Goal: Task Accomplishment & Management: Complete application form

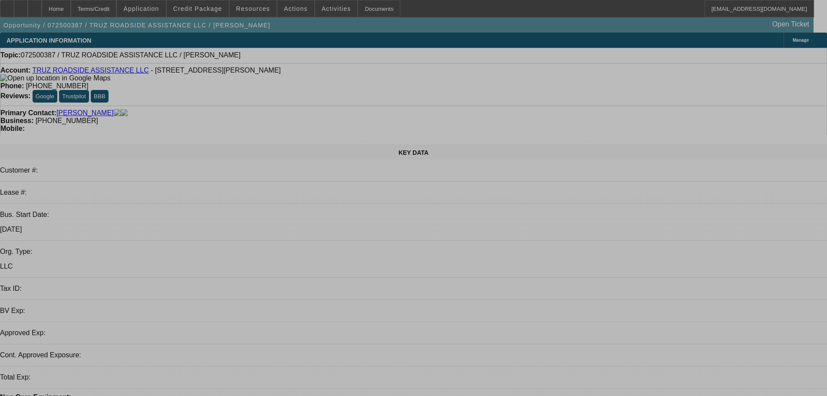
select select "0"
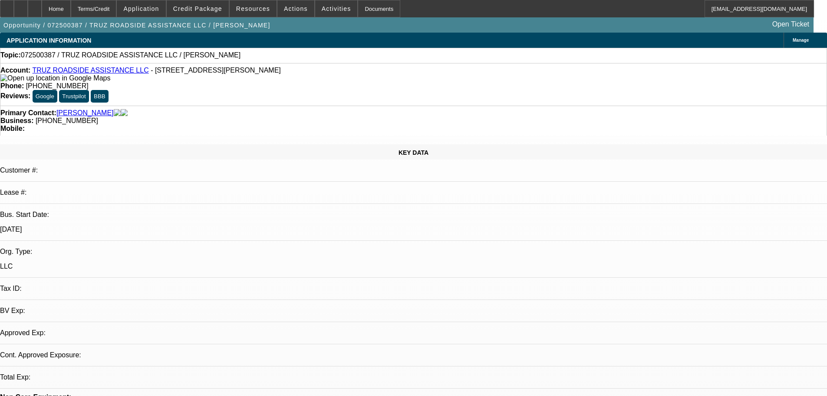
select select "2"
select select "0.1"
select select "4"
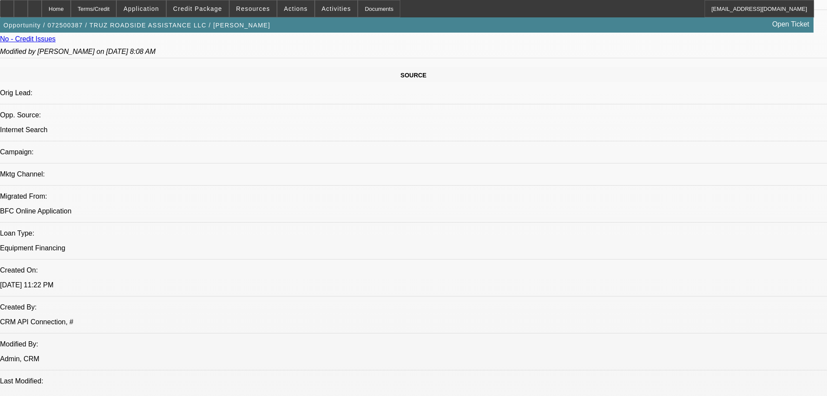
scroll to position [347, 0]
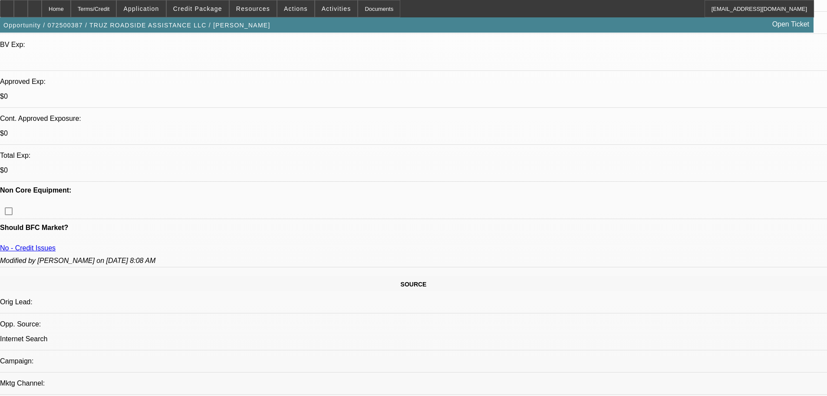
scroll to position [261, 0]
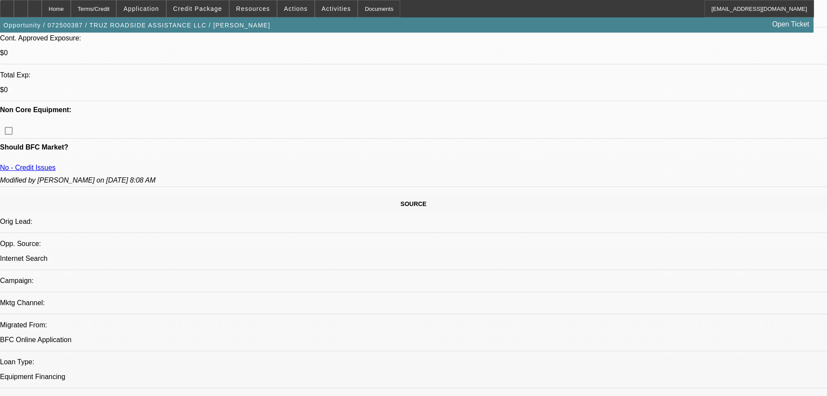
scroll to position [217, 0]
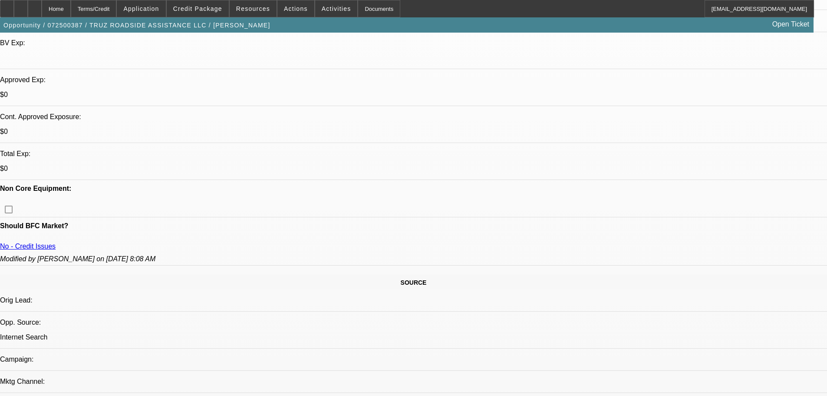
scroll to position [347, 0]
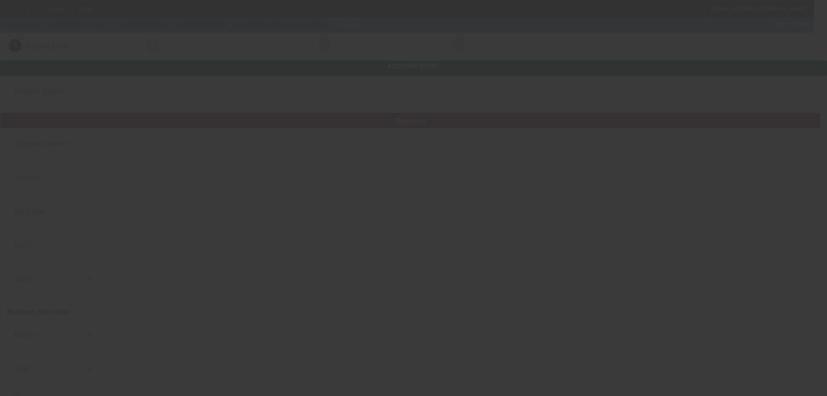
type input "S.W LLC"
type input "NA"
type input "90210"
type input "NA"
type input "(865) 275-4194"
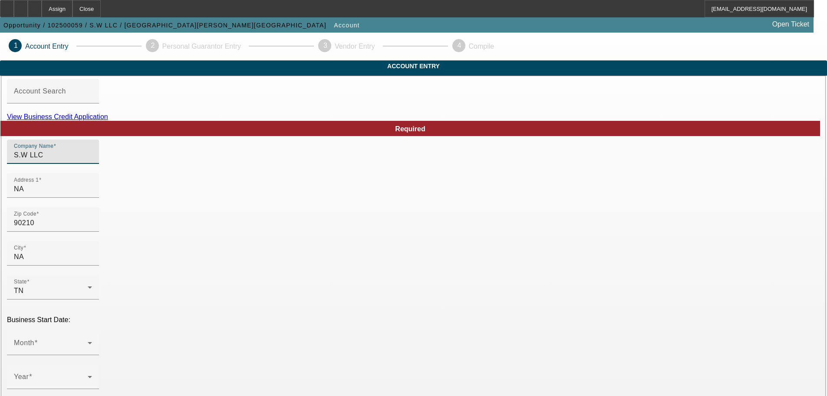
click at [92, 160] on input "S.W LLC" at bounding box center [53, 155] width 78 height 10
click at [108, 120] on link "View Business Credit Application" at bounding box center [57, 116] width 101 height 7
click at [92, 160] on input "S.W LLC" at bounding box center [53, 155] width 78 height 10
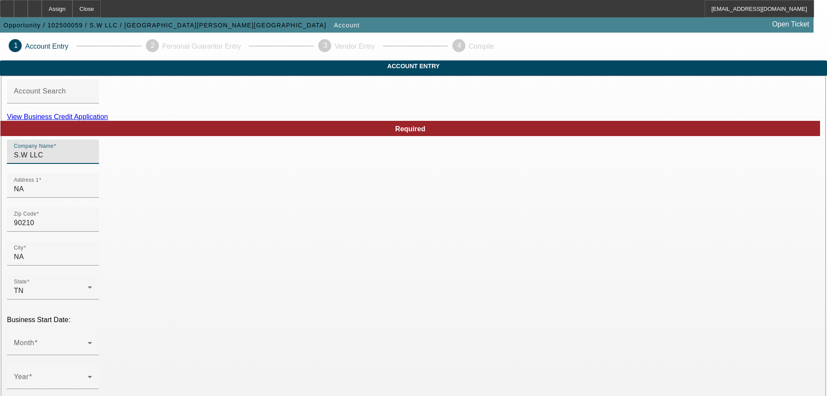
click at [92, 160] on input "S.W LLC" at bounding box center [53, 155] width 78 height 10
paste input "[PERSON_NAME]"
type input "[PERSON_NAME]"
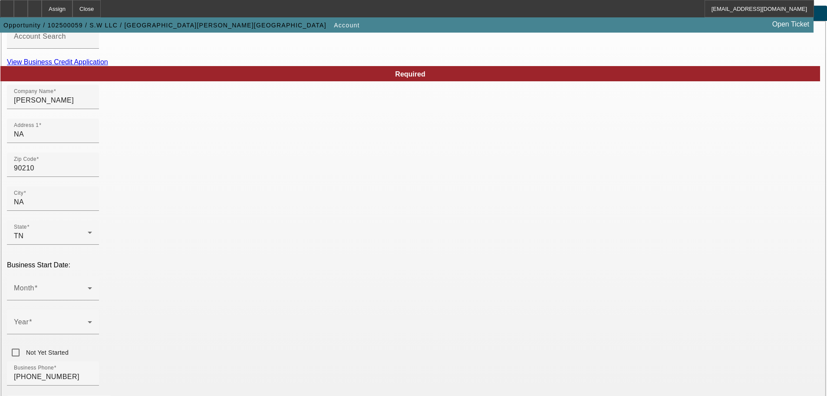
scroll to position [160, 0]
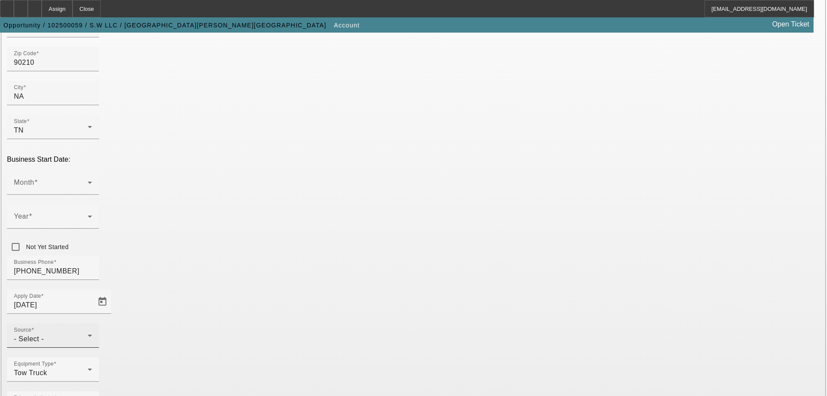
type input "24 Hour Tow"
click at [88, 334] on div "- Select -" at bounding box center [51, 339] width 74 height 10
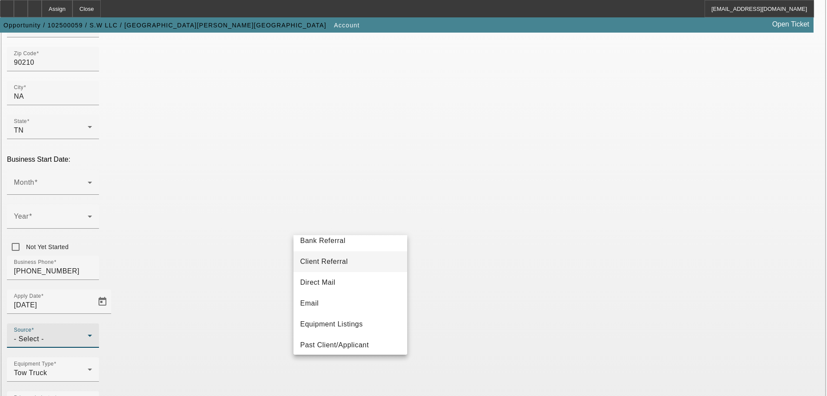
scroll to position [87, 0]
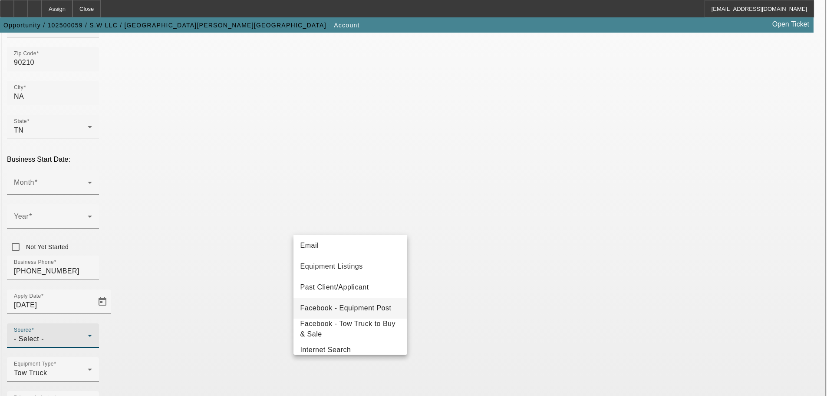
click at [371, 307] on span "Facebook - Equipment Post" at bounding box center [346, 308] width 91 height 10
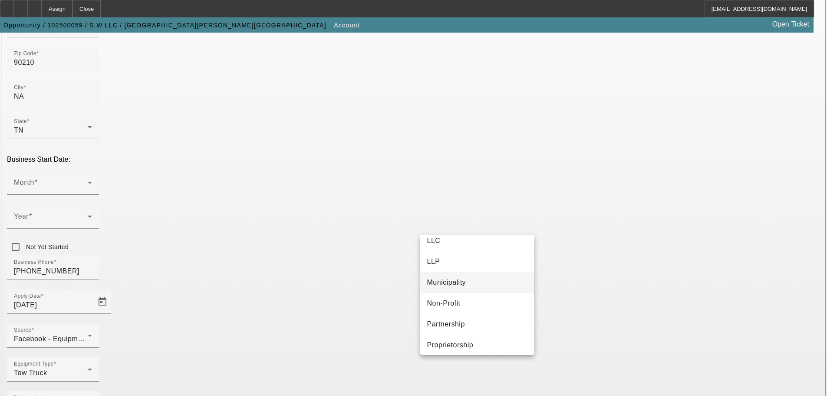
scroll to position [54, 0]
click at [463, 339] on span "Proprietorship" at bounding box center [450, 340] width 46 height 10
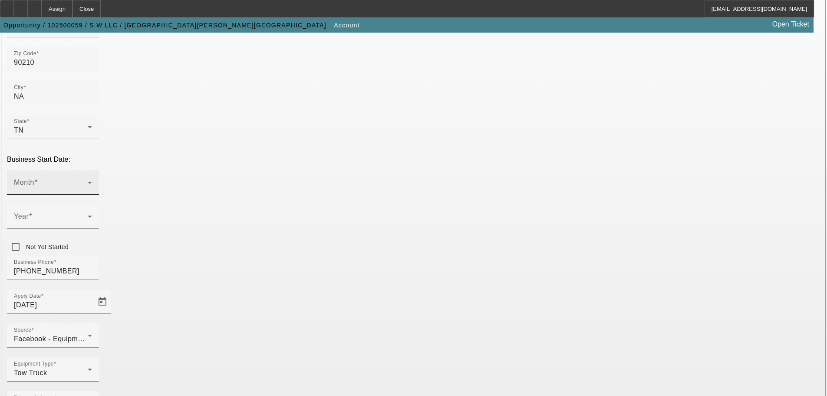
click at [88, 181] on span at bounding box center [51, 186] width 74 height 10
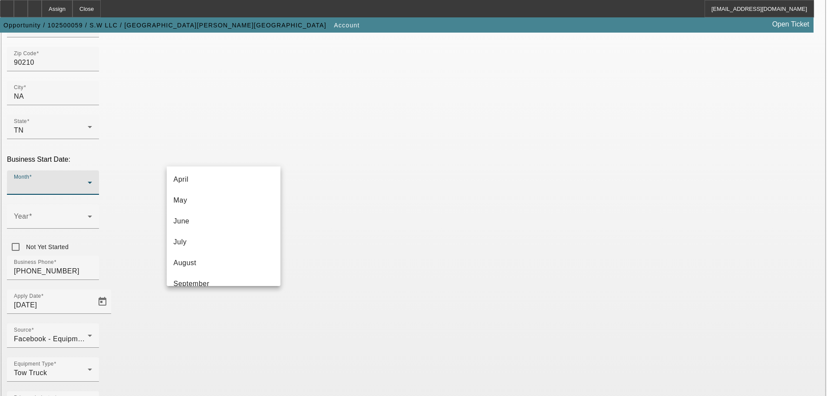
scroll to position [159, 0]
click at [233, 218] on mat-option "September" at bounding box center [224, 209] width 114 height 21
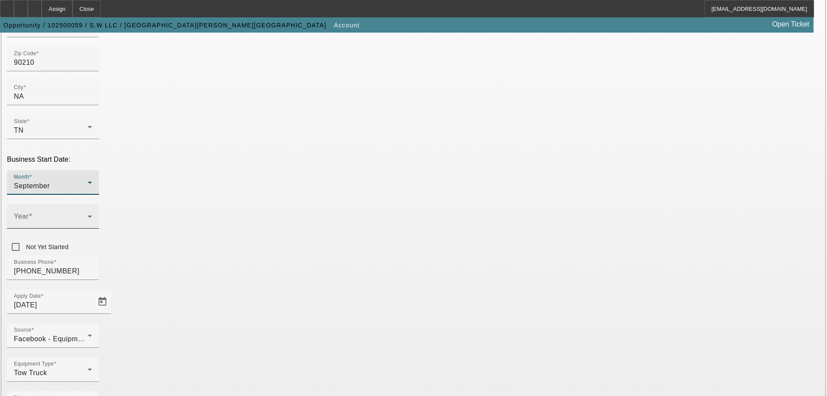
click at [95, 211] on icon at bounding box center [90, 216] width 10 height 10
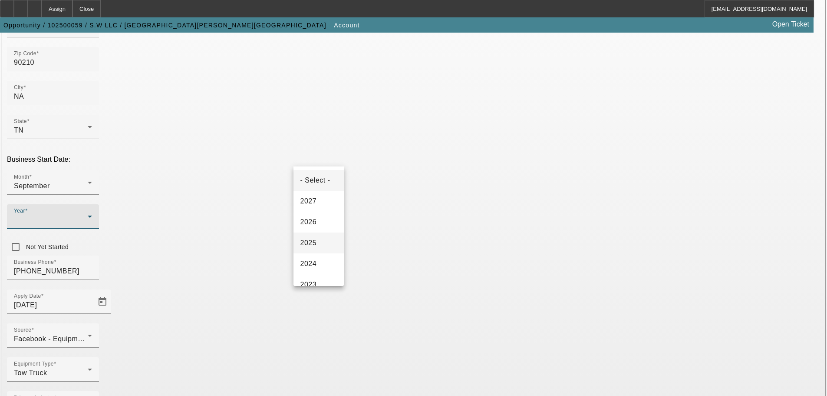
click at [319, 245] on mat-option "2025" at bounding box center [319, 242] width 50 height 21
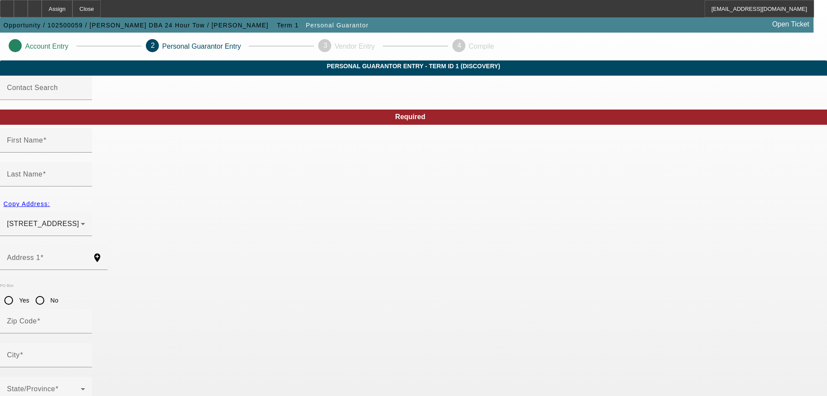
type input "wafaa"
type input "Ibrahim"
type input "1713 campfire dr"
radio input "true"
type input "37931"
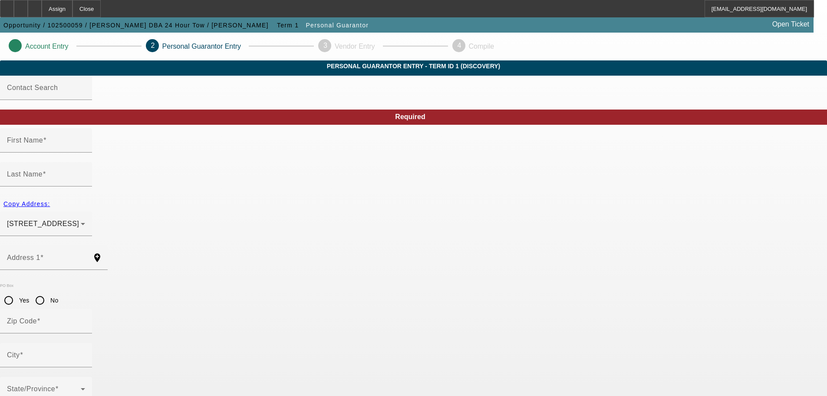
type input "Knoxville"
type input "(865) 275-4194"
type input "100"
type input "483-51-5858"
type input "Saffa.hasson@yahoo.com"
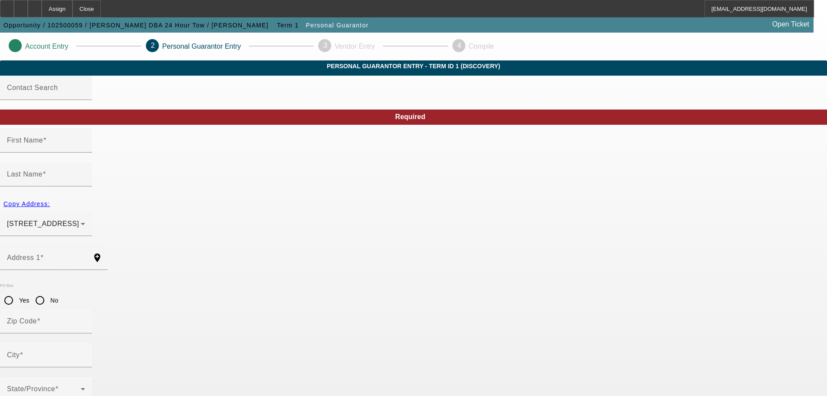
type input "(865) 438-8261"
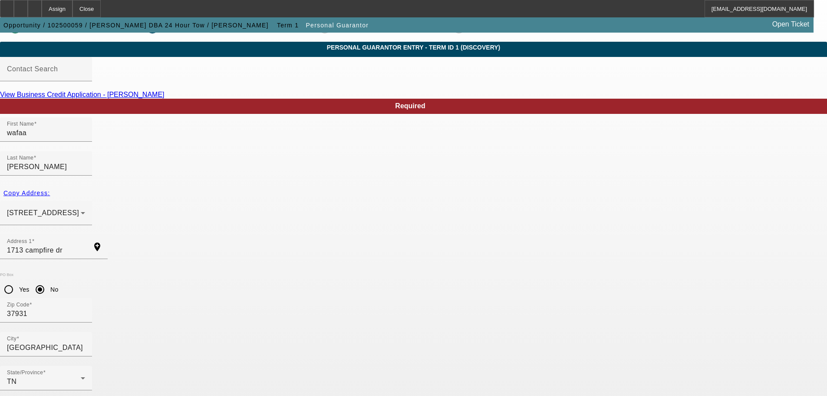
scroll to position [29, 0]
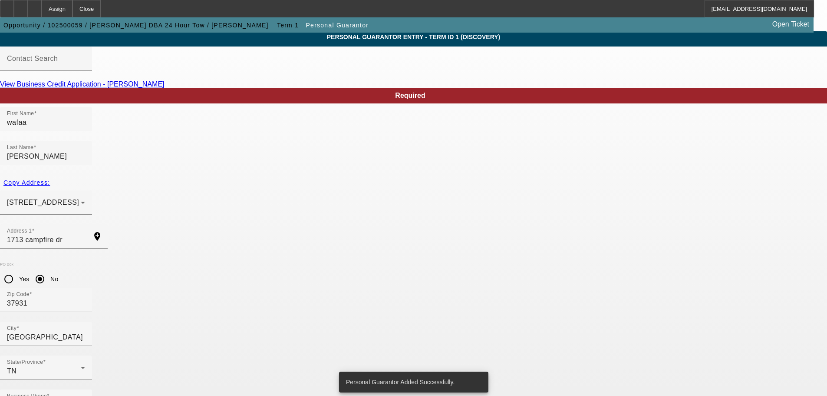
scroll to position [0, 0]
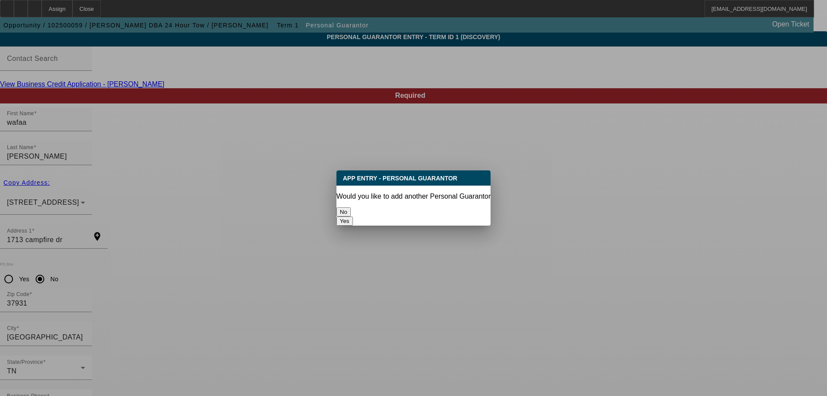
click at [351, 207] on button "No" at bounding box center [344, 211] width 14 height 9
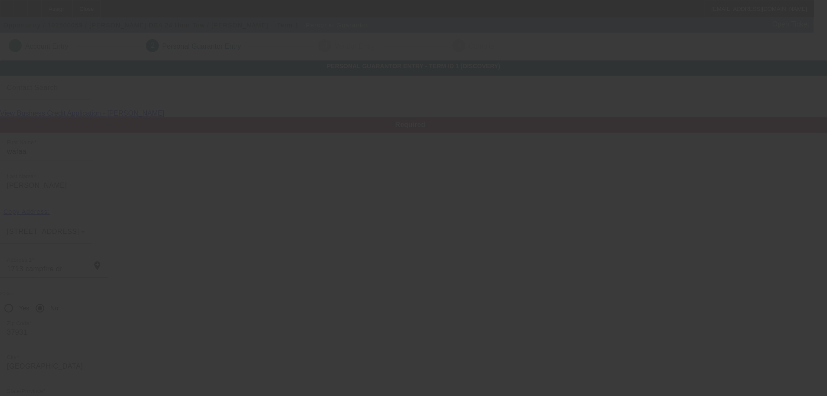
scroll to position [29, 0]
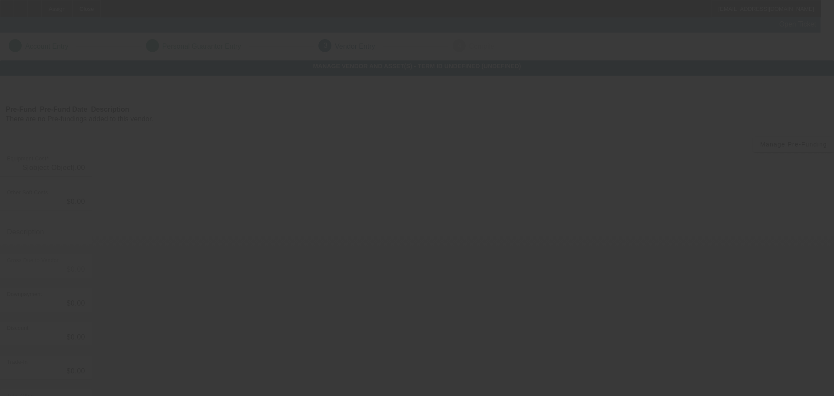
type input "$55,000.00"
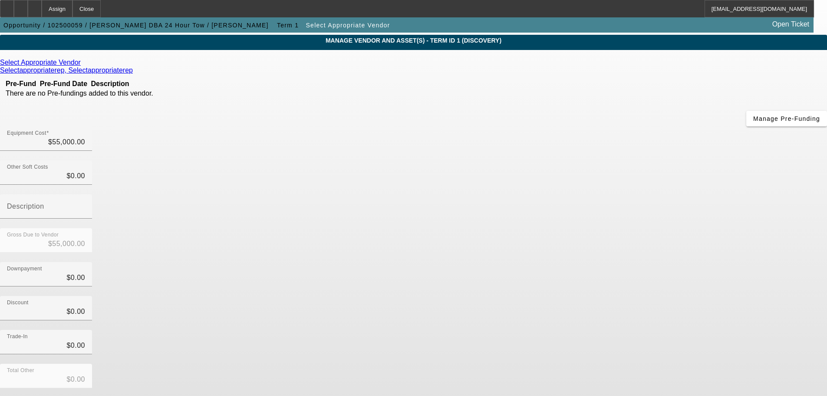
scroll to position [48, 0]
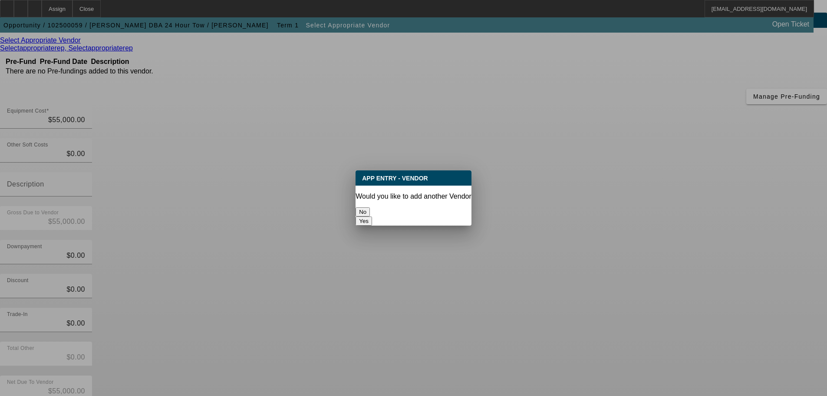
scroll to position [0, 0]
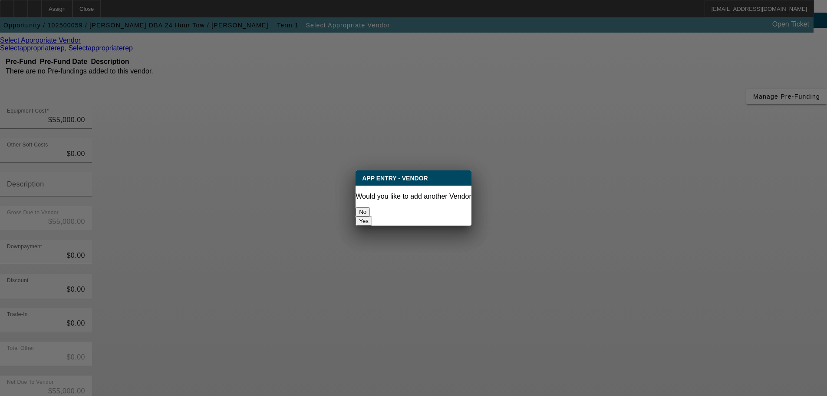
click at [370, 212] on button "No" at bounding box center [363, 211] width 14 height 9
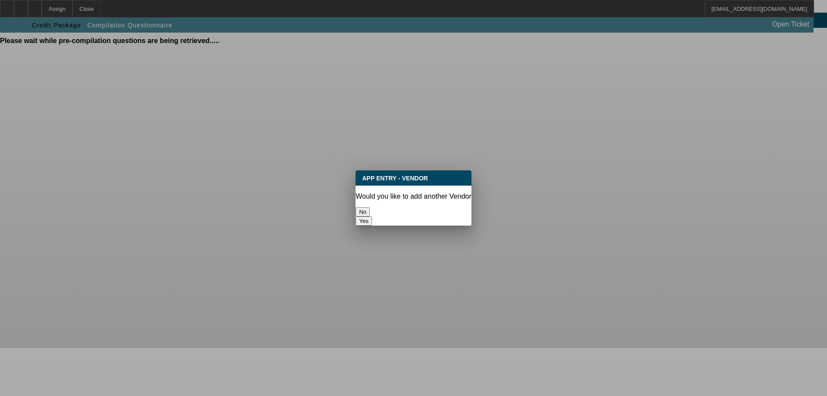
click at [370, 212] on button "No" at bounding box center [363, 211] width 14 height 9
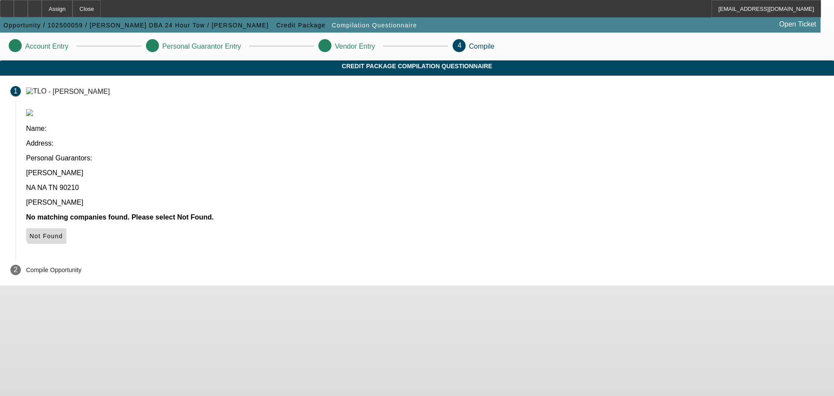
click at [63, 232] on span "Not Found" at bounding box center [46, 235] width 33 height 7
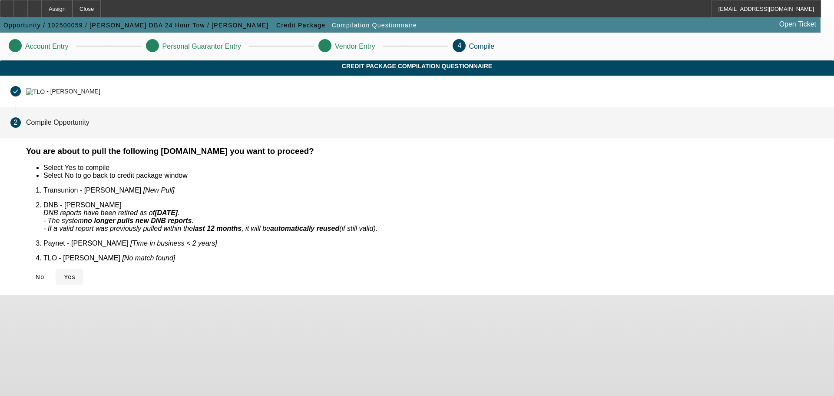
click at [83, 266] on span at bounding box center [70, 276] width 28 height 21
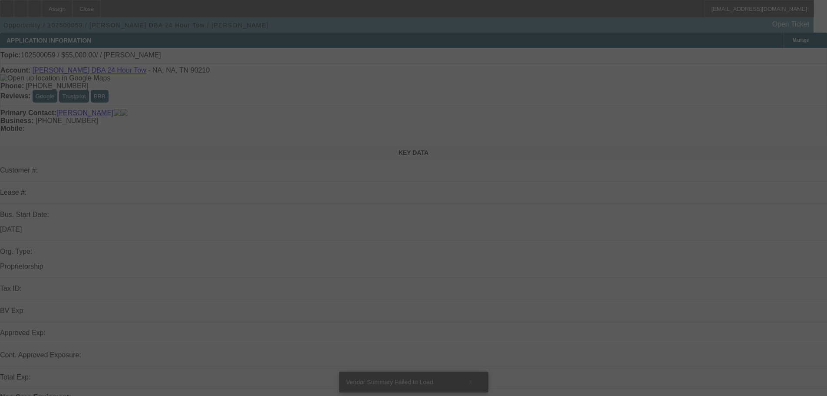
scroll to position [261, 0]
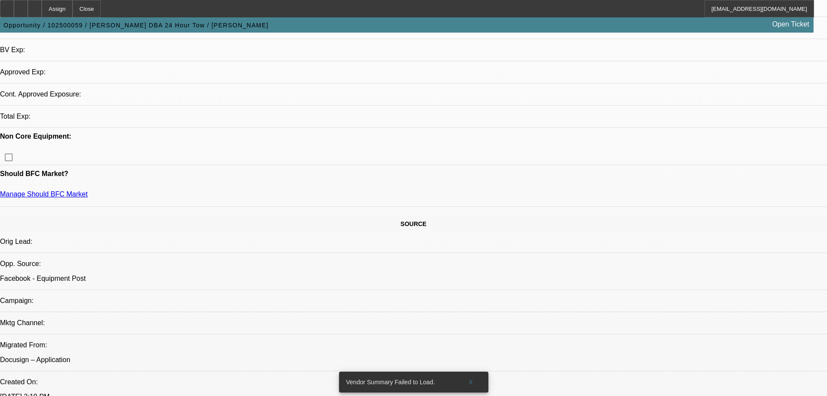
select select "0"
select select "2"
select select "0.1"
select select "4"
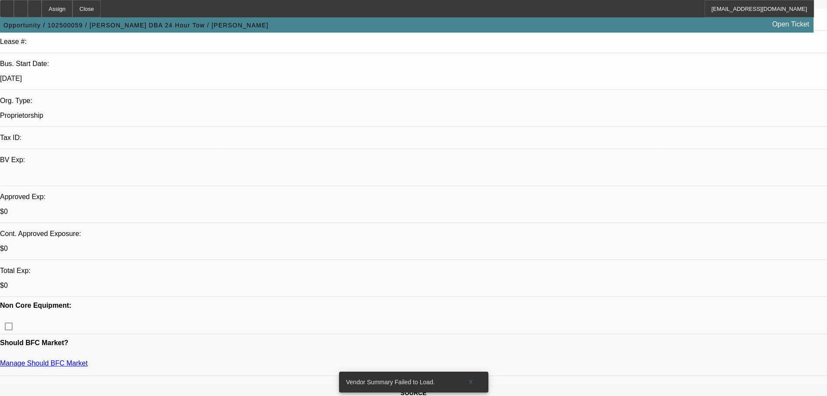
scroll to position [0, 0]
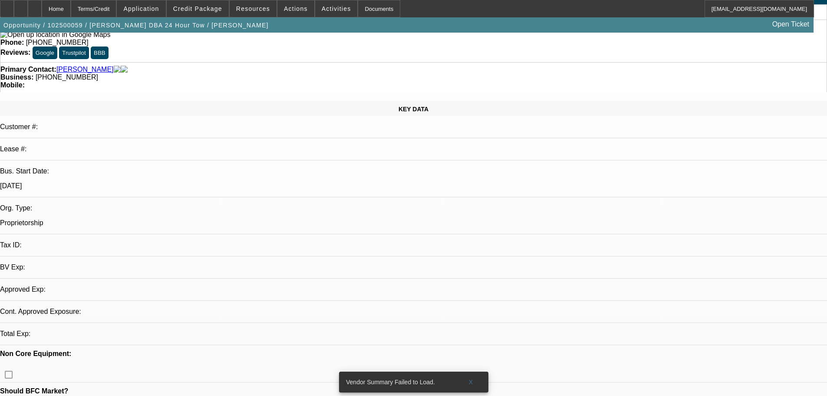
select select "0"
select select "2"
select select "0.1"
select select "4"
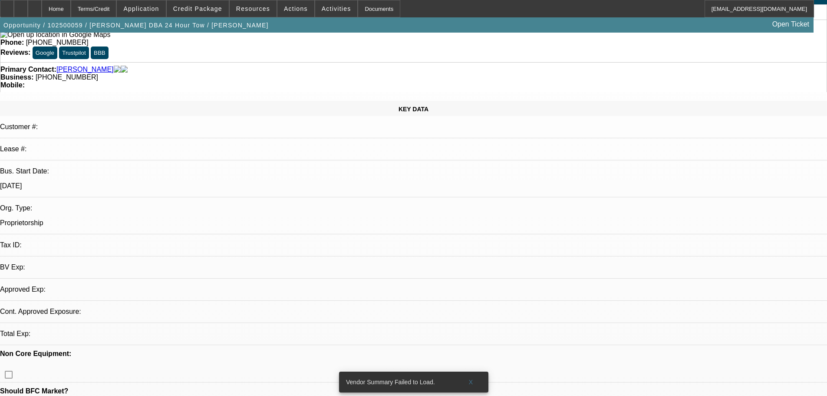
scroll to position [87, 0]
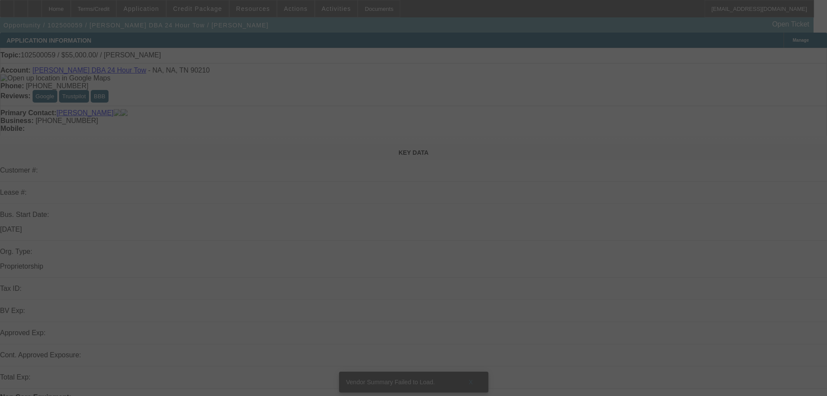
scroll to position [43, 0]
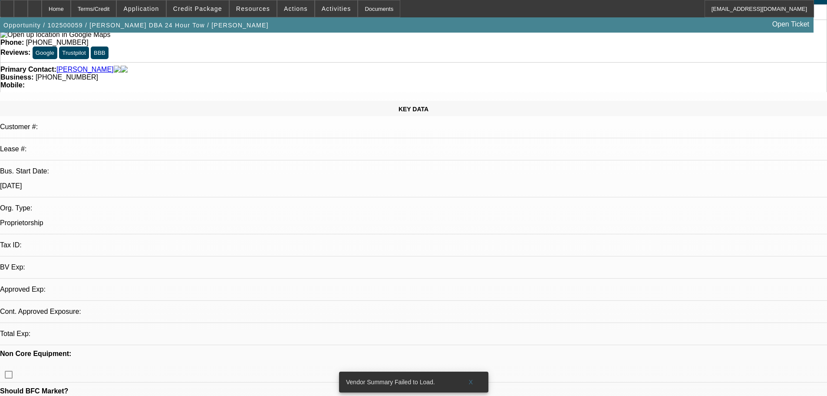
select select "0"
select select "2"
select select "0.1"
select select "4"
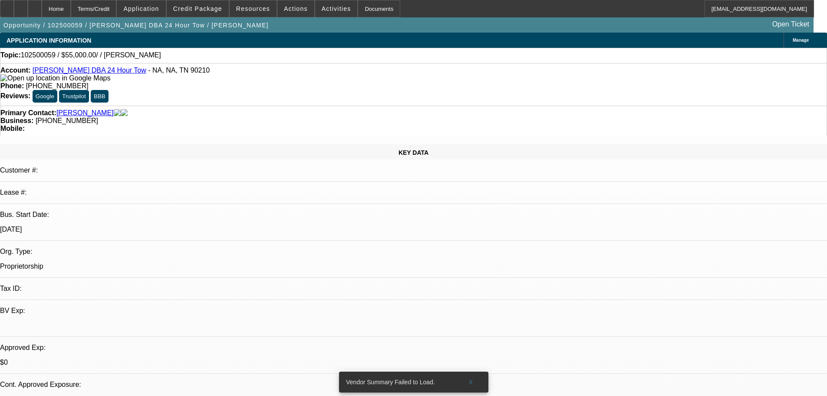
click at [80, 109] on link "Hasson, Saffa" at bounding box center [84, 113] width 57 height 8
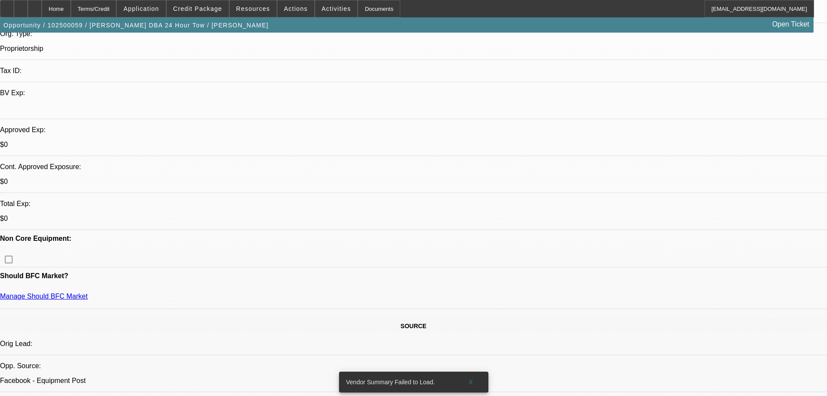
scroll to position [217, 0]
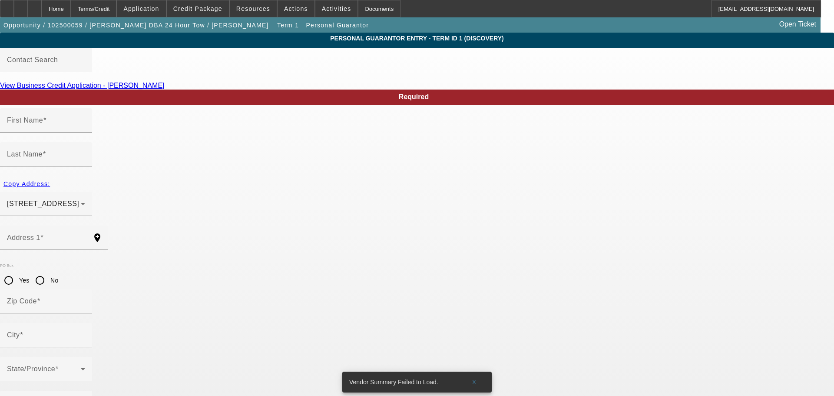
type input "wafaa"
type input "Ibrahim"
type input "1713 campfire dr"
radio input "true"
type input "37931"
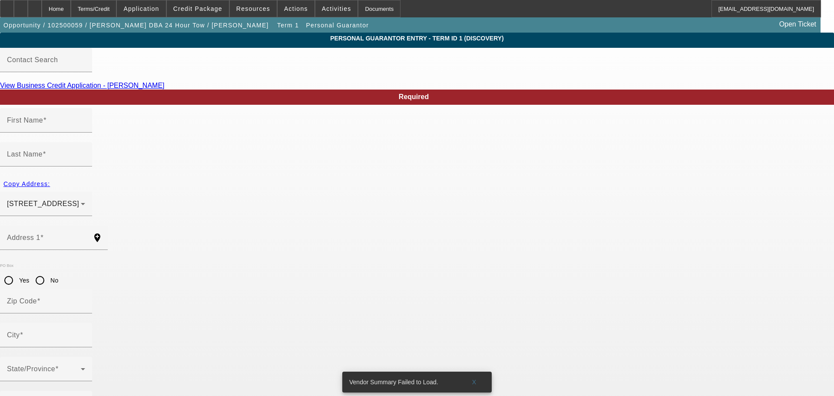
type input "Knoxville"
type input "(865) 275-4194"
type input "100"
type input "483-51-5858"
type input "Saffa.hasson@yahoo.com"
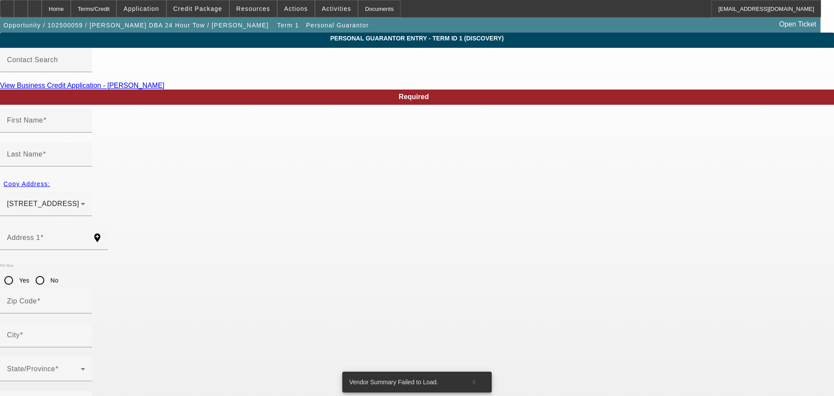
type input "(865) 438-8261"
click at [53, 173] on span "button" at bounding box center [26, 183] width 53 height 21
radio input "false"
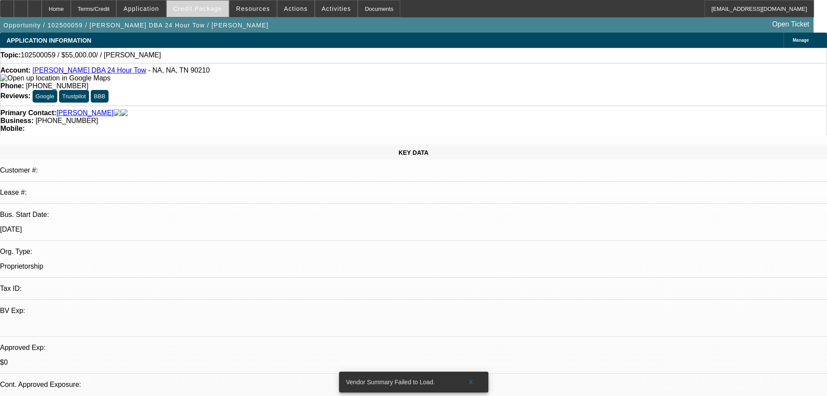
select select "0"
select select "2"
select select "0.1"
select select "4"
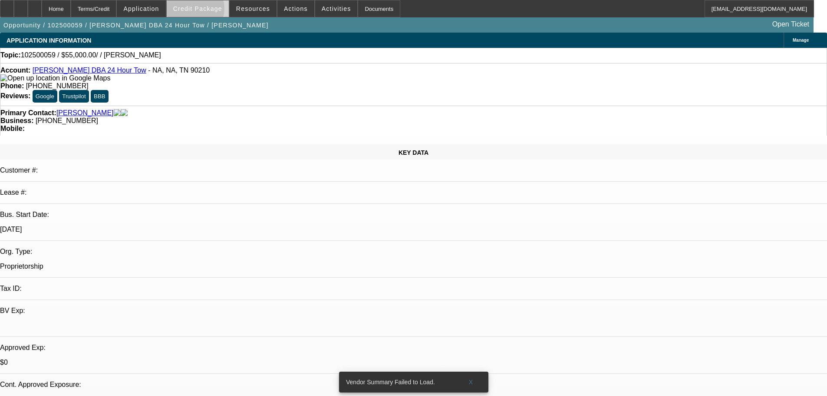
click at [209, 10] on span "Credit Package" at bounding box center [197, 8] width 49 height 7
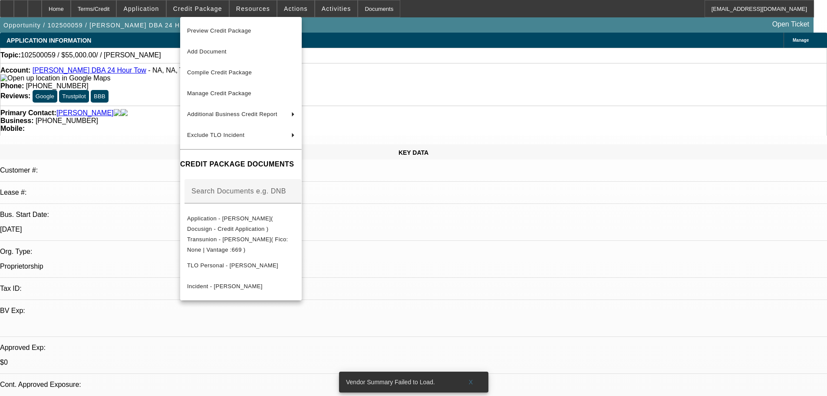
click at [160, 11] on div at bounding box center [413, 198] width 827 height 396
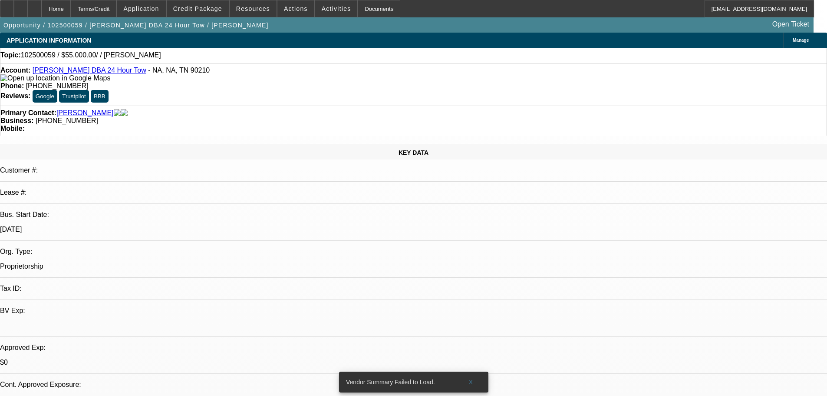
click at [159, 11] on span "Application" at bounding box center [141, 8] width 36 height 7
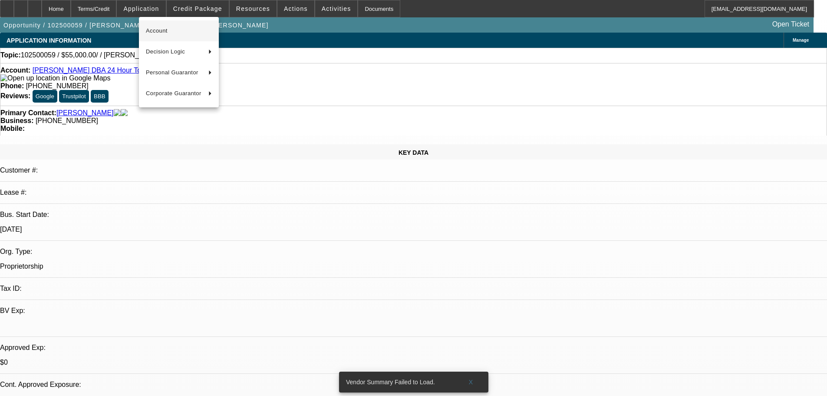
click at [172, 33] on span "Account" at bounding box center [179, 31] width 66 height 10
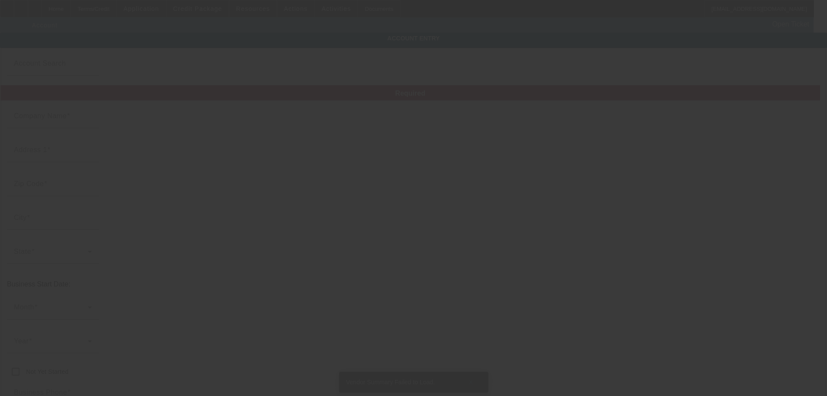
type input "Wafaa İbrahim"
type input "NA"
type input "90210"
type input "NA"
type input "(865) 275-4194"
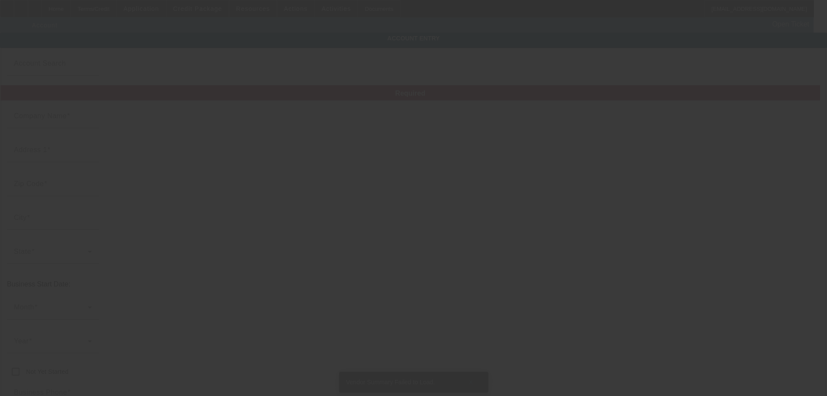
type input "24 Hour Tow"
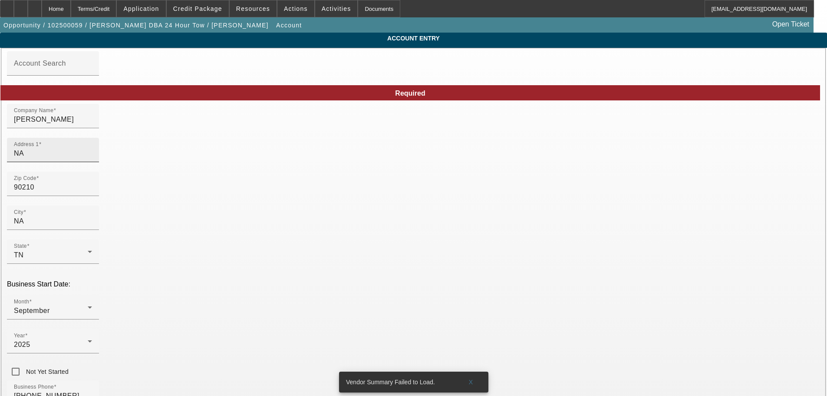
click at [92, 159] on input "NA" at bounding box center [53, 153] width 78 height 10
paste input "Wafaa İbrahim"
type input "Wafaa İbrahim"
click at [92, 159] on input "Wafaa İbrahim" at bounding box center [53, 153] width 78 height 10
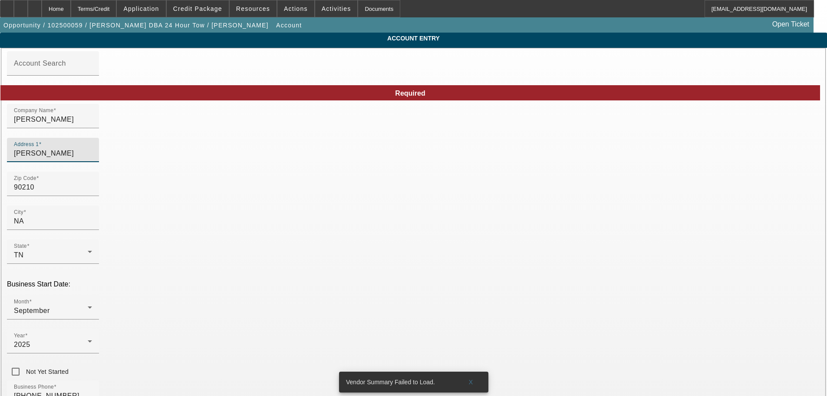
click at [92, 159] on input "Wafaa İbrahim" at bounding box center [53, 153] width 78 height 10
click at [193, 1] on span at bounding box center [198, 8] width 62 height 21
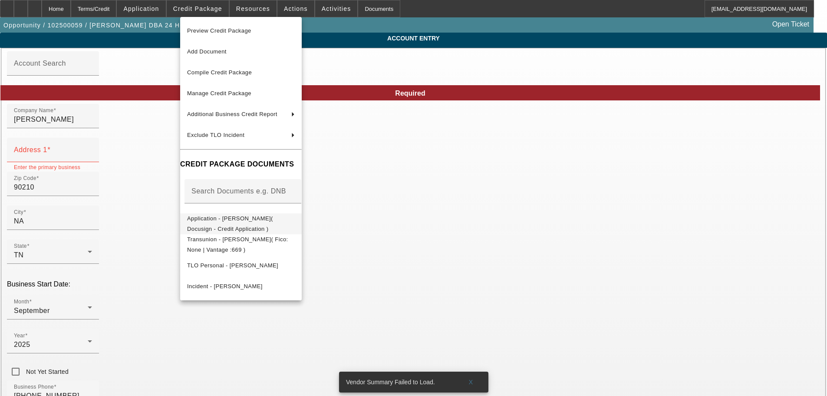
click at [261, 226] on button "Application - Wafaa İbrahim( Docusign - Credit Application )" at bounding box center [241, 223] width 122 height 21
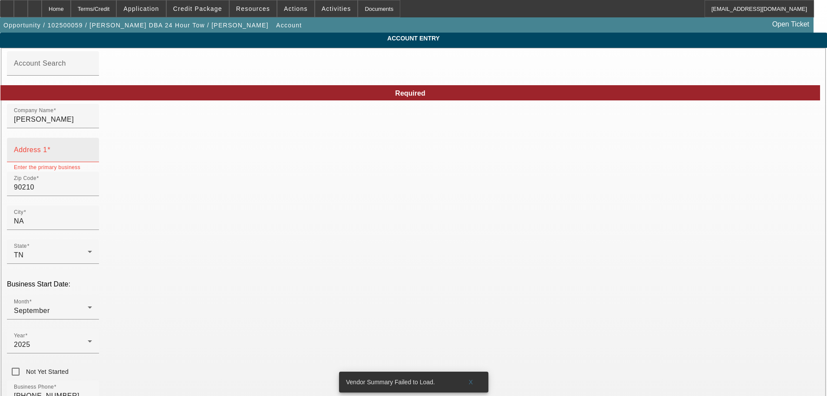
click at [92, 153] on div "Address 1" at bounding box center [53, 150] width 78 height 24
paste input "1713 campfire dr"
type input "1713 campfire dr"
click at [92, 192] on input "90210" at bounding box center [53, 187] width 78 height 10
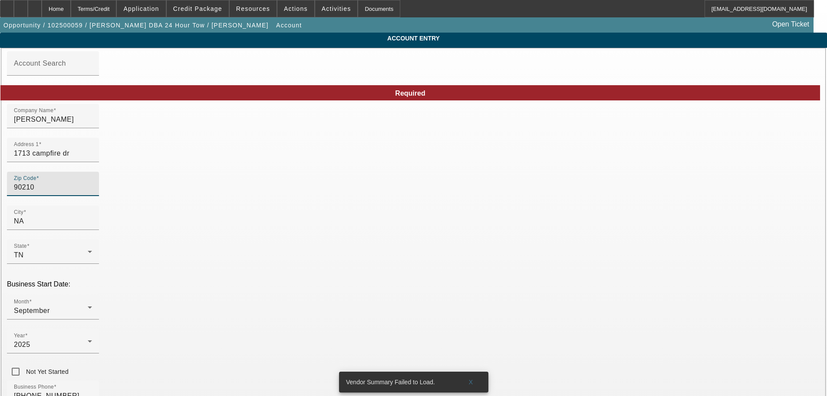
click at [92, 192] on input "90210" at bounding box center [53, 187] width 78 height 10
click at [221, 11] on span "Credit Package" at bounding box center [197, 8] width 49 height 7
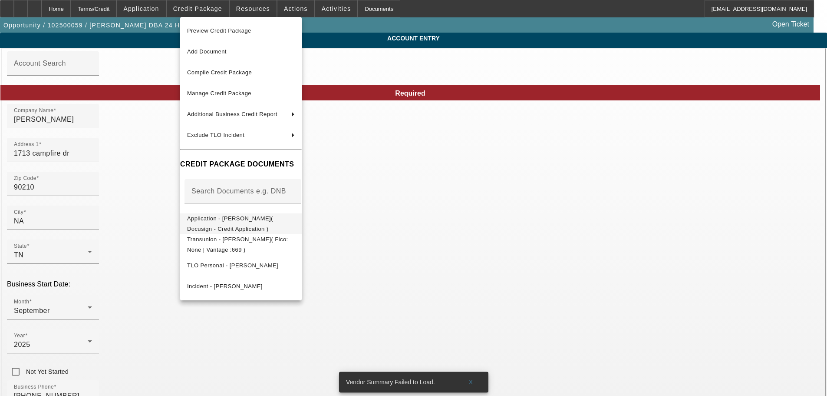
click at [244, 220] on span "Application - Wafaa İbrahim( Docusign - Credit Application )" at bounding box center [230, 223] width 86 height 17
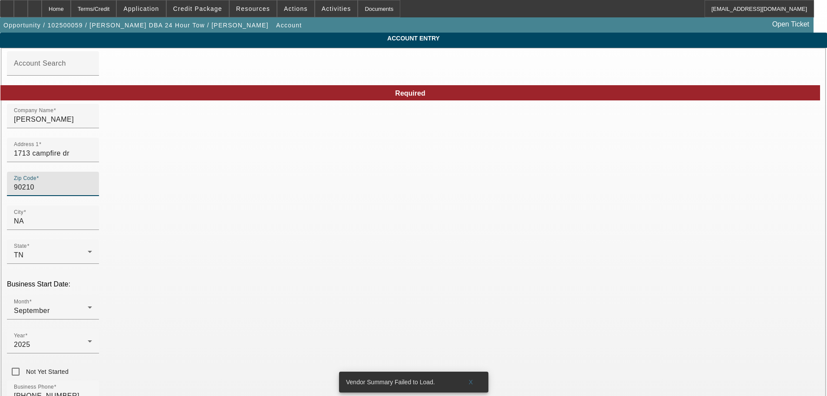
click at [92, 192] on input "90210" at bounding box center [53, 187] width 78 height 10
paste input "37931"
type input "9021037931"
click at [92, 192] on input "9021037931" at bounding box center [53, 187] width 78 height 10
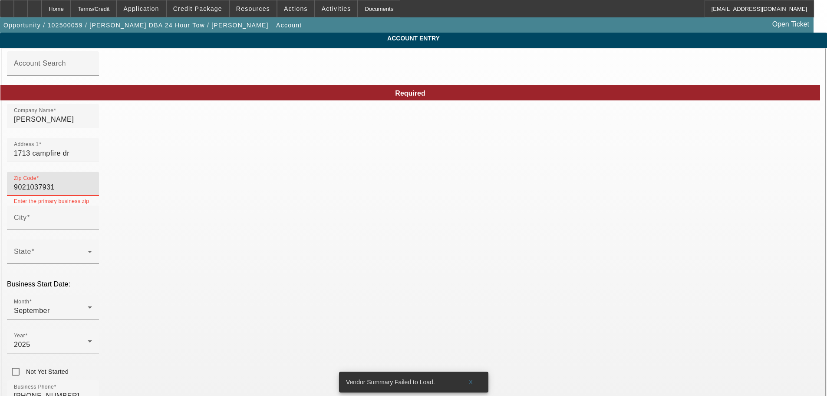
click at [92, 192] on input "9021037931" at bounding box center [53, 187] width 78 height 10
paste input
type input "37931"
type input "Knoxville"
type input "Knox"
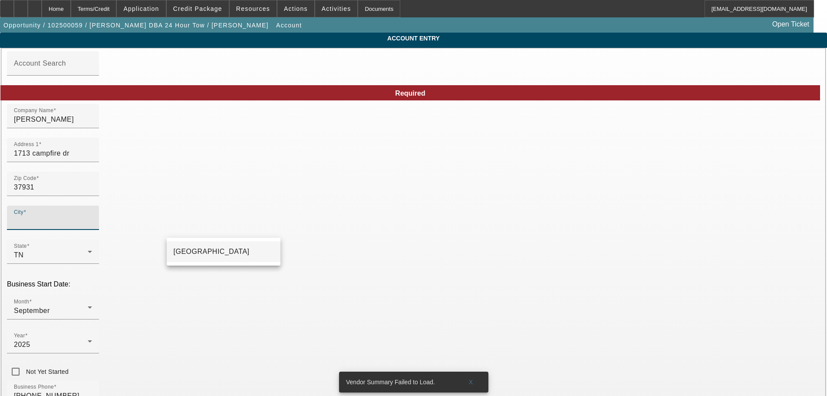
click at [225, 253] on mat-option "Knoxville" at bounding box center [224, 251] width 114 height 21
type input "Knoxville"
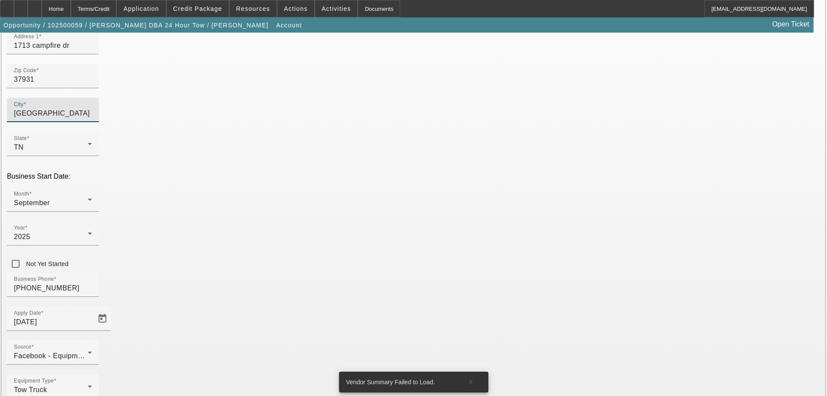
scroll to position [116, 0]
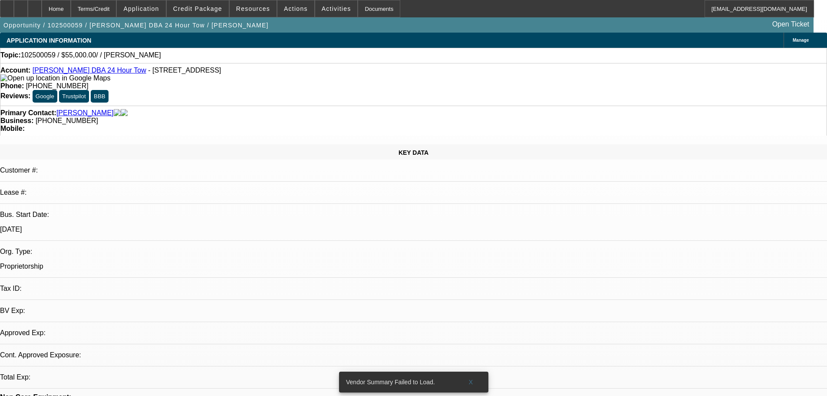
select select "0"
select select "2"
select select "0.1"
select select "4"
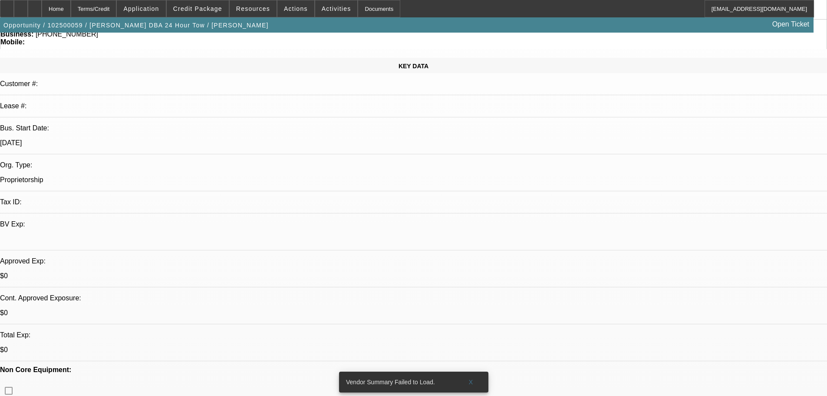
scroll to position [304, 0]
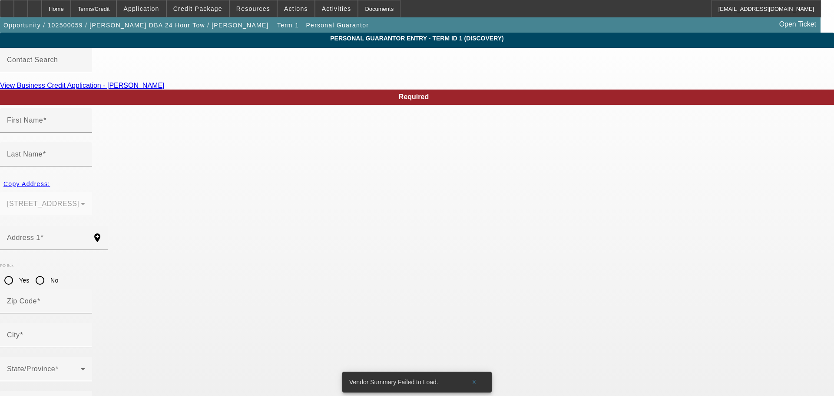
type input "wafaa"
type input "Ibrahim"
type input "1713 campfire dr"
radio input "true"
type input "37931"
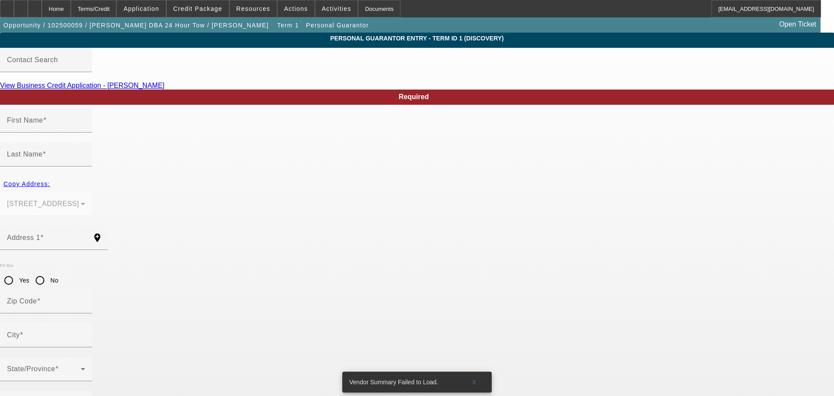
type input "Knoxville"
type input "(865) 275-4194"
type input "100"
type input "483-51-5858"
type input "Saffa.hasson@yahoo.com"
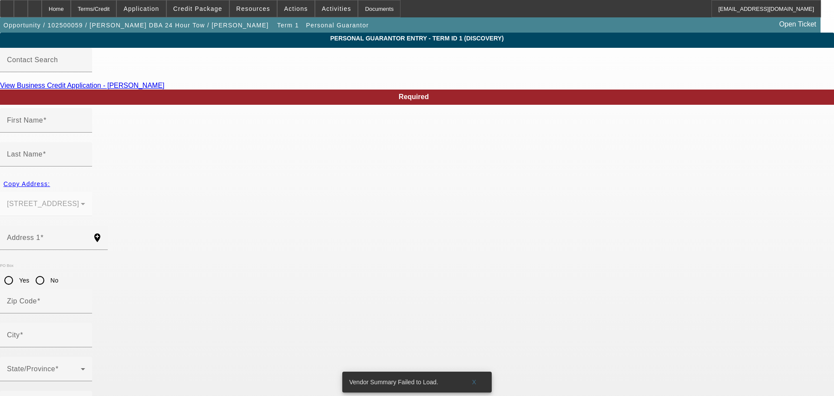
type input "(865) 438-8261"
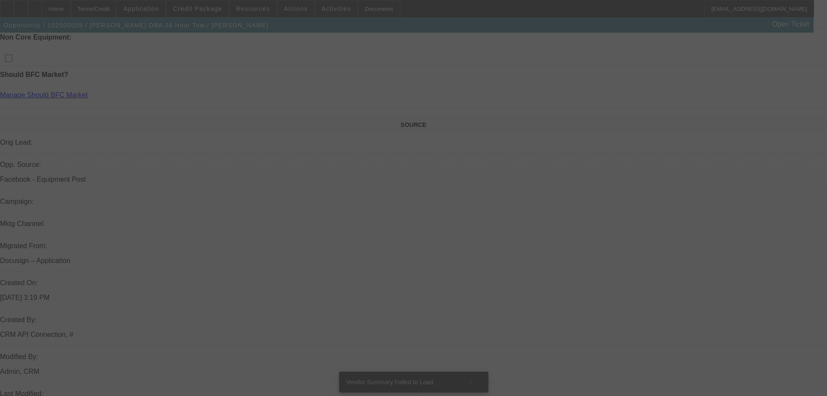
scroll to position [229, 0]
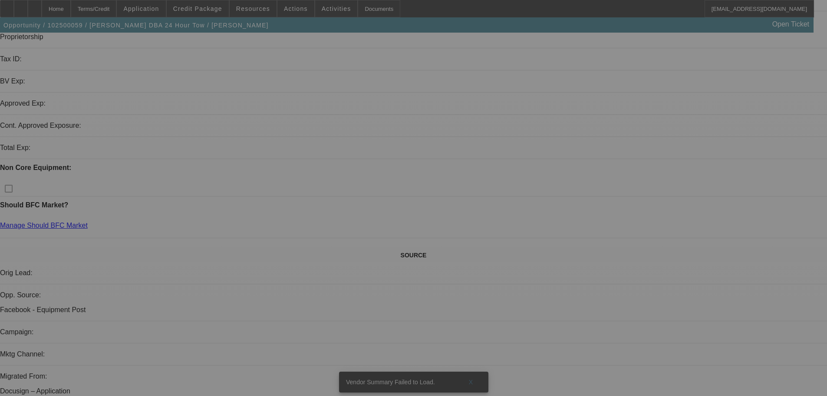
select select "0"
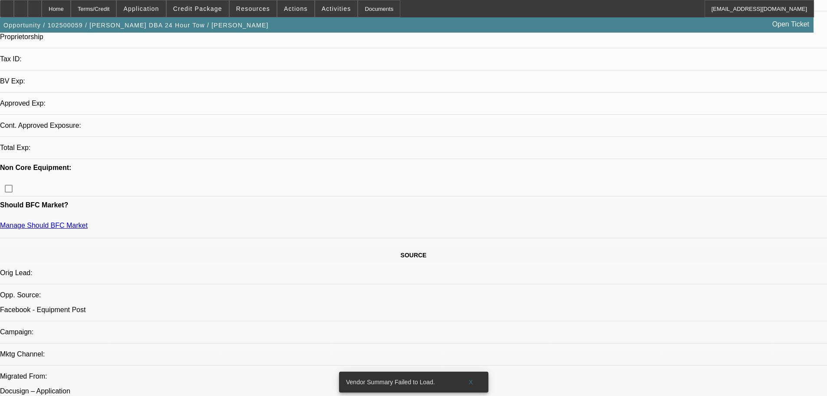
select select "2"
select select "0.1"
select select "4"
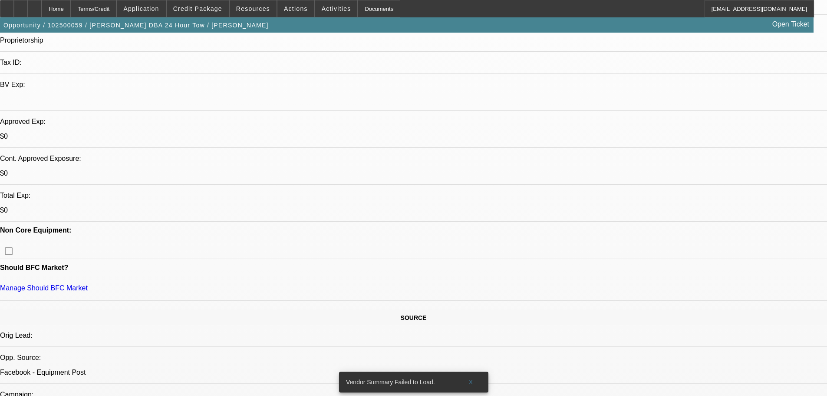
scroll to position [225, 0]
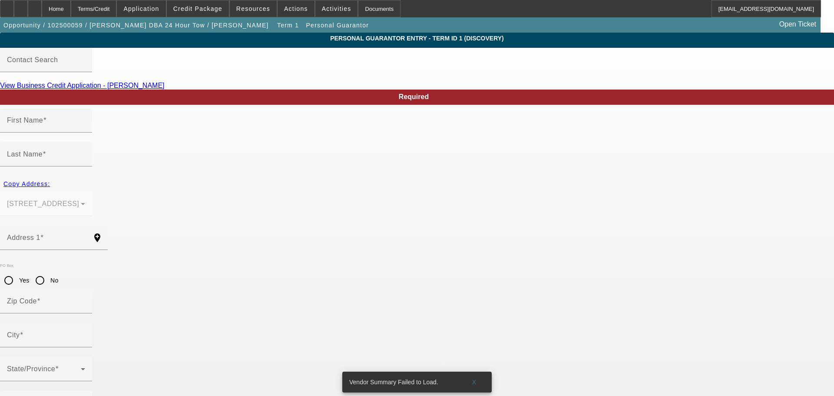
type input "wafaa"
type input "Ibrahim"
type input "1713 campfire dr"
radio input "true"
type input "37931"
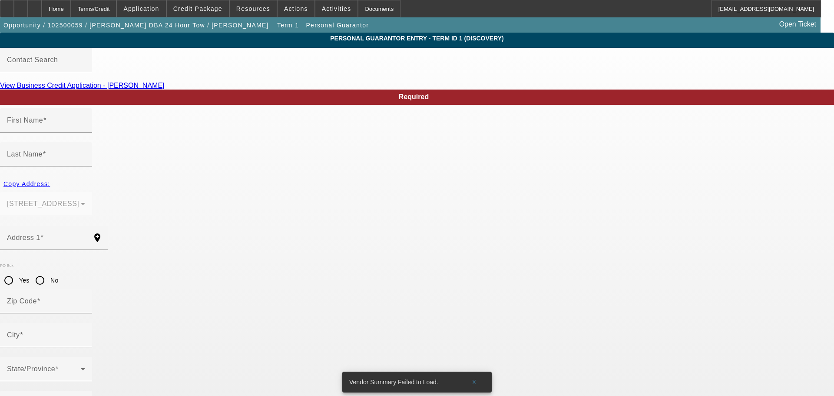
type input "Knoxville"
type input "(865) 275-4194"
type input "100"
type input "483-51-5858"
type input "Saffa.hasson@yahoo.com"
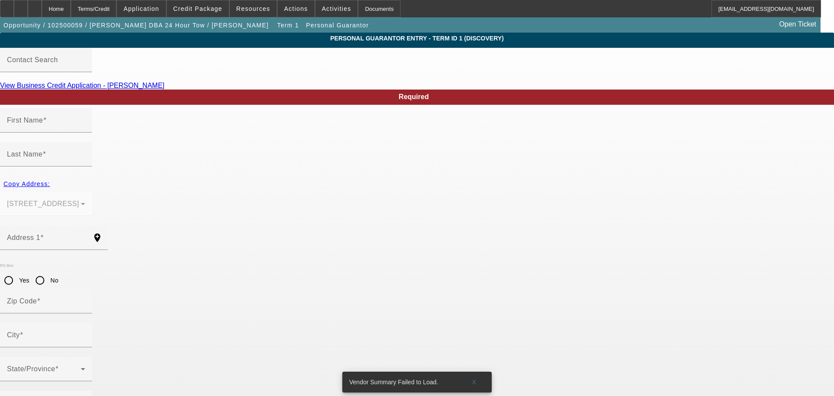
type input "(865) 438-8261"
click at [71, 9] on div "Home" at bounding box center [56, 8] width 29 height 17
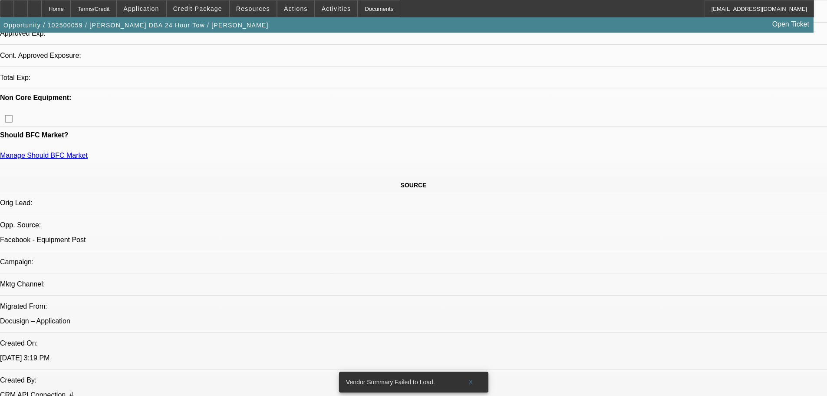
select select "0"
select select "2"
select select "0.1"
select select "4"
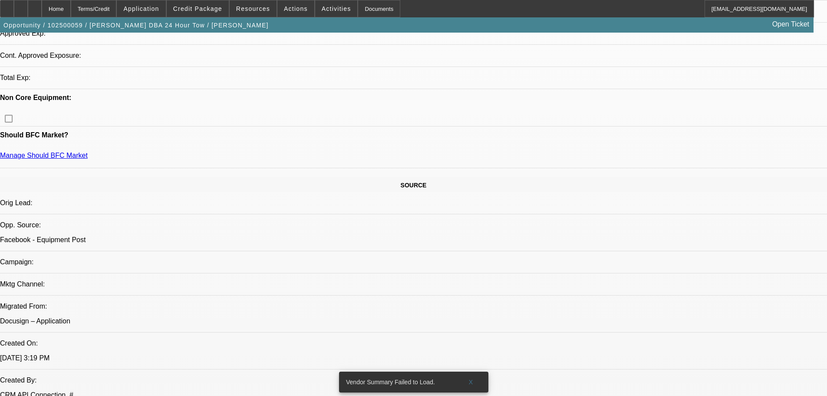
scroll to position [304, 0]
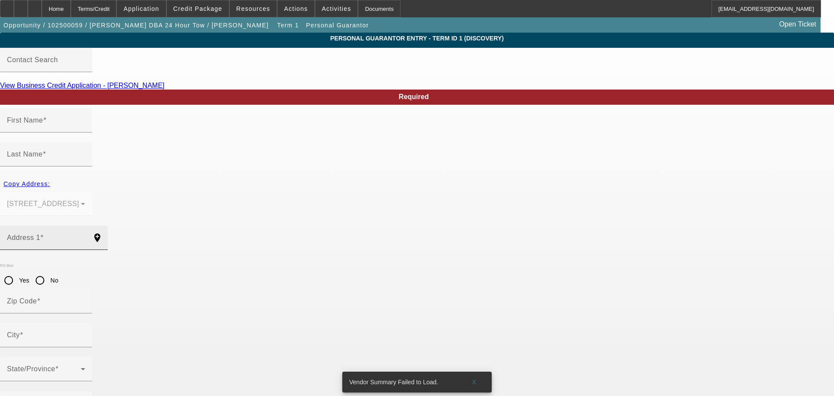
type input "wafaa"
type input "Ibrahim"
type input "1713 campfire dr"
radio input "true"
type input "37931"
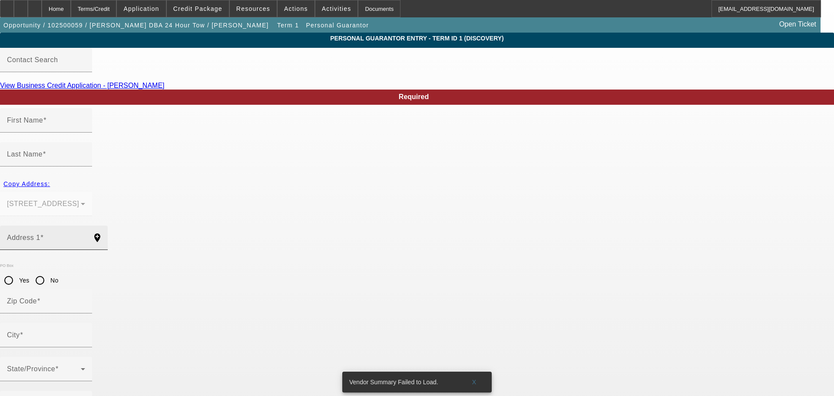
type input "Knoxville"
type input "(865) 275-4194"
type input "100"
type input "483-51-5858"
type input "Saffa.hasson@yahoo.com"
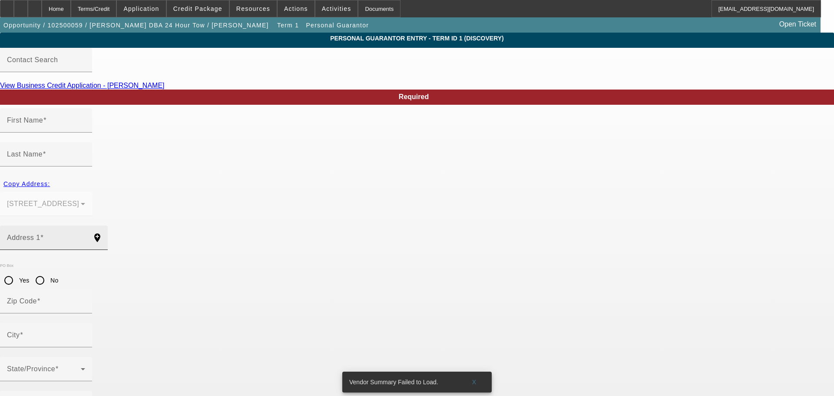
type input "(865) 438-8261"
click at [71, 11] on div "Home" at bounding box center [56, 8] width 29 height 17
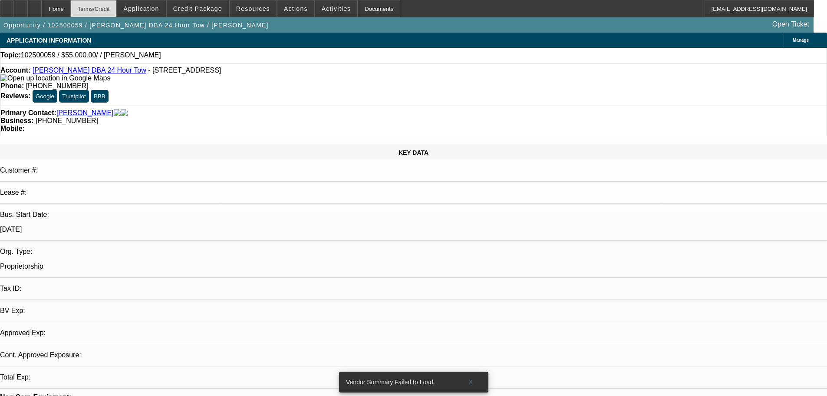
select select "0"
select select "2"
select select "0.1"
select select "4"
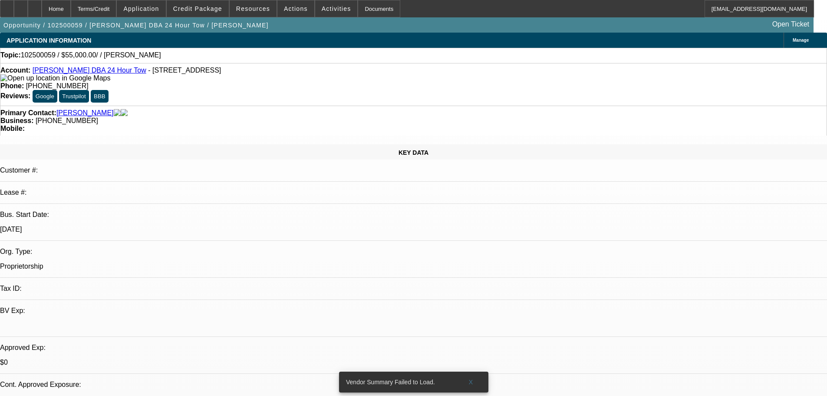
scroll to position [304, 0]
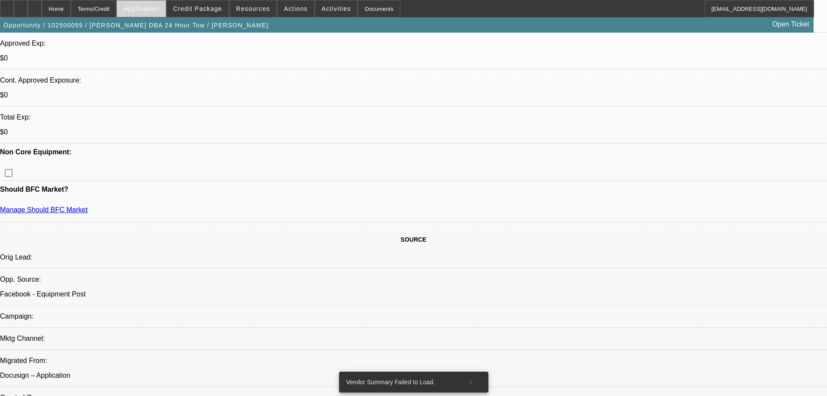
click at [159, 7] on span "Application" at bounding box center [141, 8] width 36 height 7
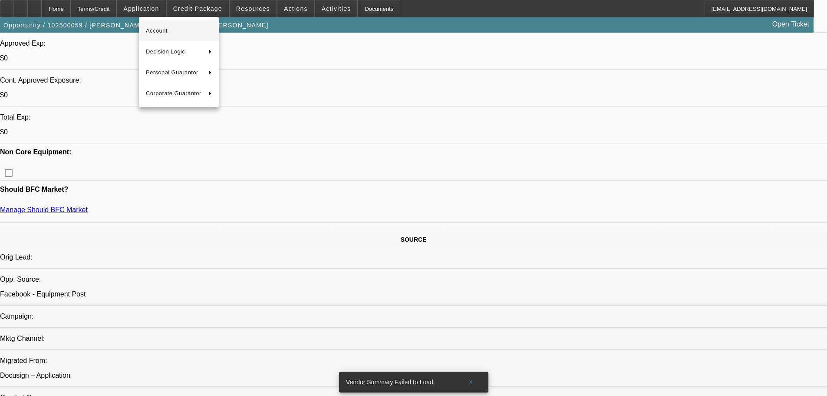
click at [155, 29] on span "Account" at bounding box center [179, 31] width 66 height 10
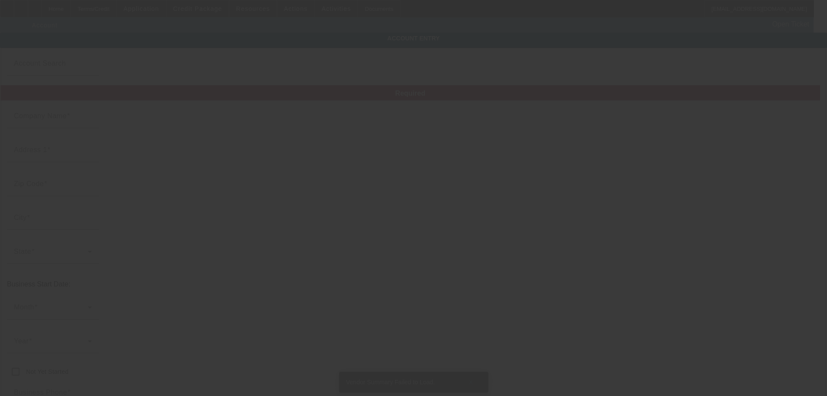
type input "Wafaa İbrahim"
type input "1713 campfire dr"
type input "37931"
type input "Knoxville"
type input "(865) 275-4194"
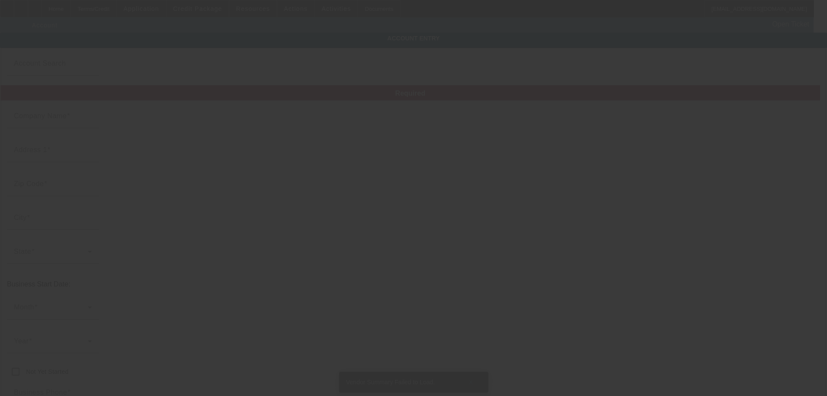
type input "24 Hour Tow"
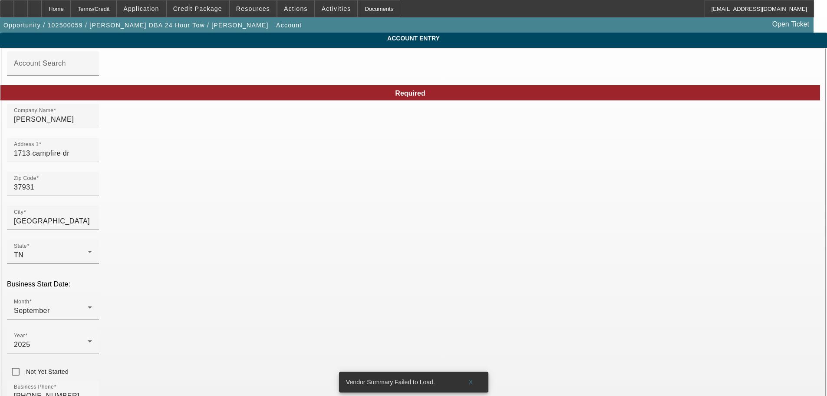
paste input "483-51-5858"
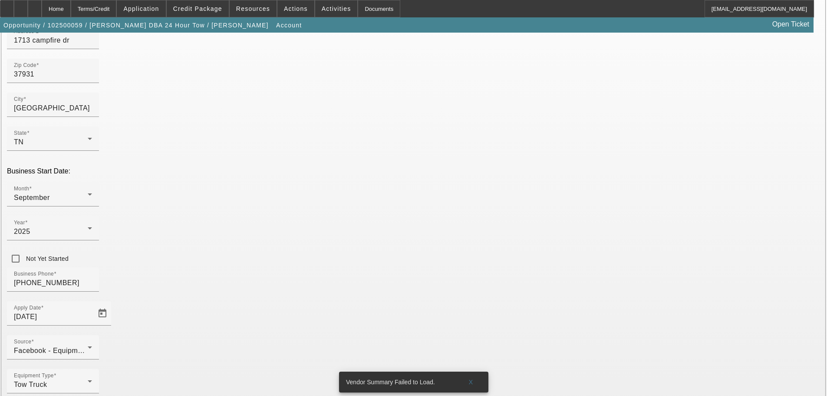
scroll to position [116, 0]
drag, startPoint x: 573, startPoint y: 227, endPoint x: 575, endPoint y: 231, distance: 4.7
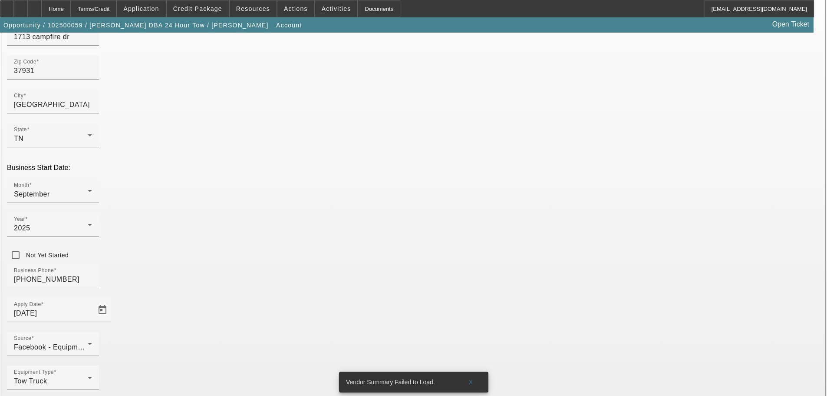
type input "48-3515858"
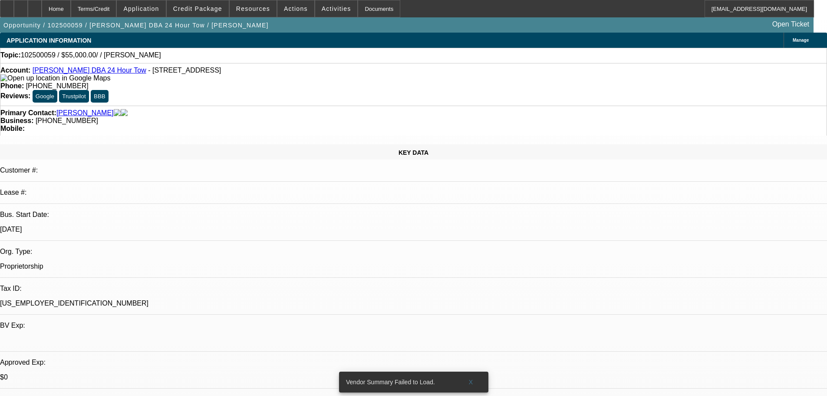
select select "0"
select select "2"
select select "0.1"
select select "4"
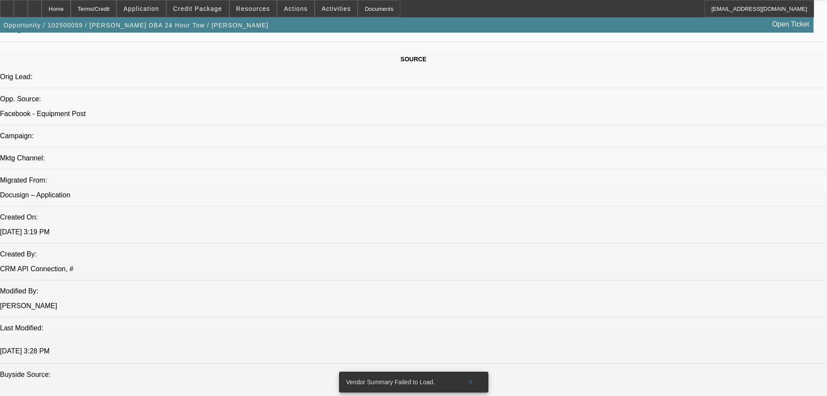
scroll to position [608, 0]
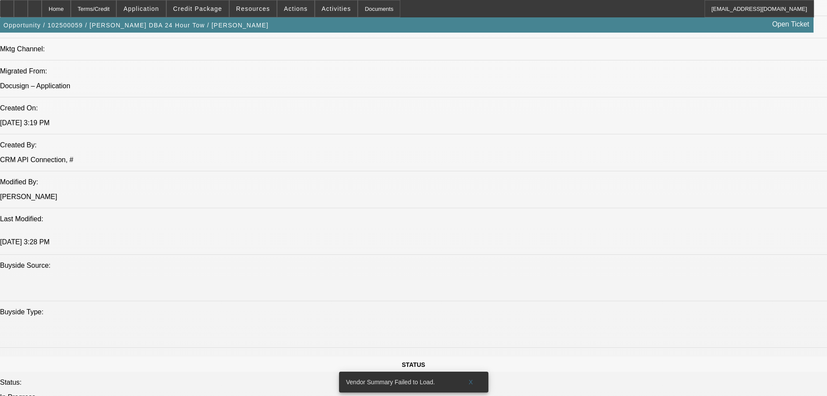
drag, startPoint x: 519, startPoint y: 311, endPoint x: 499, endPoint y: 303, distance: 21.5
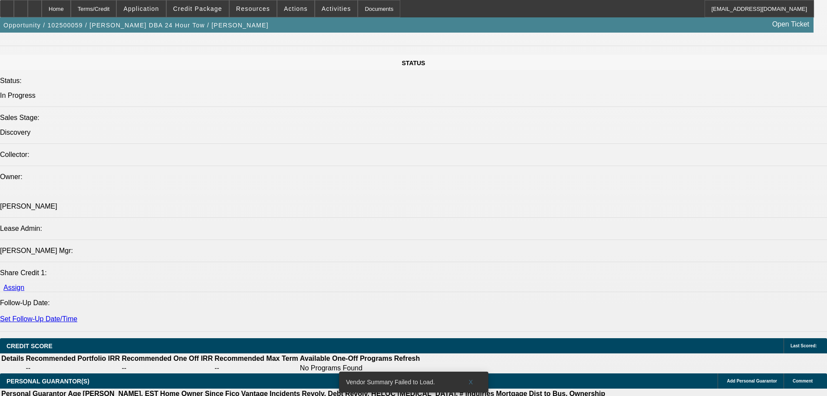
scroll to position [912, 0]
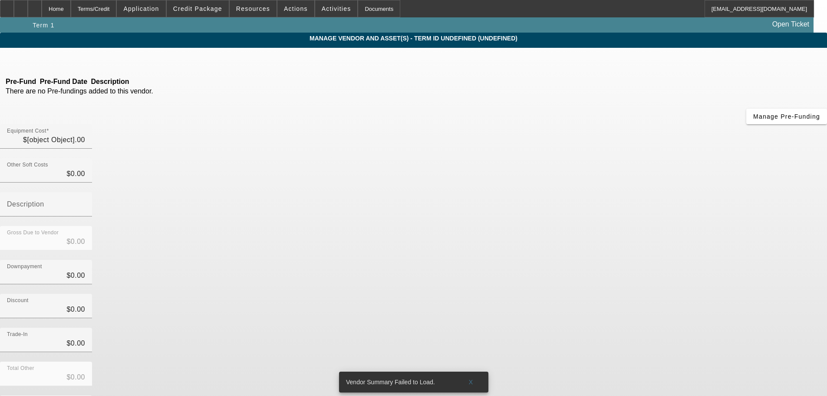
type input "$55,000.00"
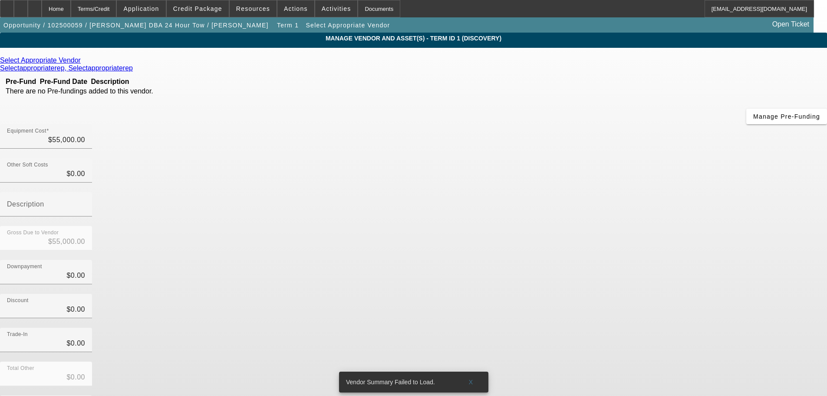
click at [241, 60] on div "Select Appropriate Vendor" at bounding box center [413, 60] width 827 height 8
click at [83, 60] on icon at bounding box center [83, 59] width 0 height 7
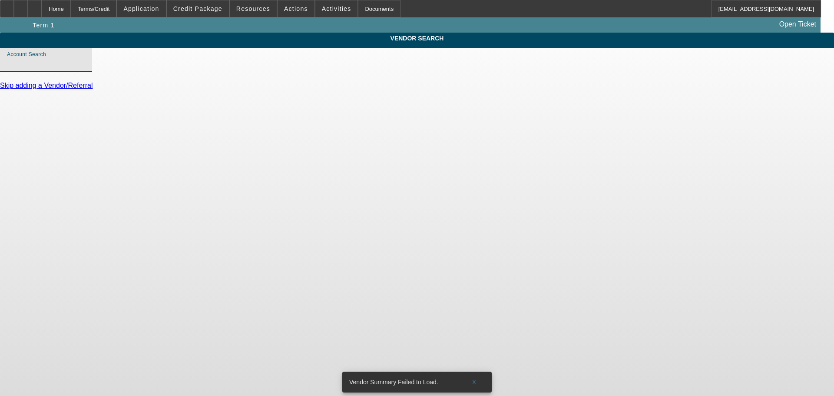
click at [85, 69] on input "Account Search" at bounding box center [46, 63] width 78 height 10
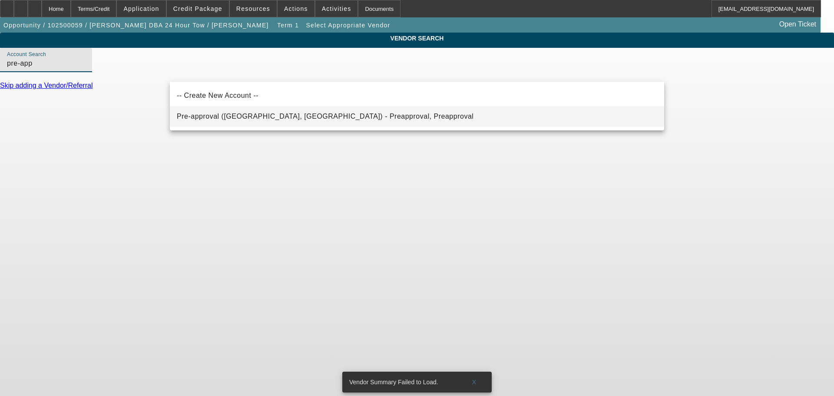
click at [270, 113] on span "Pre-approval (Northbrook, IL) - Preapproval, Preapproval" at bounding box center [325, 115] width 297 height 7
type input "Pre-approval (Northbrook, IL) - Preapproval, Preapproval"
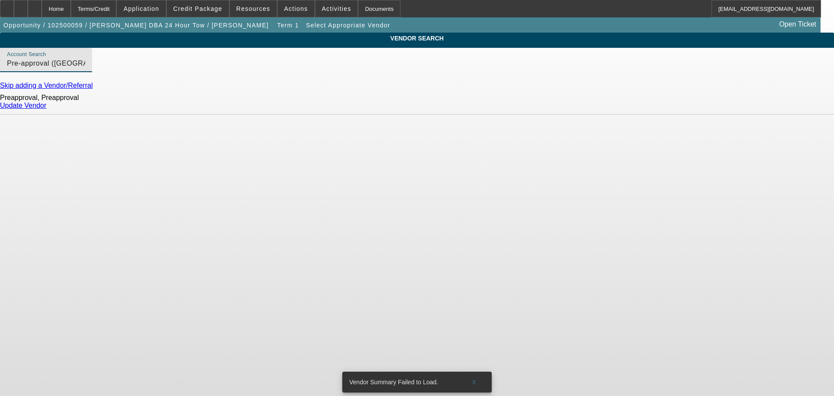
click at [46, 109] on link "Update Vendor" at bounding box center [23, 105] width 46 height 7
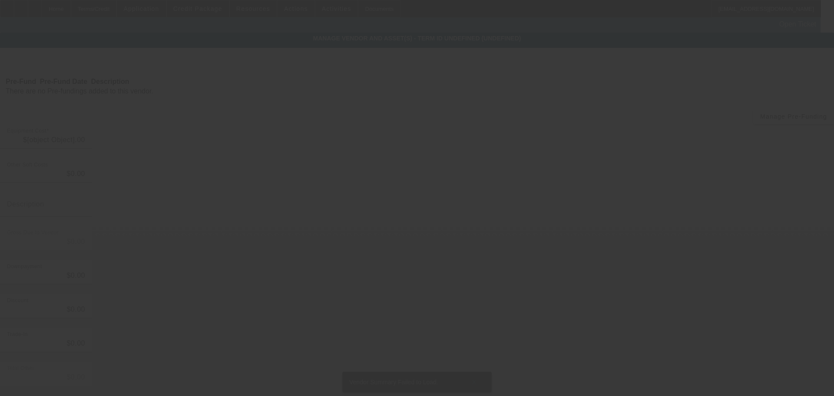
type input "$55,000.00"
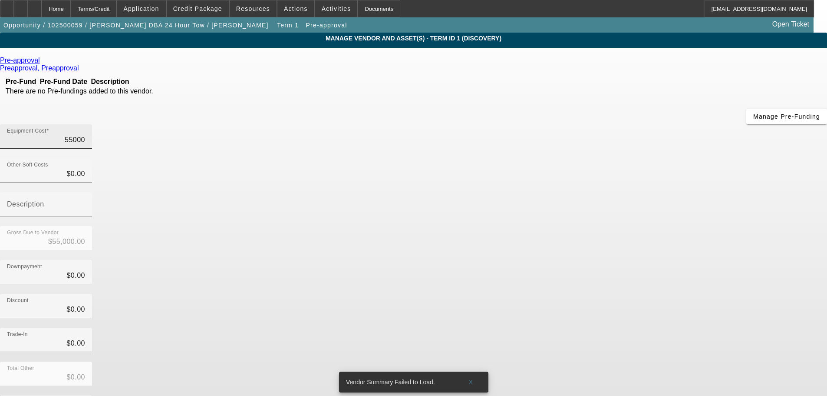
click at [85, 135] on input "55000" at bounding box center [46, 140] width 78 height 10
type input "4"
type input "$4.00"
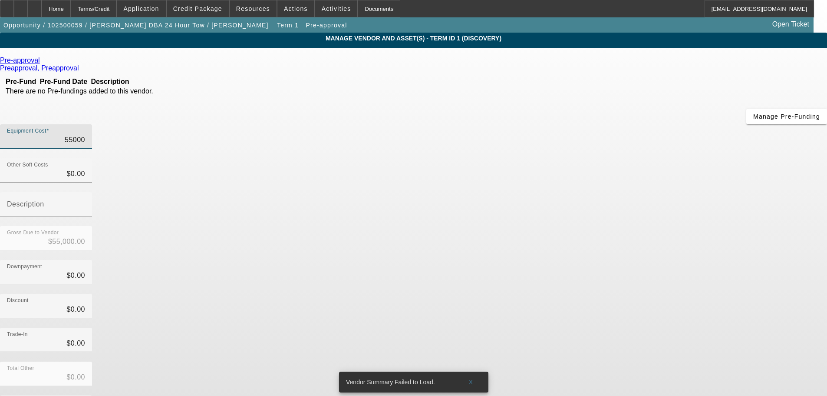
type input "$4.00"
type input "45"
type input "$45.00"
type input "450"
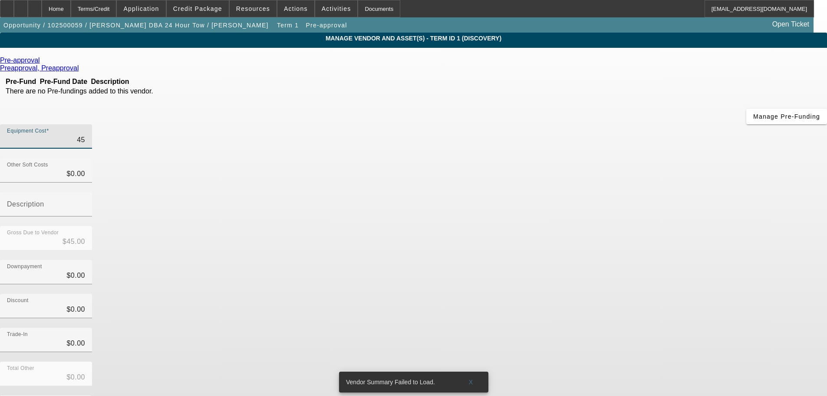
type input "$450.00"
type input "4500"
type input "$4,500.00"
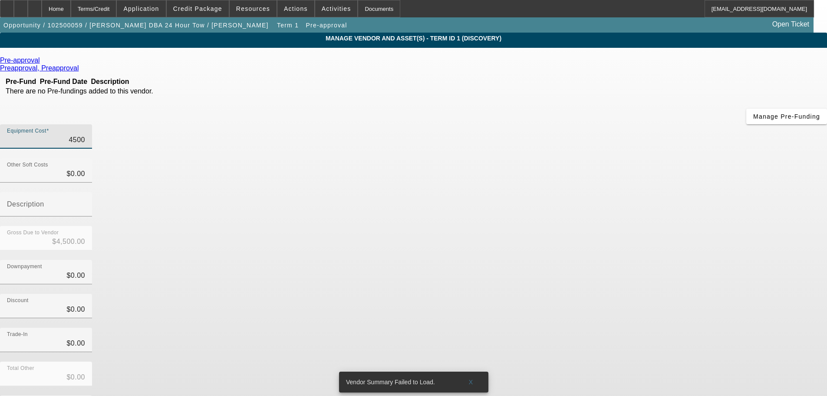
type input "45000"
type input "$45,000.00"
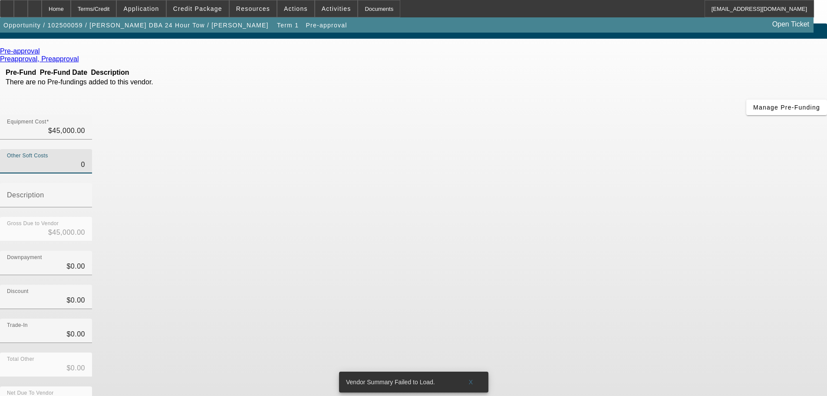
scroll to position [12, 0]
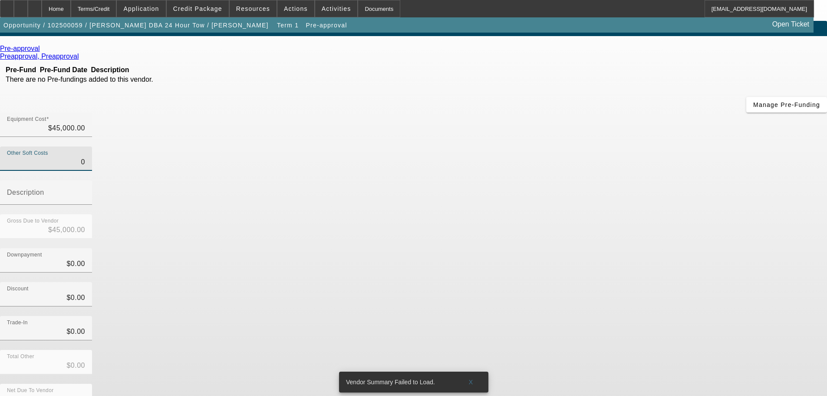
type input "$0.00"
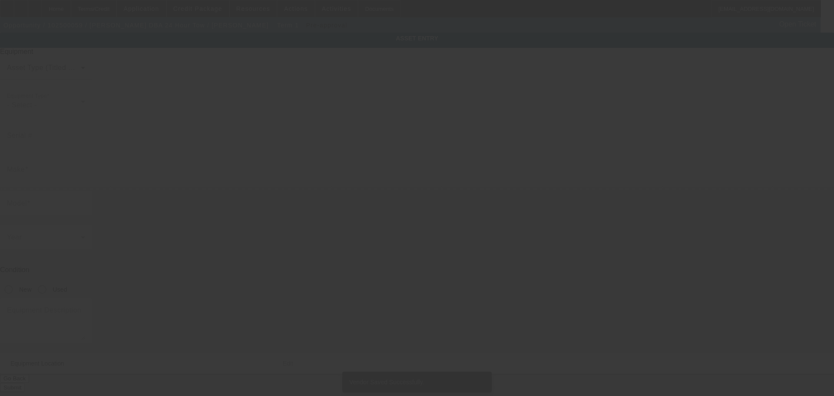
type textarea "Make: 2018 hino 258; Model: Roll back"
type input "NA"
type input "90210"
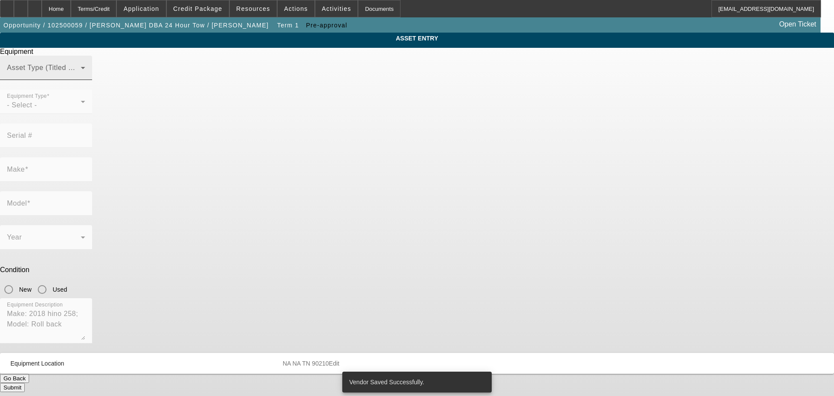
click at [81, 76] on span at bounding box center [44, 71] width 74 height 10
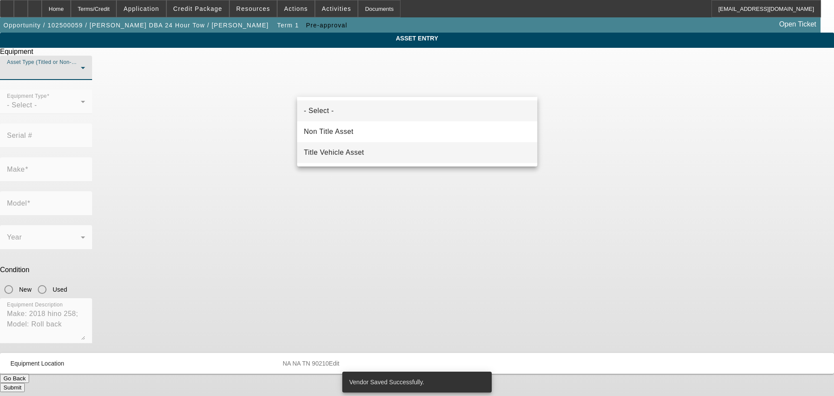
click at [359, 147] on mat-option "Title Vehicle Asset" at bounding box center [417, 152] width 240 height 21
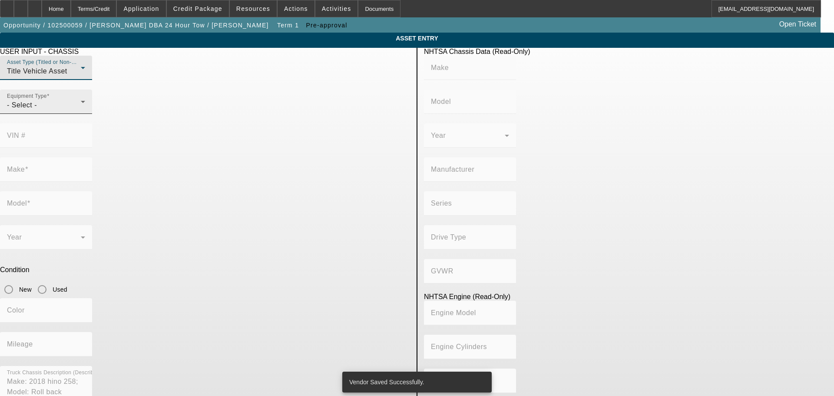
click at [81, 110] on div "- Select -" at bounding box center [44, 105] width 74 height 10
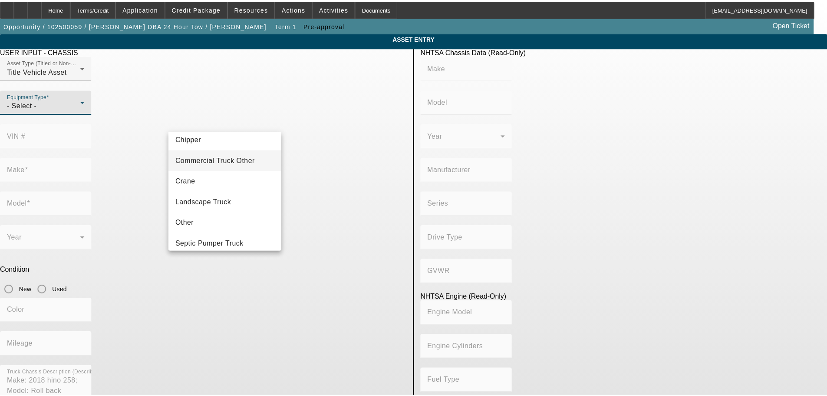
scroll to position [96, 0]
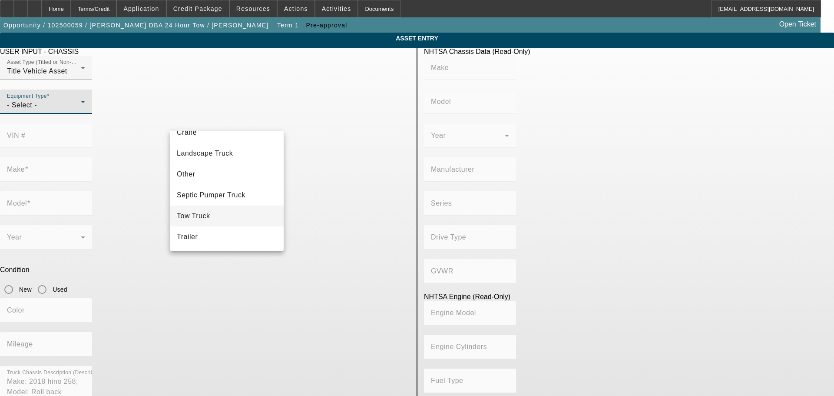
click at [220, 211] on mat-option "Tow Truck" at bounding box center [227, 215] width 114 height 21
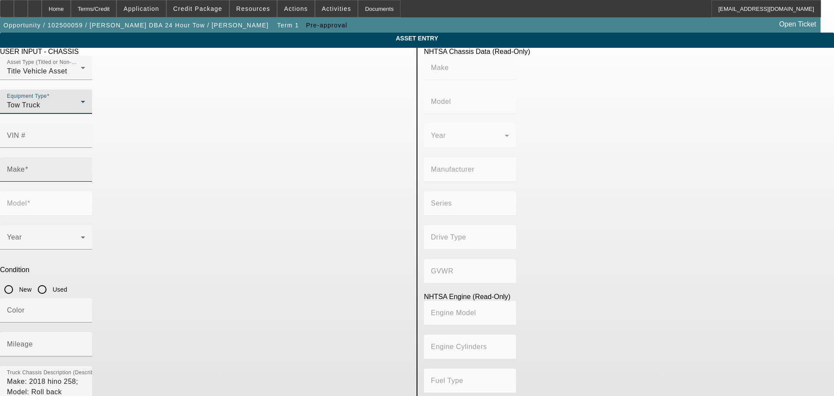
click at [85, 168] on input "Make" at bounding box center [46, 173] width 78 height 10
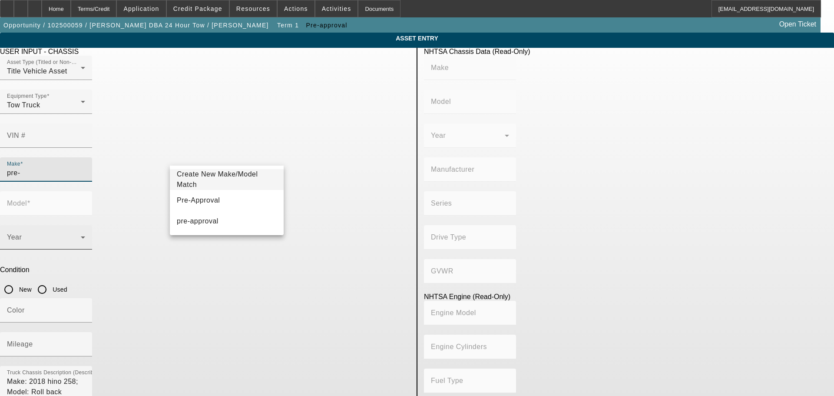
click at [239, 193] on mat-option "Pre-Approval" at bounding box center [227, 200] width 114 height 21
type input "Pre-Approval"
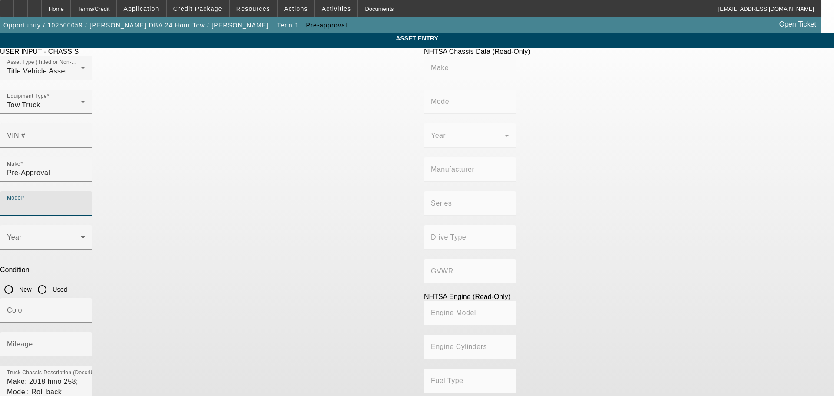
click at [85, 202] on input "Model" at bounding box center [46, 207] width 78 height 10
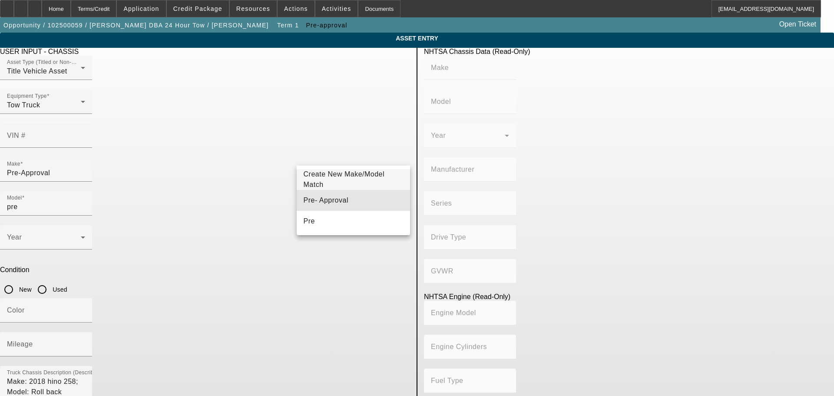
click at [349, 195] on mat-option "Pre- Approval" at bounding box center [354, 200] width 114 height 21
type input "Pre- Approval"
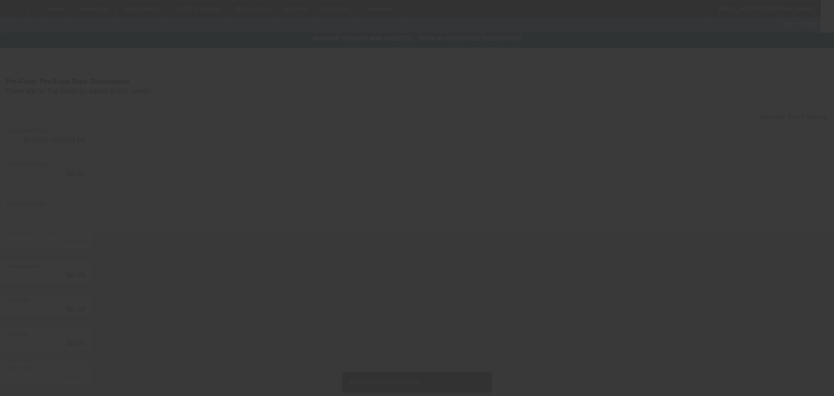
type input "$45,000.00"
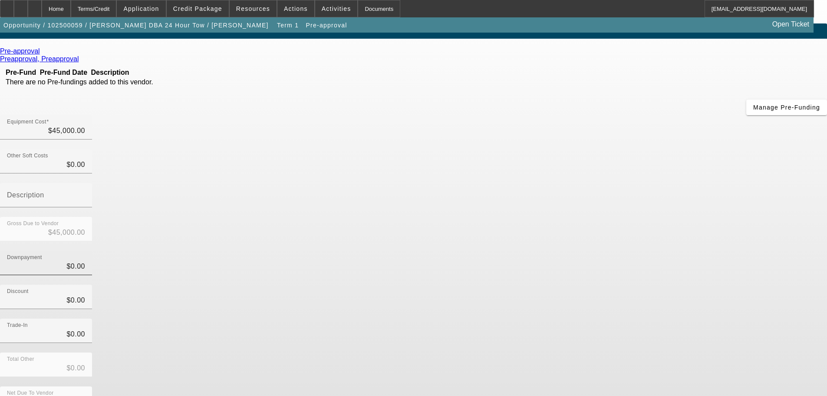
scroll to position [12, 0]
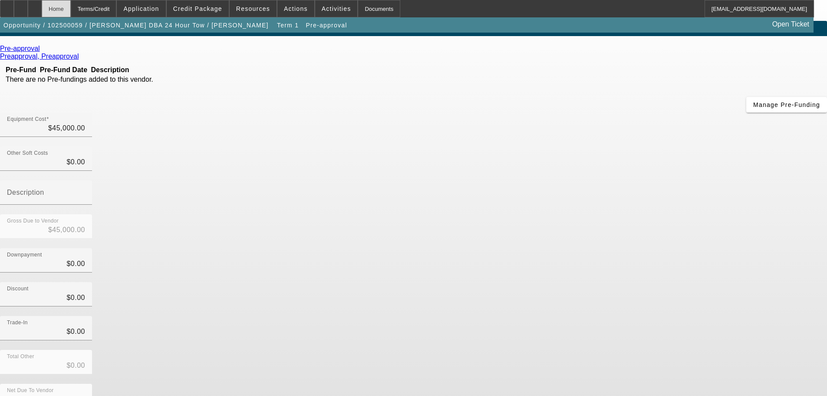
click at [71, 12] on div "Home" at bounding box center [56, 8] width 29 height 17
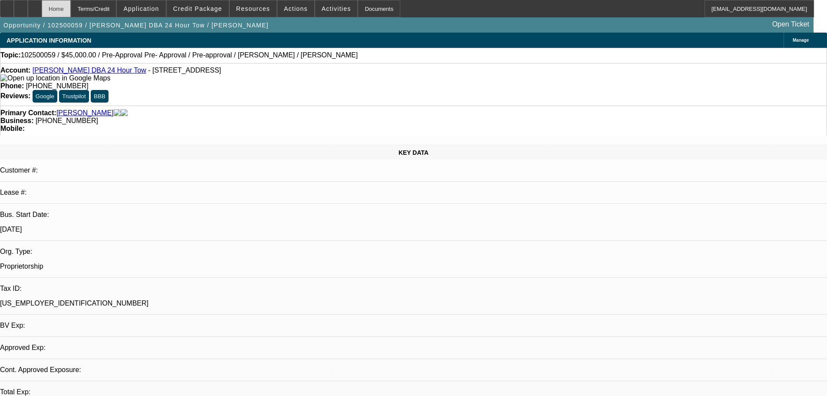
select select "0"
select select "2"
select select "0.1"
select select "4"
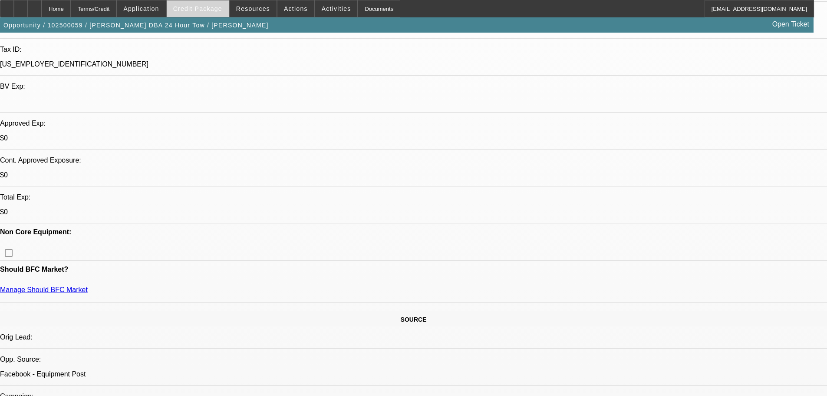
scroll to position [261, 0]
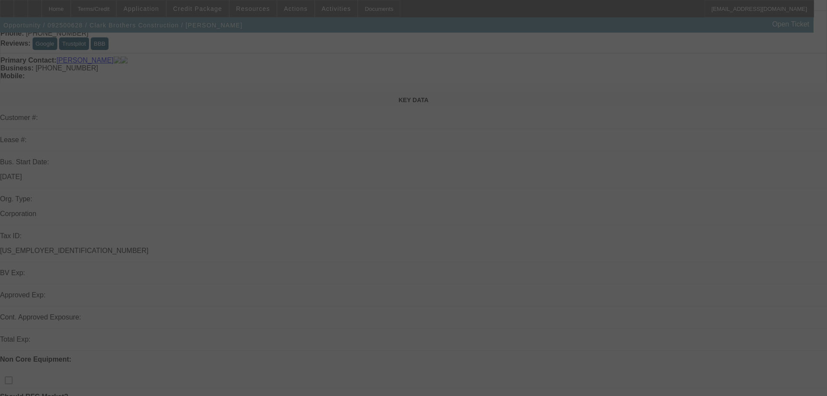
scroll to position [95, 0]
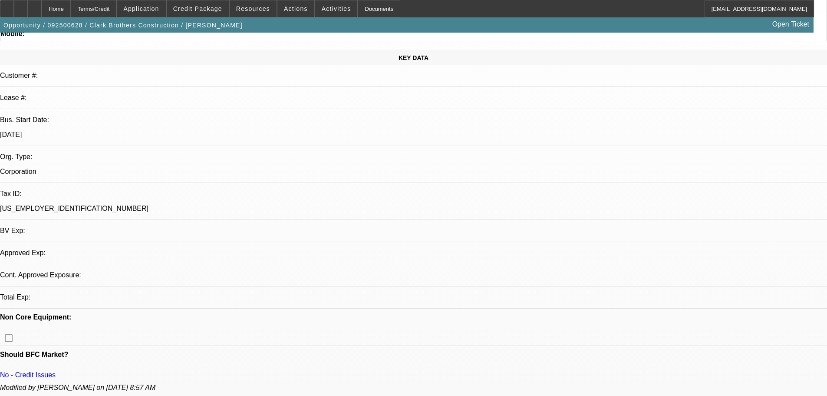
select select "0"
select select "2"
select select "0.1"
select select "4"
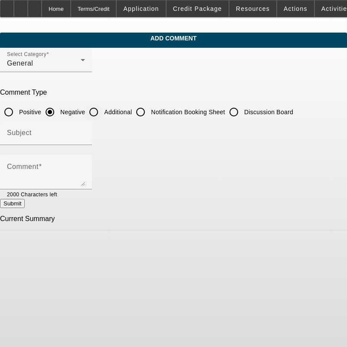
click at [102, 118] on input "Additional" at bounding box center [93, 111] width 17 height 17
radio input "true"
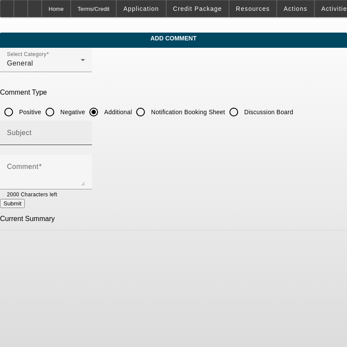
click at [85, 142] on div "Subject" at bounding box center [46, 133] width 78 height 24
type input "Write Up"
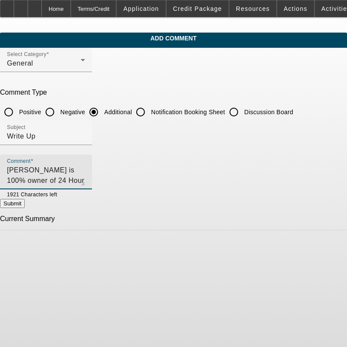
type textarea "[PERSON_NAME] is 100% owner of 24 Hour Towing, looking to add a used rollback."
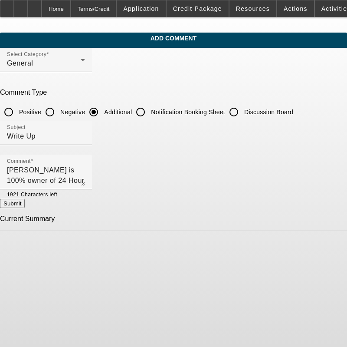
click at [25, 208] on button "Submit" at bounding box center [12, 203] width 25 height 9
radio input "true"
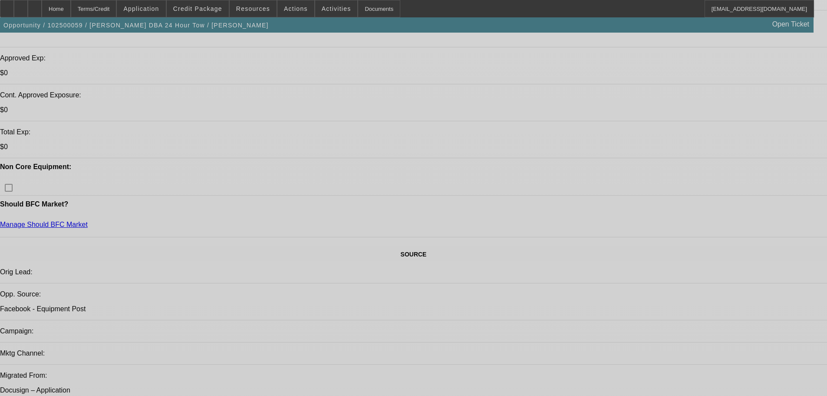
select select "0"
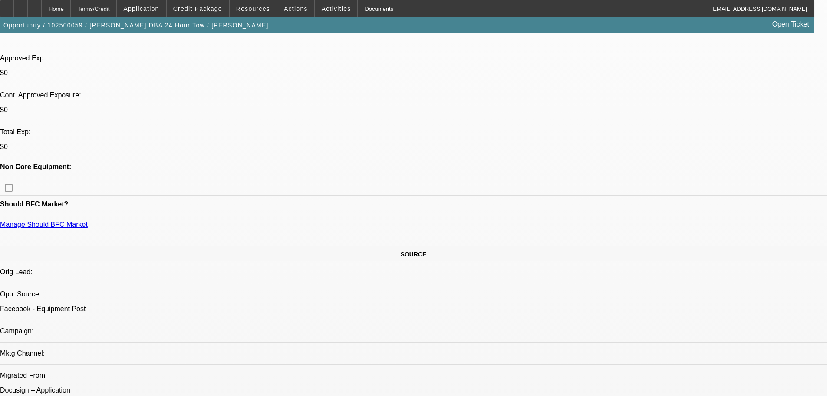
select select "2"
select select "0.1"
select select "4"
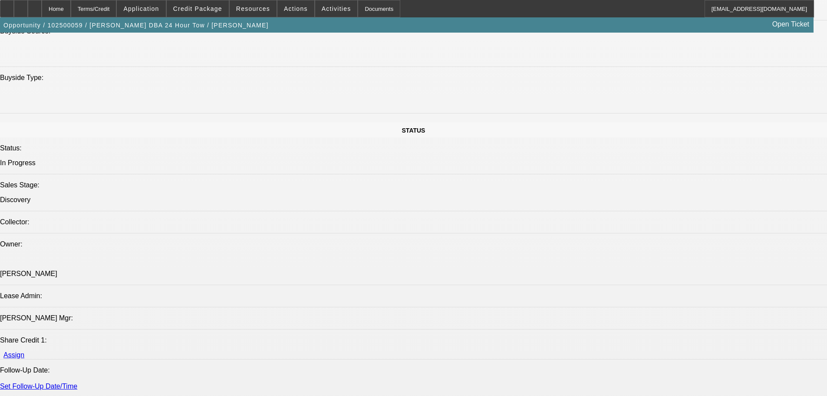
scroll to position [1081, 0]
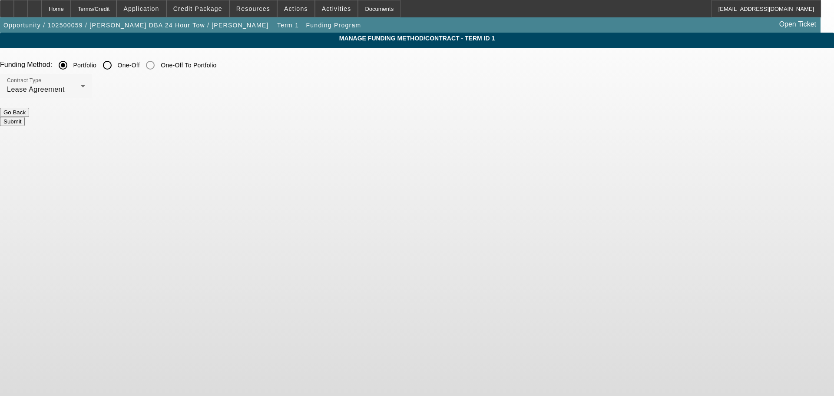
click at [116, 63] on input "One-Off" at bounding box center [107, 64] width 17 height 17
radio input "true"
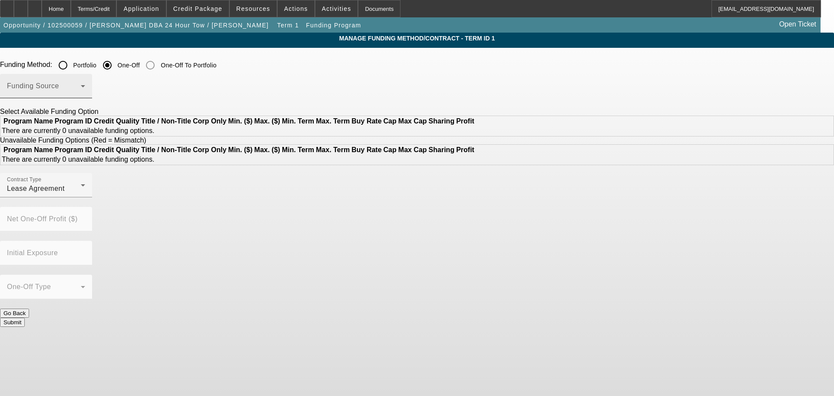
click at [81, 88] on span at bounding box center [44, 89] width 74 height 10
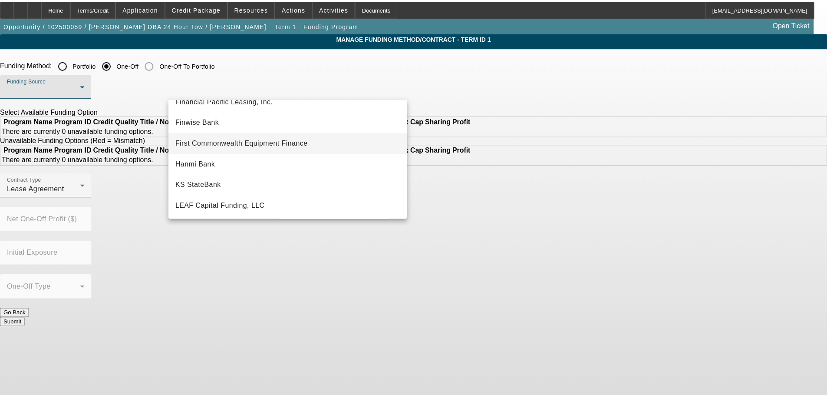
scroll to position [73, 0]
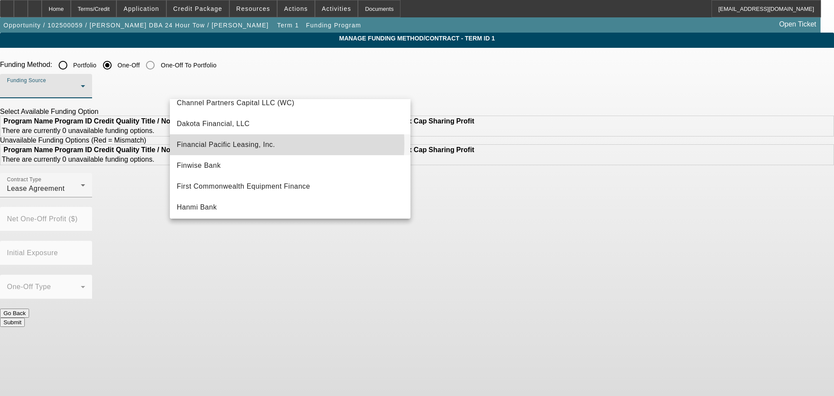
click at [249, 144] on span "Financial Pacific Leasing, Inc." at bounding box center [226, 144] width 98 height 10
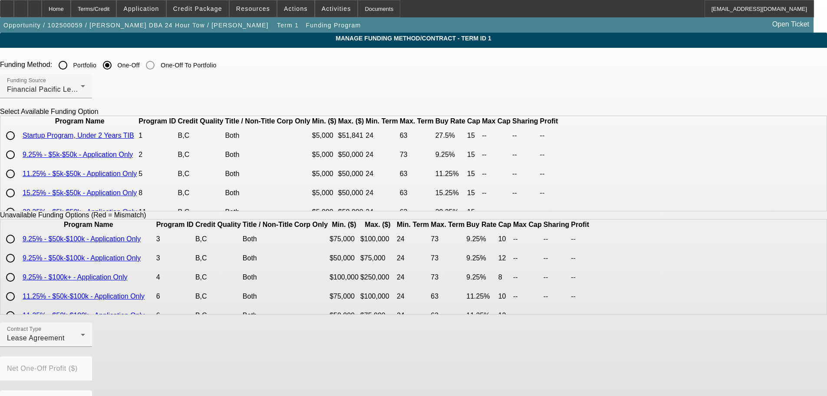
click at [19, 144] on input "radio" at bounding box center [10, 135] width 17 height 17
radio input "true"
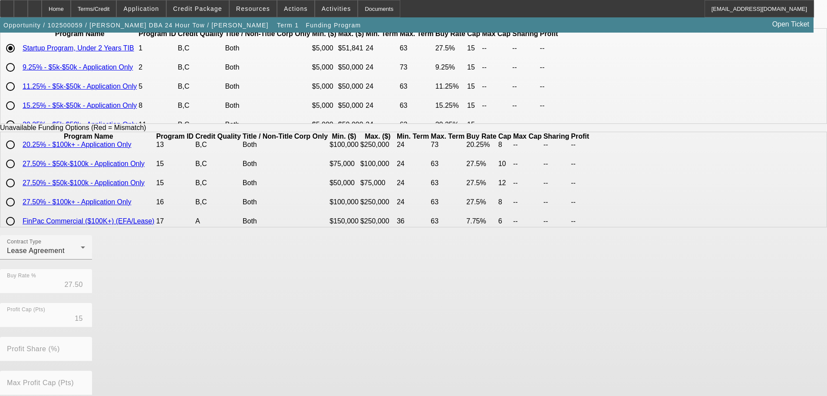
scroll to position [197, 0]
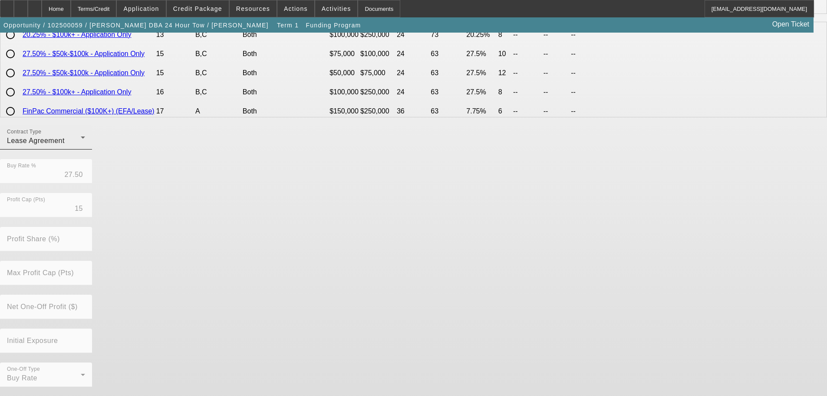
click at [81, 146] on div "Lease Agreement" at bounding box center [44, 140] width 74 height 10
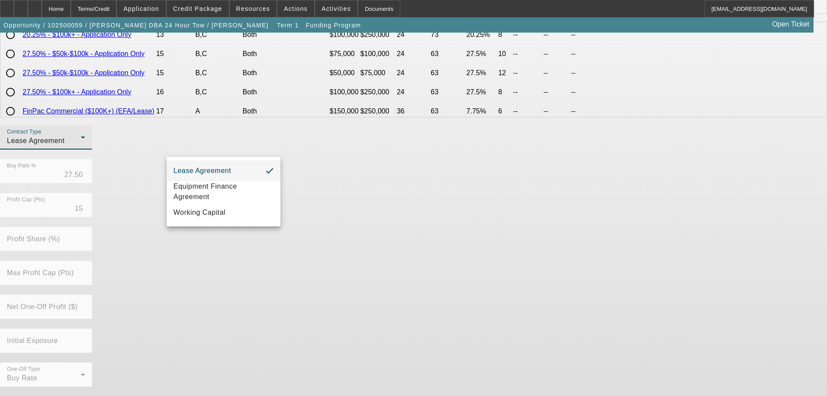
click at [340, 370] on div at bounding box center [413, 198] width 827 height 396
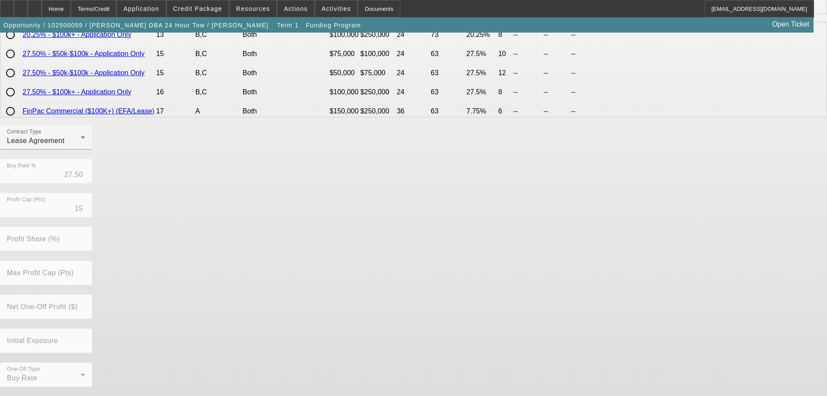
click at [340, 372] on div "Contract Type Lease Agreement Buy Rate % 27.50 Profit Cap (Pts) 15 Profit Share…" at bounding box center [413, 260] width 827 height 271
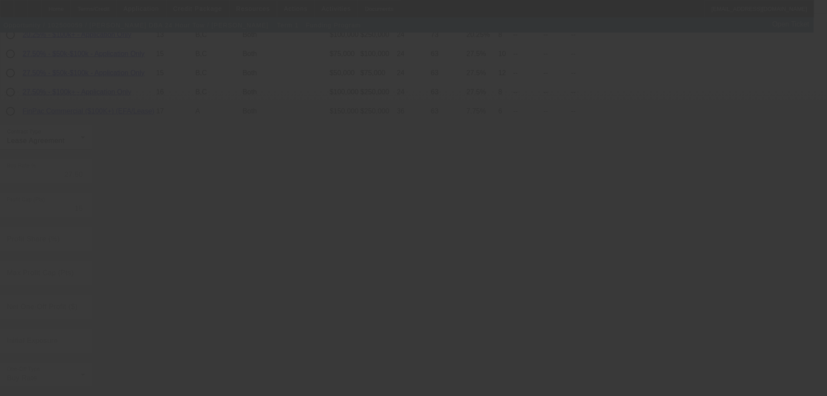
radio input "true"
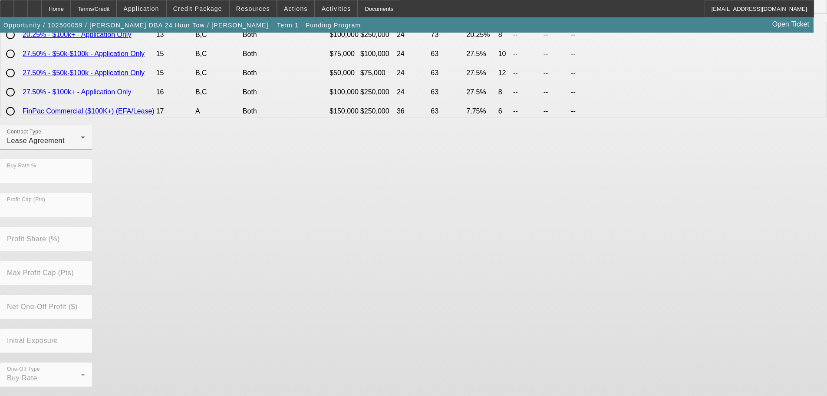
scroll to position [0, 0]
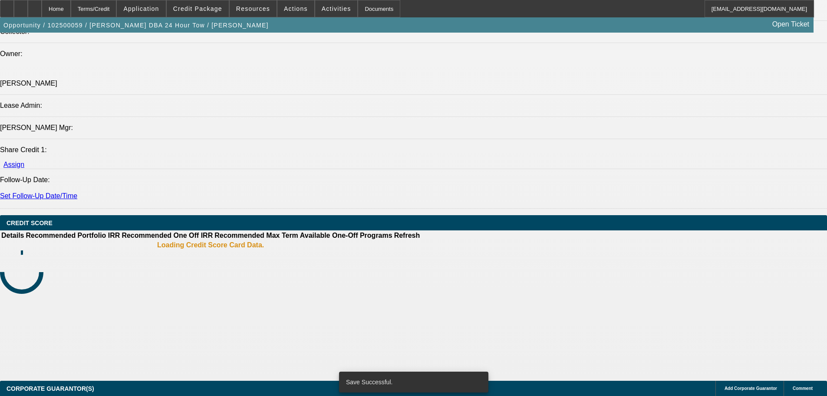
select select "0"
select select "2"
select select "0.1"
select select "4"
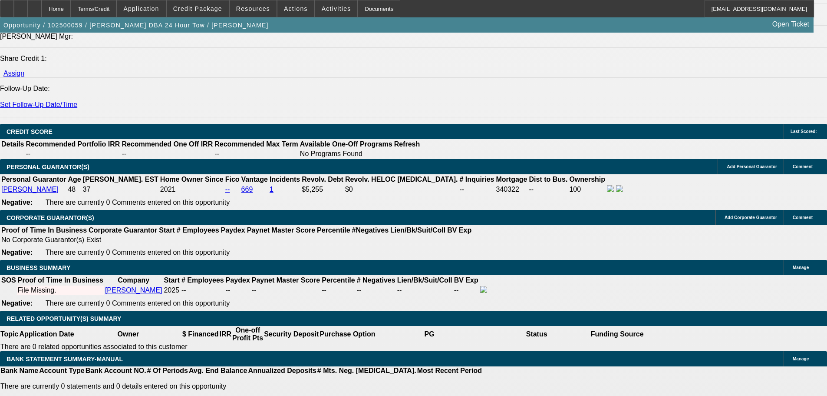
scroll to position [1123, 0]
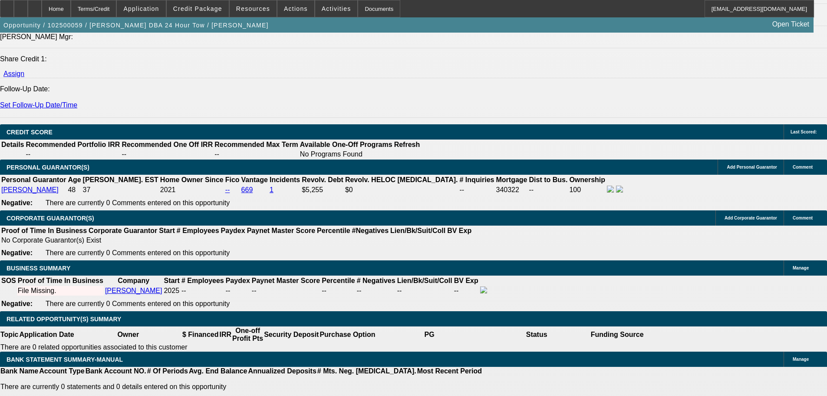
type input "UNKNOWN"
type input "36"
type input "32"
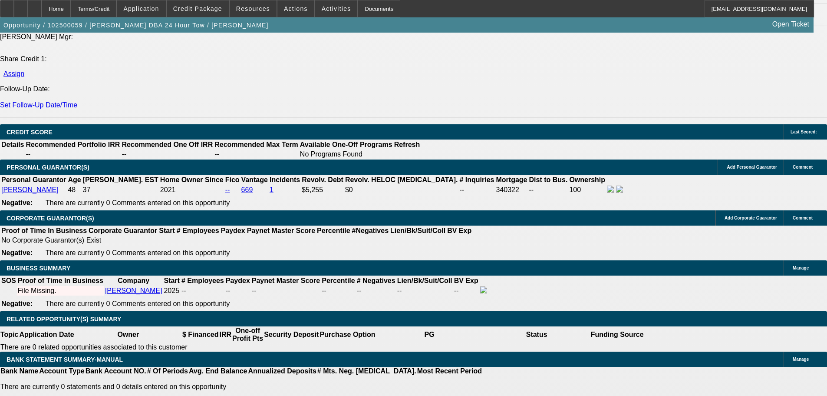
type input "$2,617.30"
type input "$1,308.65"
type input "$3,919.90"
type input "$1,959.95"
type input "32"
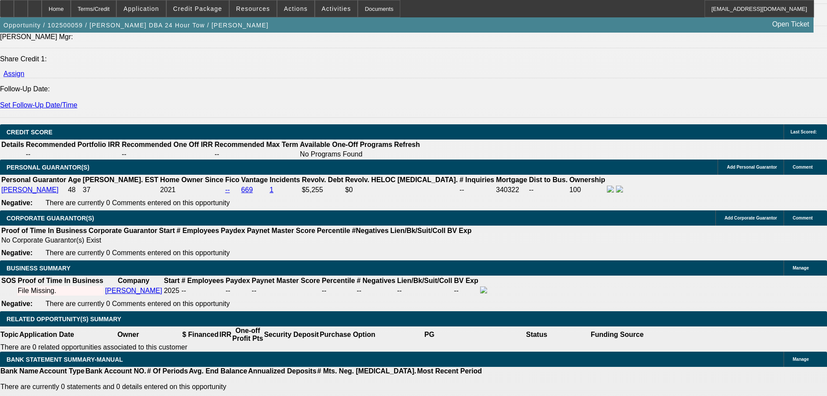
select select "1"
select select "0"
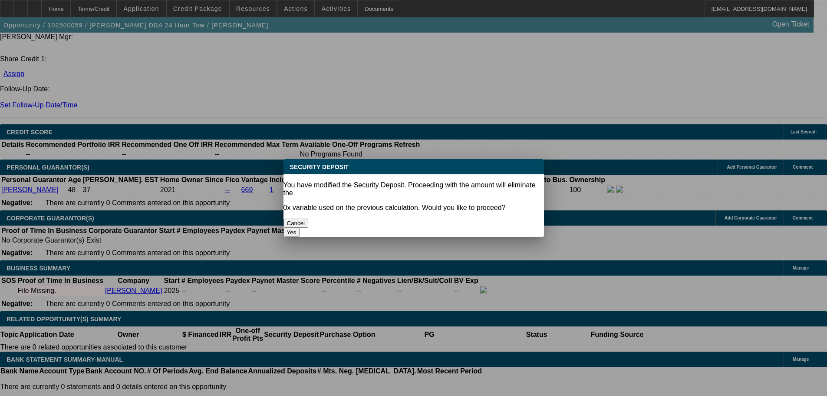
click at [300, 228] on button "Yes" at bounding box center [292, 232] width 17 height 9
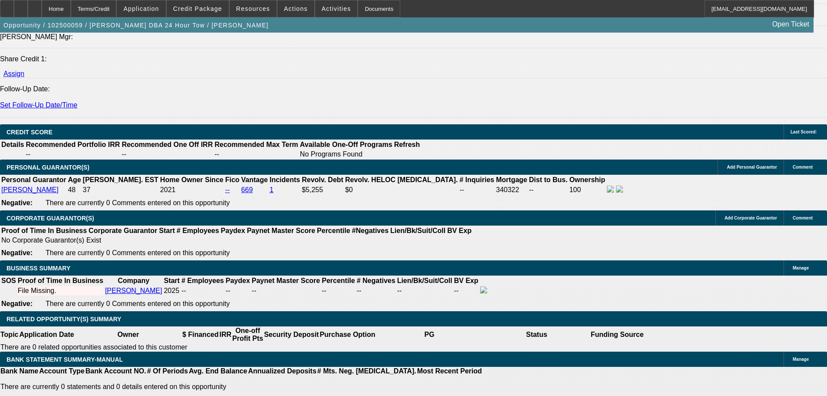
type input "$0.00"
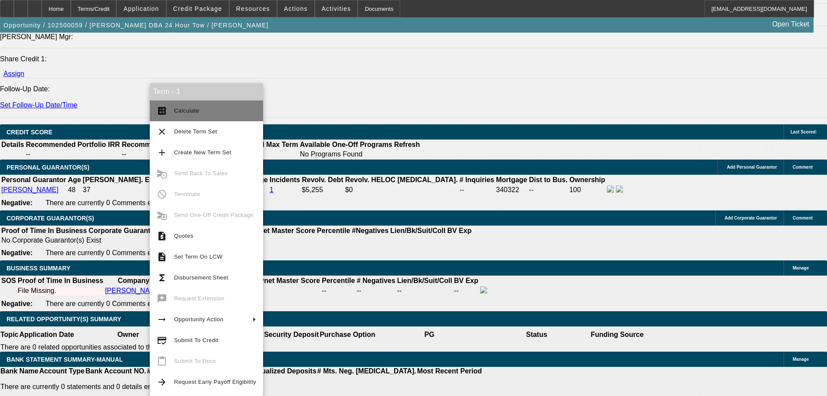
click at [194, 106] on span "Calculate" at bounding box center [215, 111] width 82 height 10
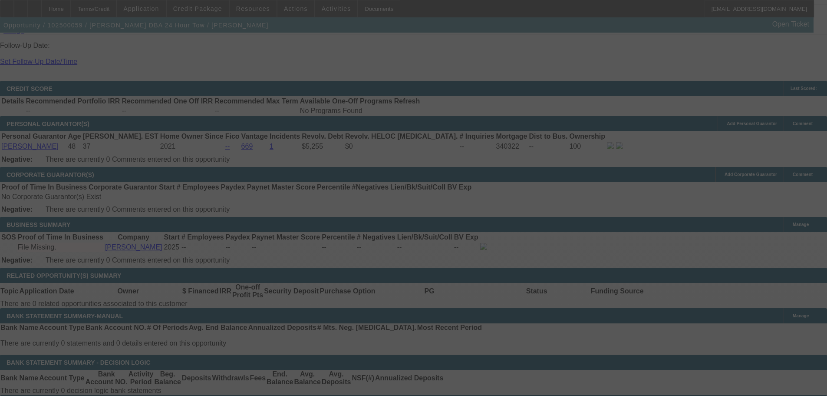
scroll to position [0, 0]
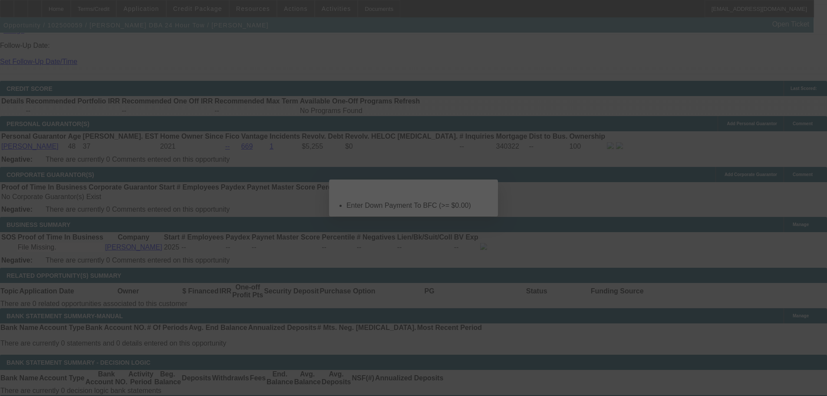
select select "0"
select select "0.1"
select select "4"
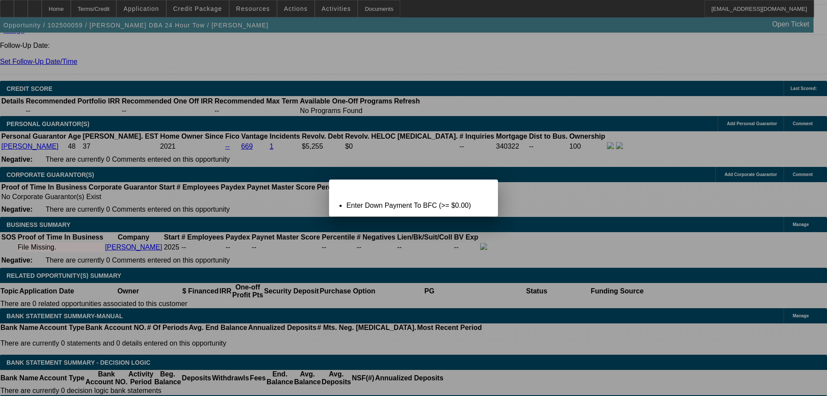
click at [469, 193] on div "Term Not Ready To Calculate: Term Id 1" at bounding box center [404, 187] width 150 height 16
click at [481, 189] on span "Close" at bounding box center [487, 187] width 12 height 5
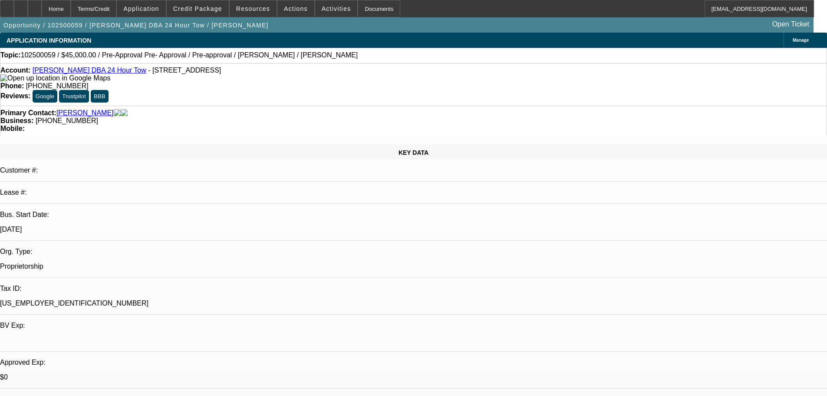
scroll to position [1166, 0]
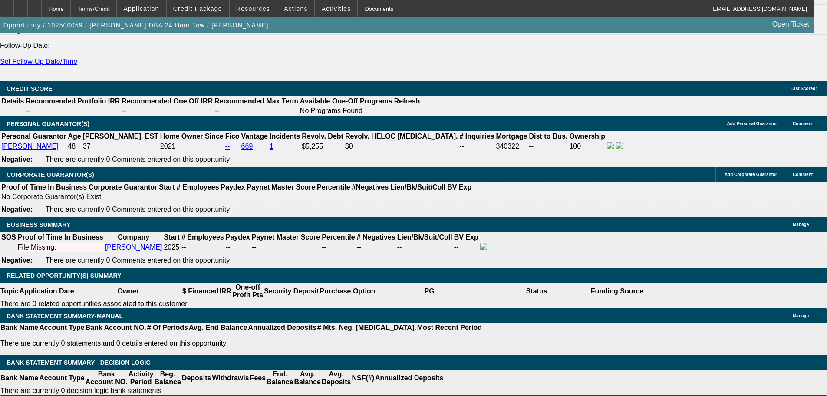
type input "$0.00"
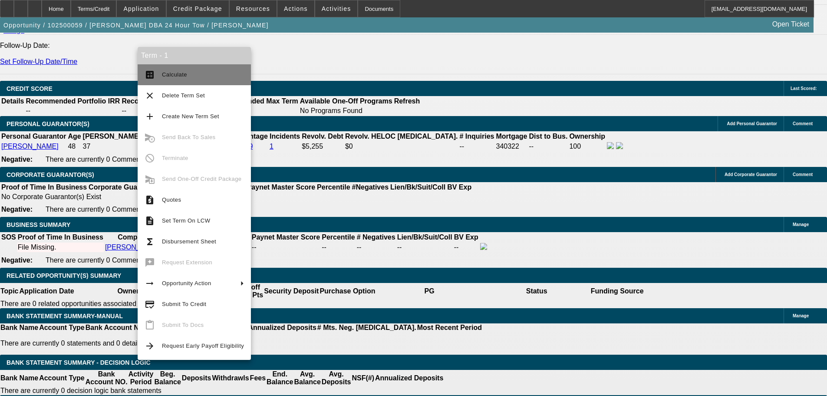
click at [162, 70] on span "Calculate" at bounding box center [203, 74] width 82 height 10
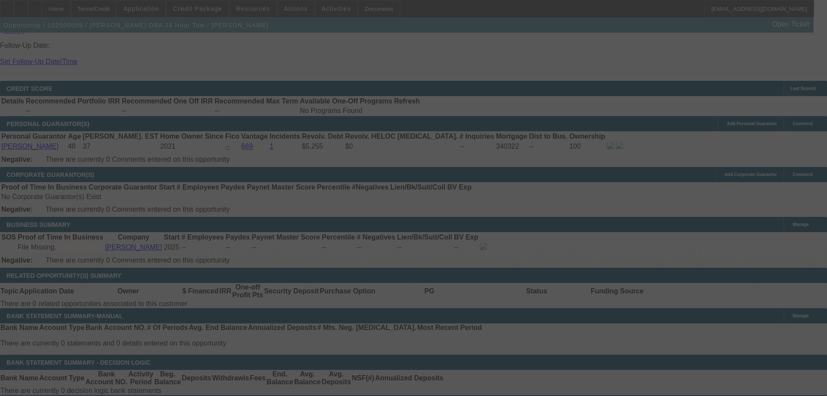
select select "0"
select select "0.1"
select select "4"
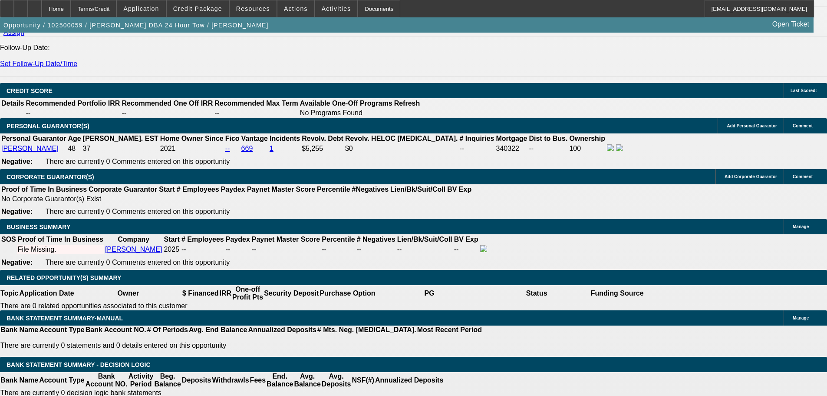
scroll to position [1149, 0]
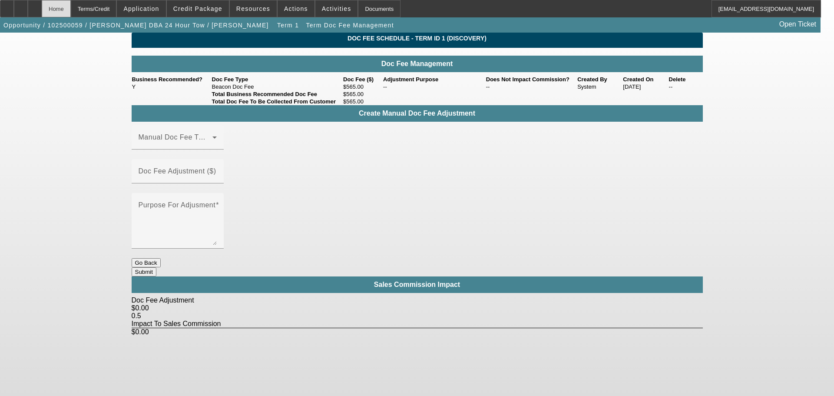
click at [71, 13] on div "Home" at bounding box center [56, 8] width 29 height 17
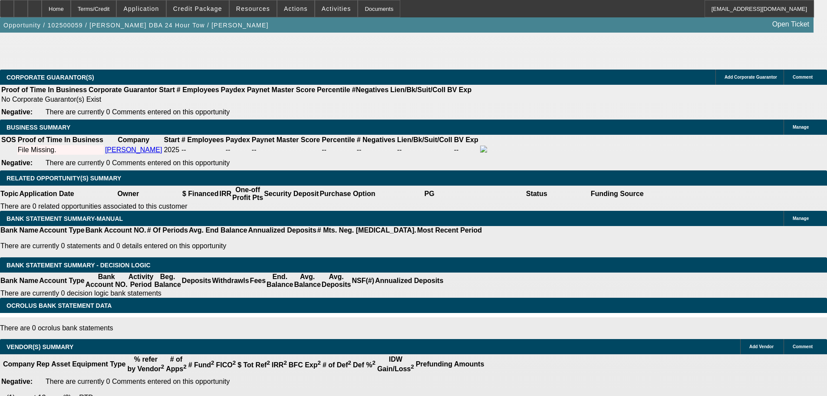
select select "0"
select select "0.1"
select select "4"
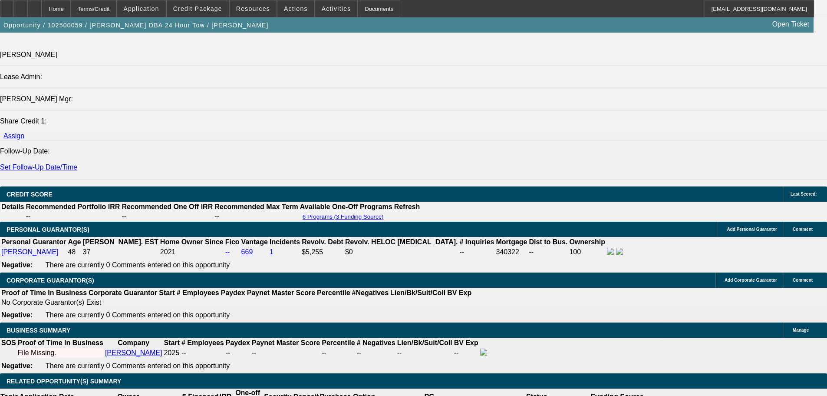
scroll to position [1057, 0]
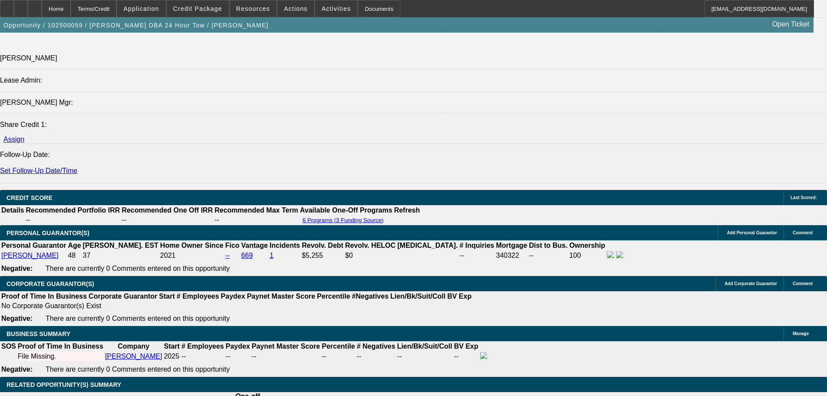
type input "UNKNOWN"
type input "2"
type input "$1,288.92"
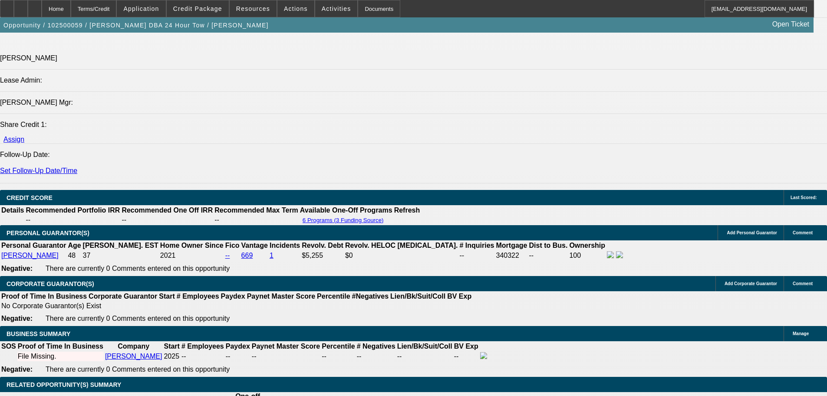
type input "28"
type input "$1,861.36"
type input "28"
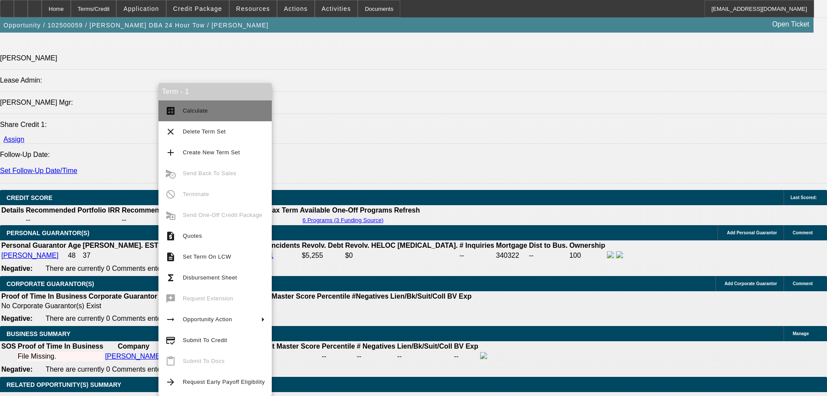
click at [183, 114] on span "Calculate" at bounding box center [224, 111] width 82 height 10
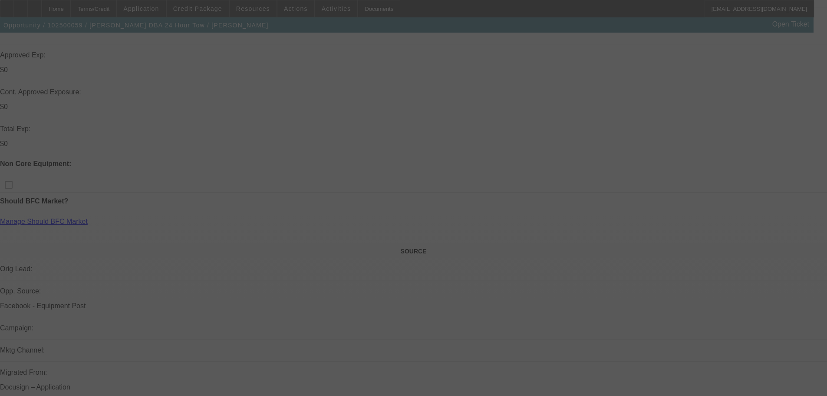
scroll to position [261, 0]
select select "0"
select select "0.1"
select select "4"
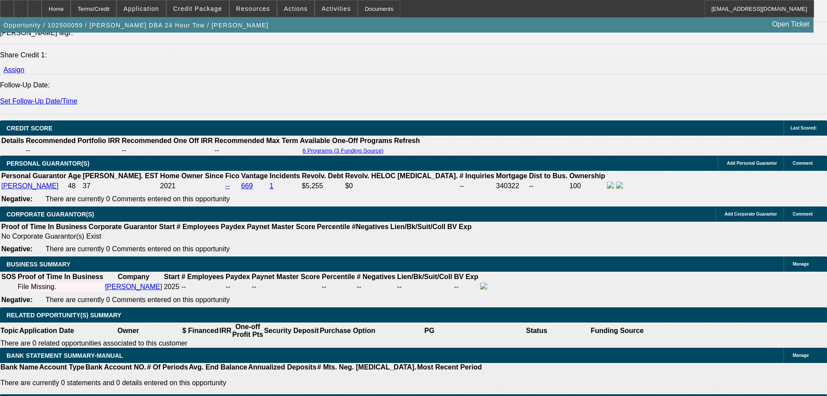
scroll to position [1129, 0]
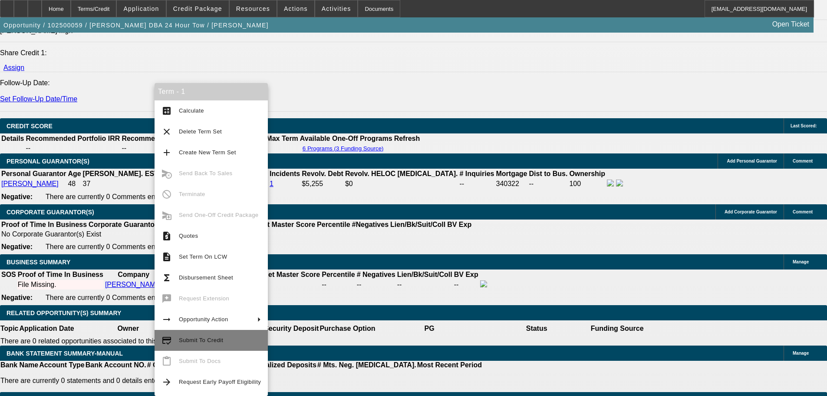
click at [208, 345] on span "Submit To Credit" at bounding box center [220, 340] width 82 height 10
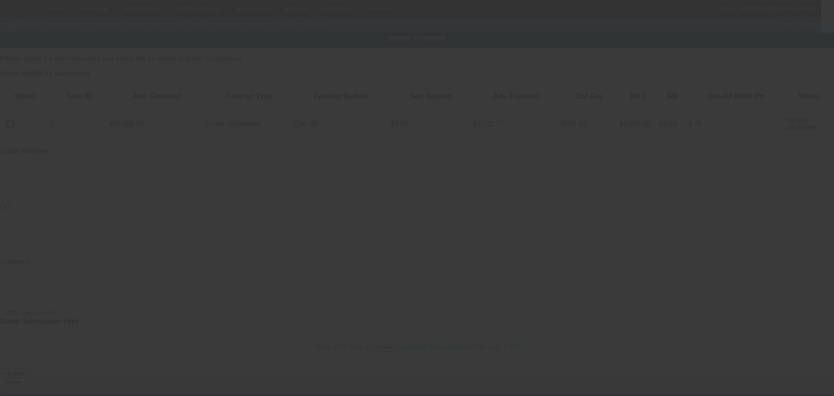
click at [33, 99] on div at bounding box center [417, 198] width 834 height 396
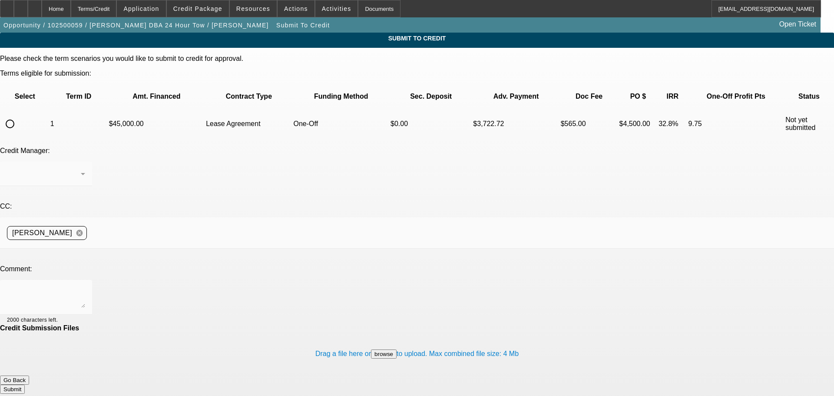
click at [19, 115] on input "radio" at bounding box center [9, 123] width 17 height 17
radio input "true"
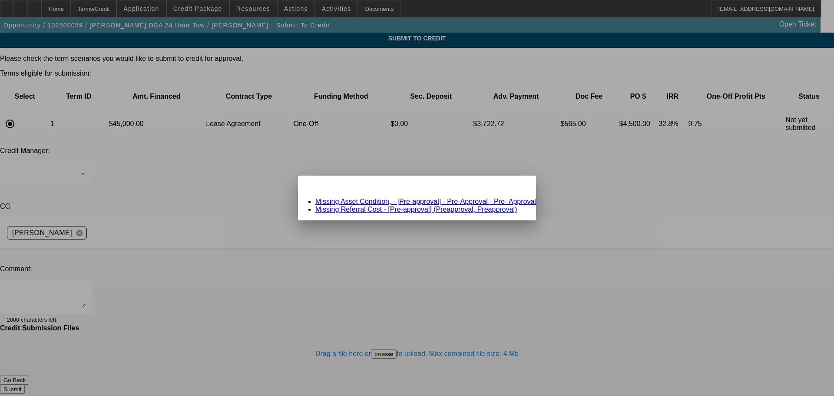
click at [347, 199] on link "Missing Asset Condition, - [Pre-approval] - Pre-Approval - Pre- Approval" at bounding box center [425, 201] width 221 height 7
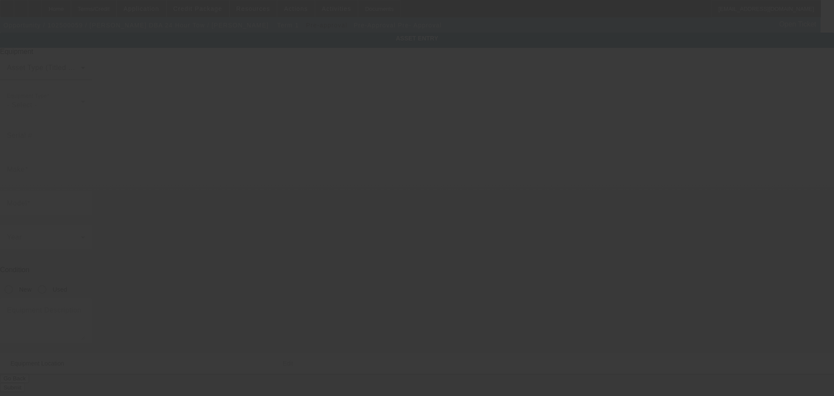
type input "Pre-Approval"
type input "Pre- Approval"
type textarea "Make: 2018 hino 258; Model: Roll back"
type input "NA"
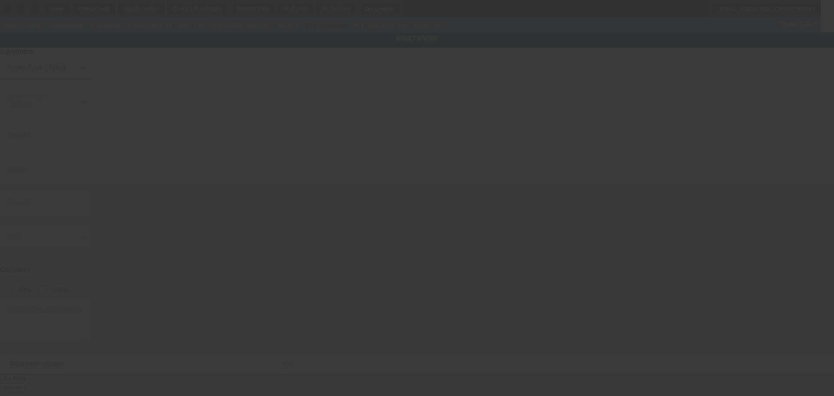
type input "90210"
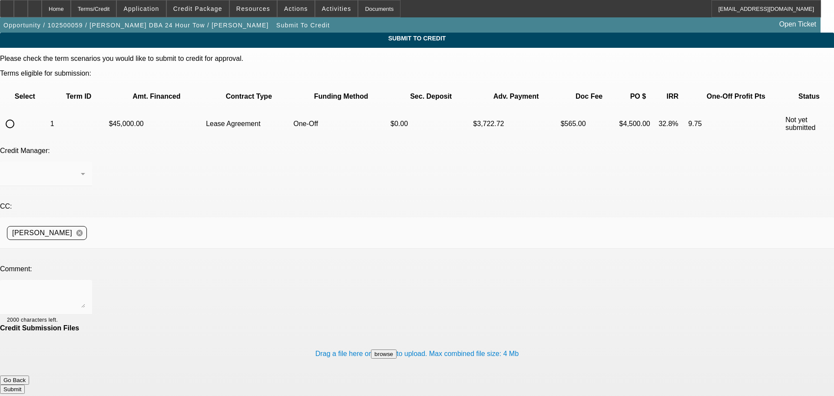
click at [19, 115] on div at bounding box center [9, 123] width 17 height 17
click at [19, 115] on input "radio" at bounding box center [9, 123] width 17 height 17
radio input "true"
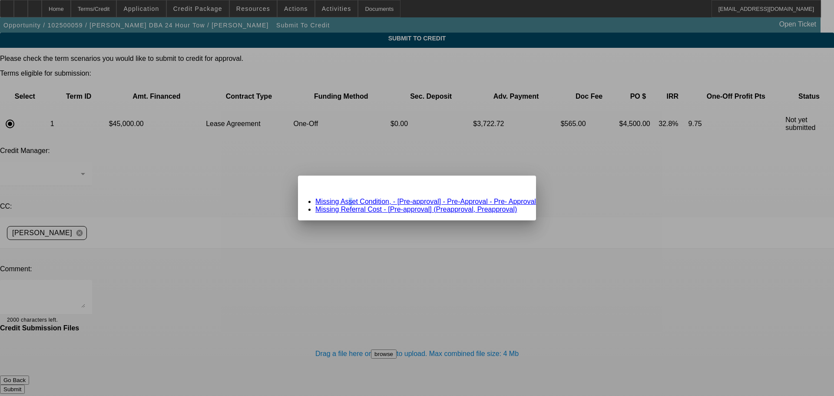
click at [365, 202] on link "Missing Asset Condition, - [Pre-approval] - Pre-Approval - Pre- Approval" at bounding box center [425, 201] width 221 height 7
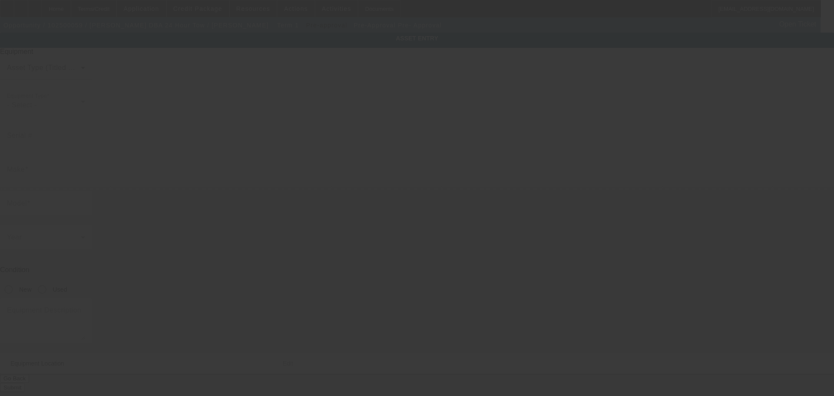
type input "Pre-Approval"
type input "Pre- Approval"
type textarea "Make: 2018 hino 258; Model: Roll back"
type input "NA"
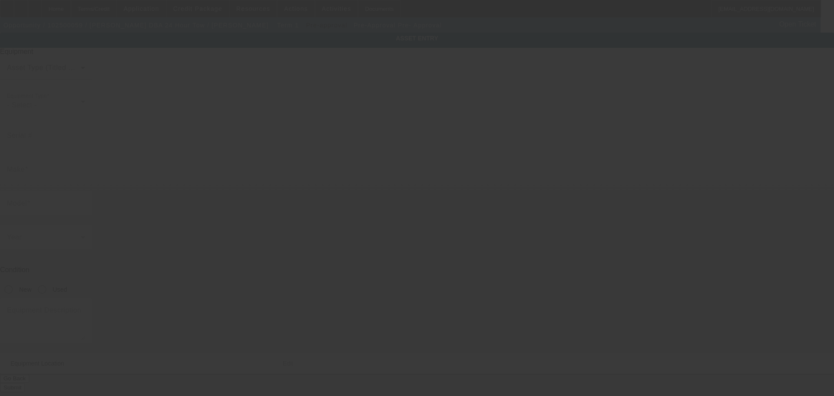
type input "90210"
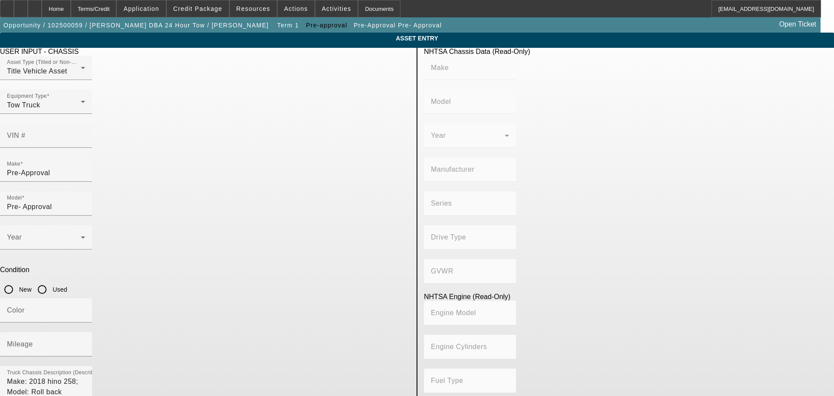
click at [51, 281] on input "Used" at bounding box center [41, 289] width 17 height 17
radio input "true"
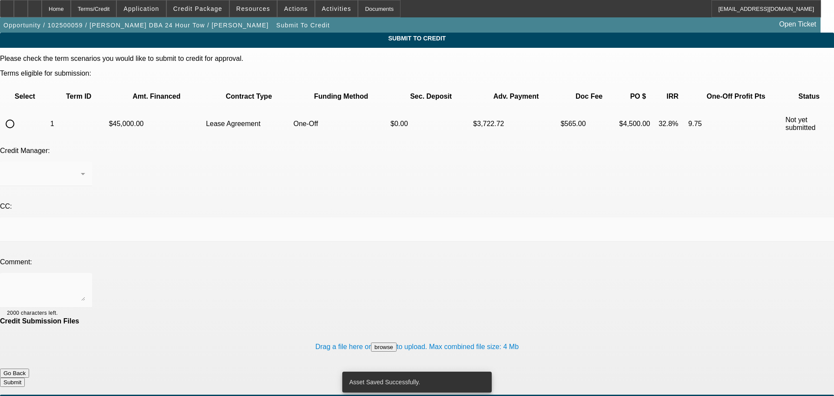
click at [40, 97] on div at bounding box center [417, 198] width 834 height 396
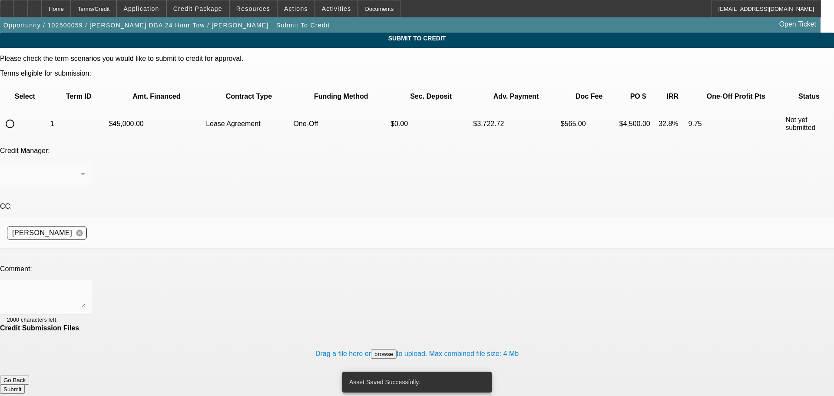
click at [19, 115] on input "radio" at bounding box center [9, 123] width 17 height 17
radio input "true"
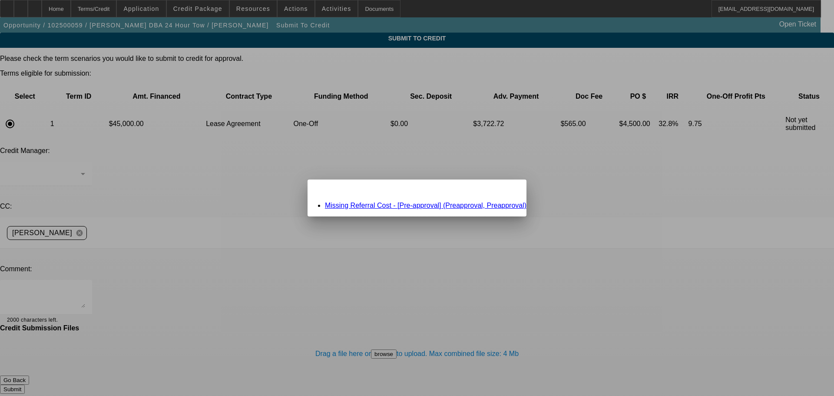
click at [367, 204] on link "Missing Referral Cost - [Pre-approval] (Preapproval, Preapproval)" at bounding box center [426, 205] width 202 height 7
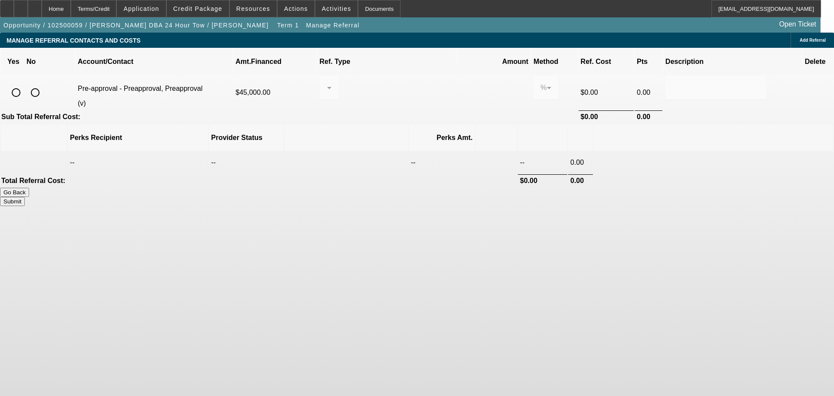
click at [44, 88] on input "radio" at bounding box center [34, 92] width 17 height 17
radio input "true"
click at [25, 197] on button "Submit" at bounding box center [12, 201] width 25 height 9
type input "0.000"
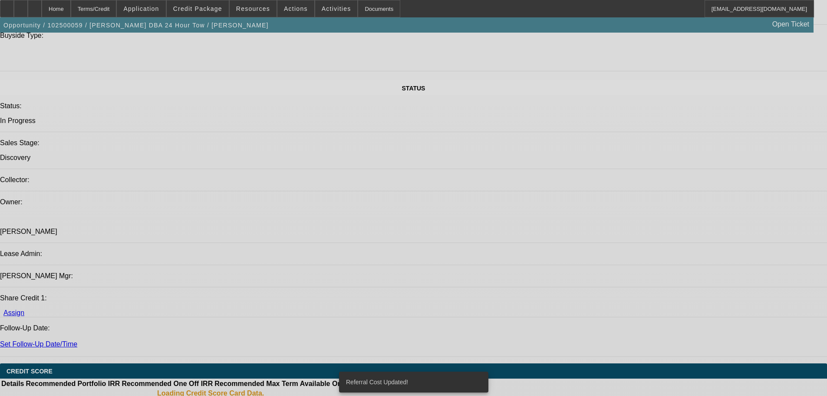
select select "0"
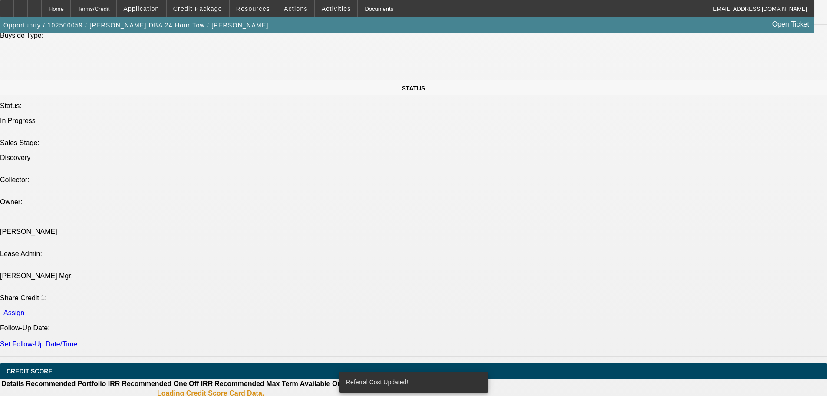
select select "0"
select select "0.1"
select select "4"
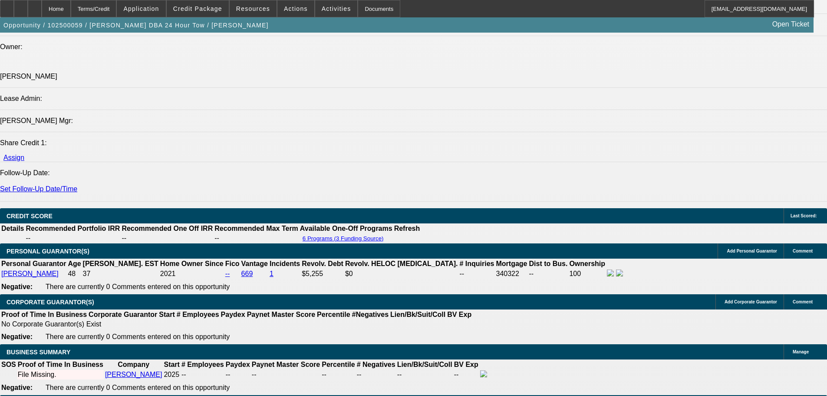
scroll to position [1039, 0]
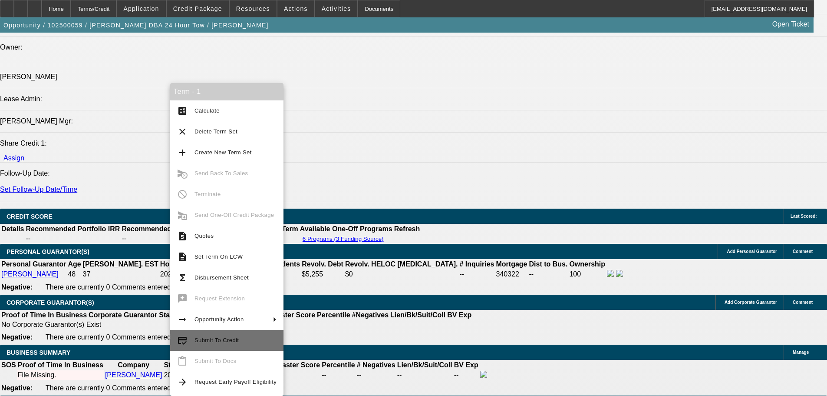
click at [247, 348] on button "credit_score Submit To Credit" at bounding box center [226, 340] width 113 height 21
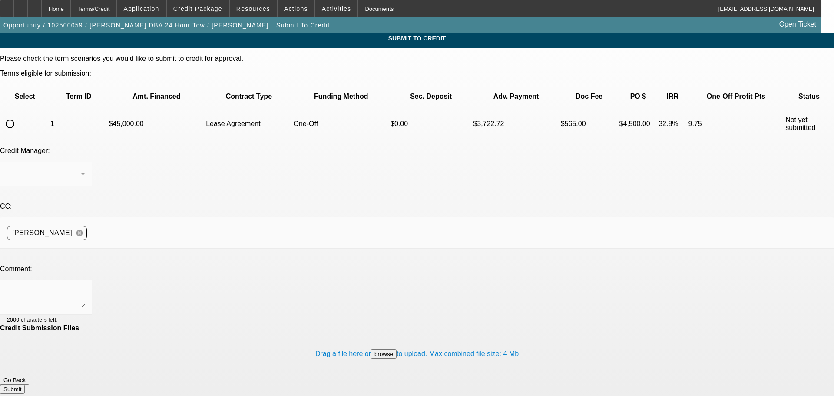
click at [19, 115] on input "radio" at bounding box center [9, 123] width 17 height 17
radio input "true"
click at [85, 287] on textarea at bounding box center [46, 297] width 78 height 21
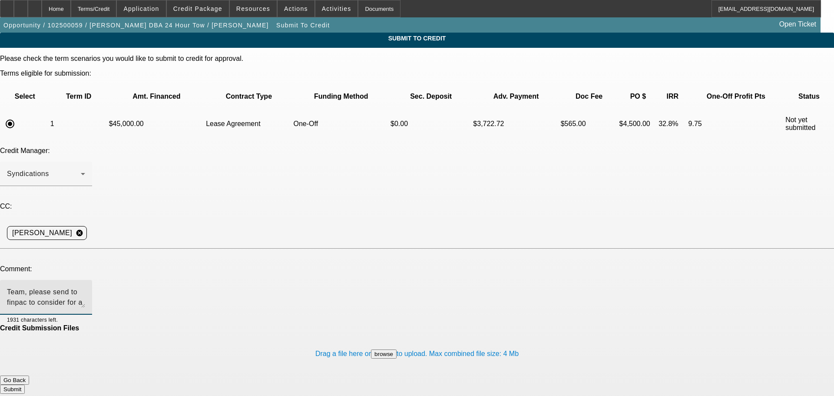
type textarea "Team, please send to finpac to consider for a pre-approval. Thank you"
click at [490, 337] on form "Please check the term scenarios you would like to submit to credit for approval…" at bounding box center [417, 228] width 834 height 347
click at [25, 384] on button "Submit" at bounding box center [12, 388] width 25 height 9
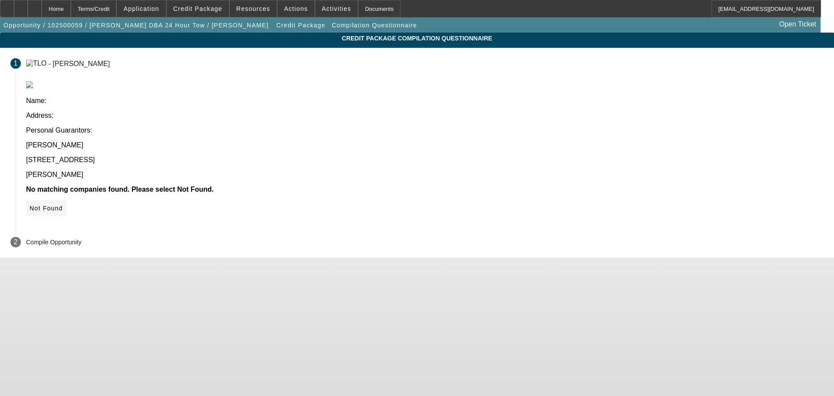
click at [63, 205] on span "Not Found" at bounding box center [46, 208] width 33 height 7
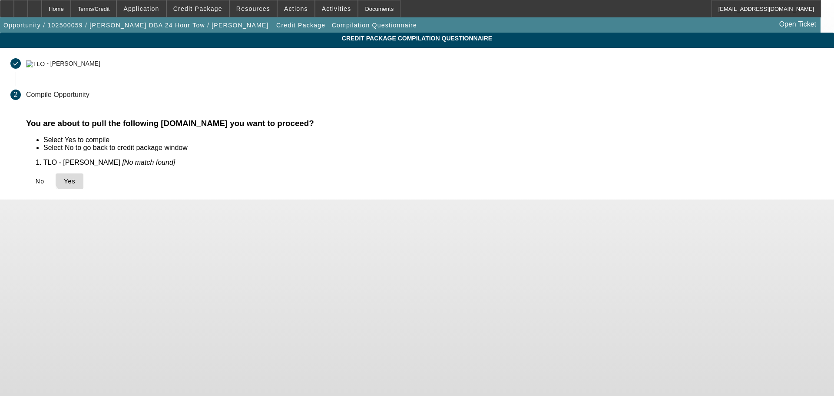
click at [76, 178] on span "Yes" at bounding box center [70, 181] width 12 height 7
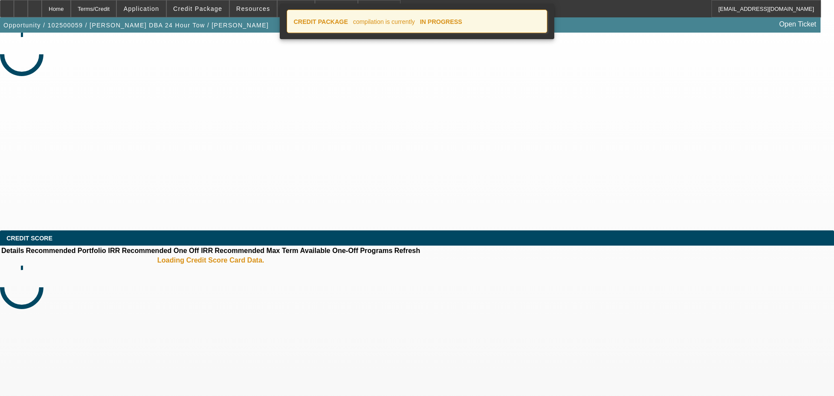
select select "0"
select select "0.1"
select select "4"
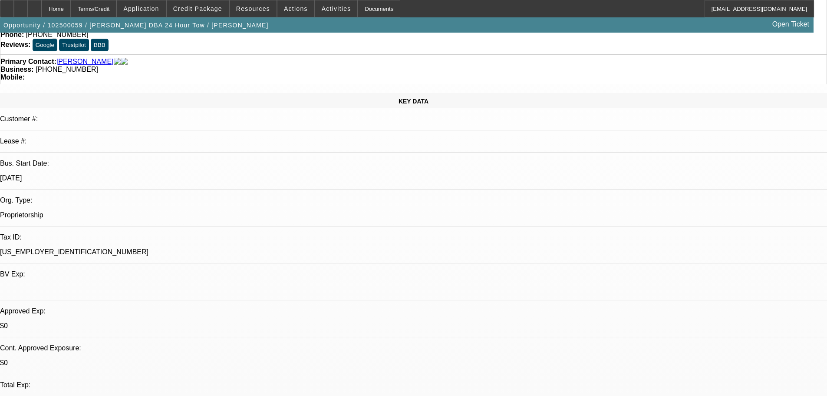
scroll to position [87, 0]
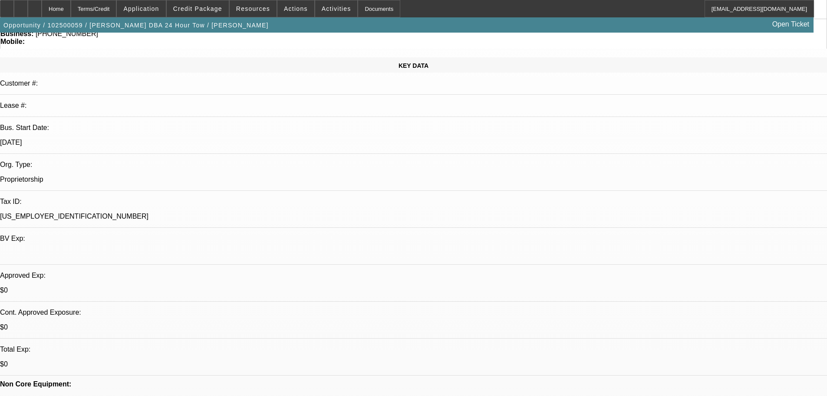
drag, startPoint x: 419, startPoint y: 261, endPoint x: 313, endPoint y: 257, distance: 106.1
click at [197, 8] on span "Credit Package" at bounding box center [197, 8] width 49 height 7
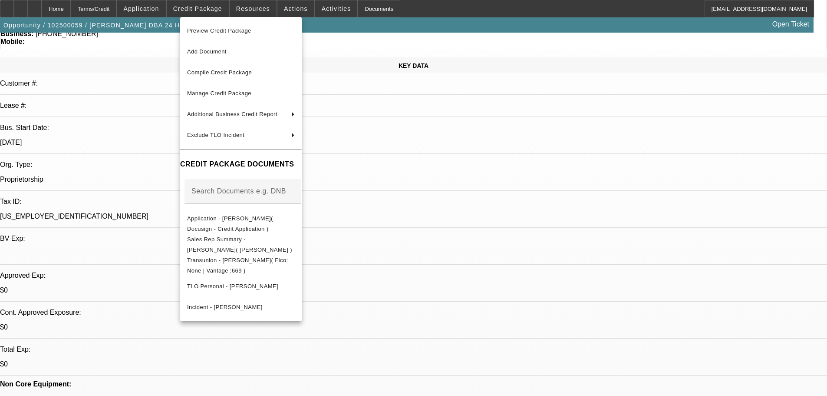
click at [175, 1] on div at bounding box center [413, 198] width 827 height 396
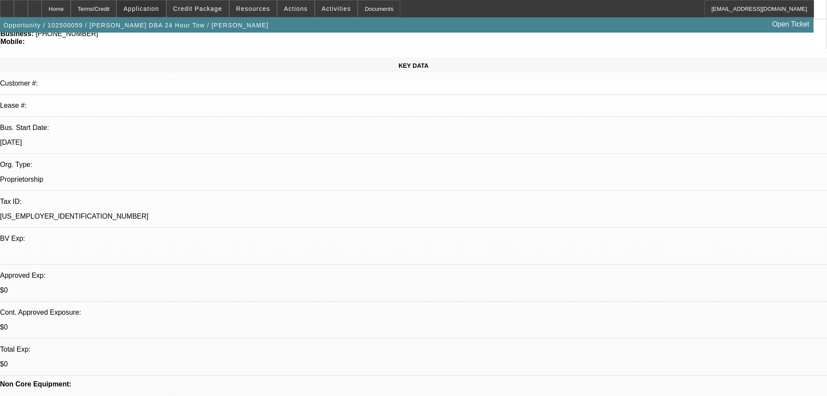
click at [165, 1] on span at bounding box center [141, 8] width 49 height 21
click at [198, 1] on div at bounding box center [413, 198] width 827 height 396
click at [199, 8] on span "Credit Package" at bounding box center [197, 8] width 49 height 7
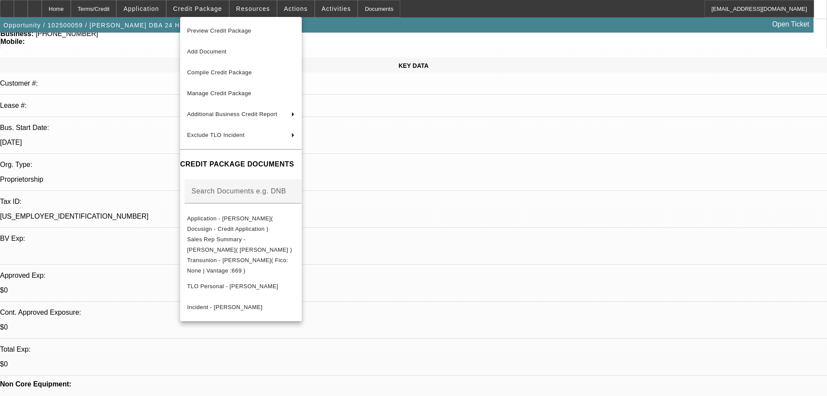
click at [231, 9] on div at bounding box center [413, 198] width 827 height 396
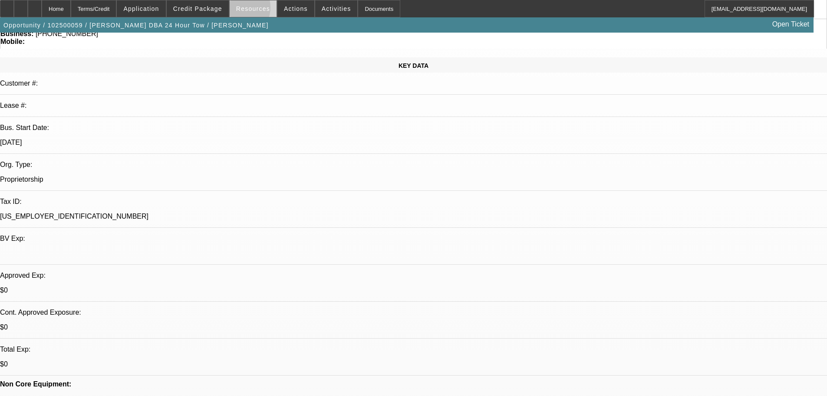
click at [238, 10] on span at bounding box center [253, 8] width 47 height 21
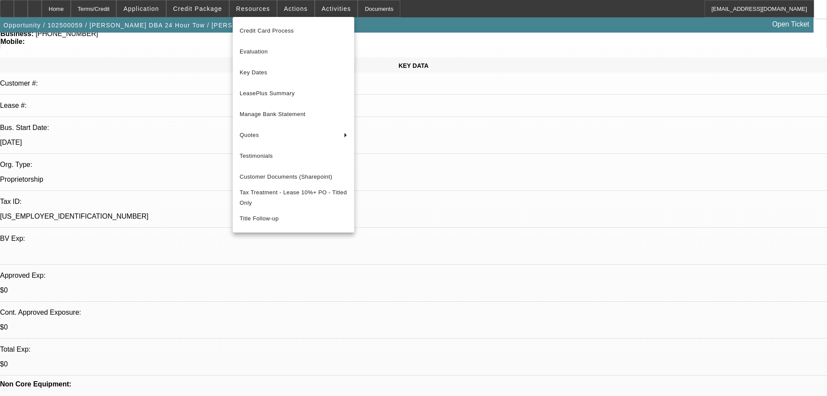
click at [214, 10] on div at bounding box center [413, 198] width 827 height 396
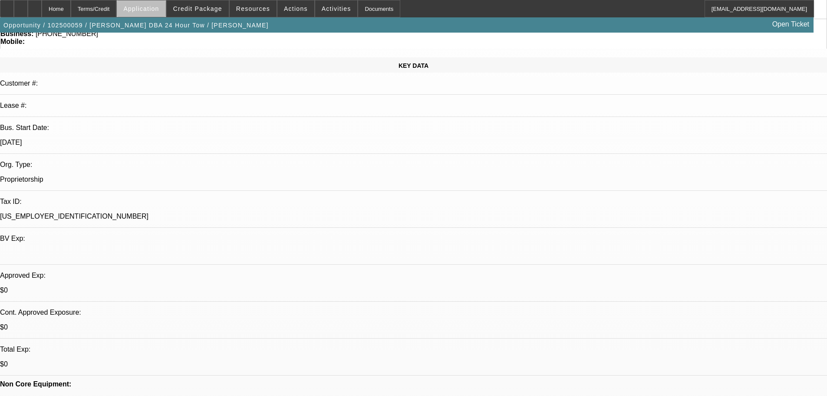
click at [159, 10] on span "Application" at bounding box center [141, 8] width 36 height 7
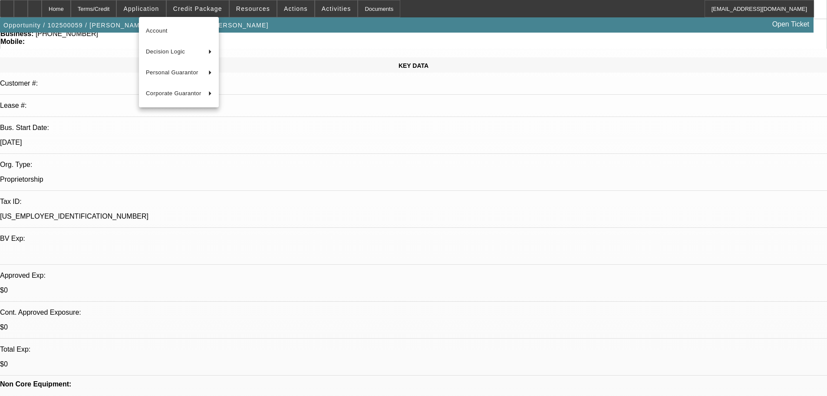
click at [125, 10] on div at bounding box center [413, 198] width 827 height 396
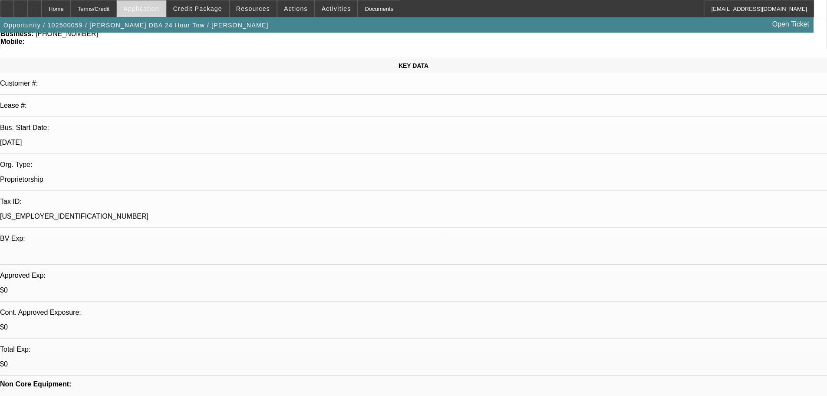
click at [159, 8] on span "Application" at bounding box center [141, 8] width 36 height 7
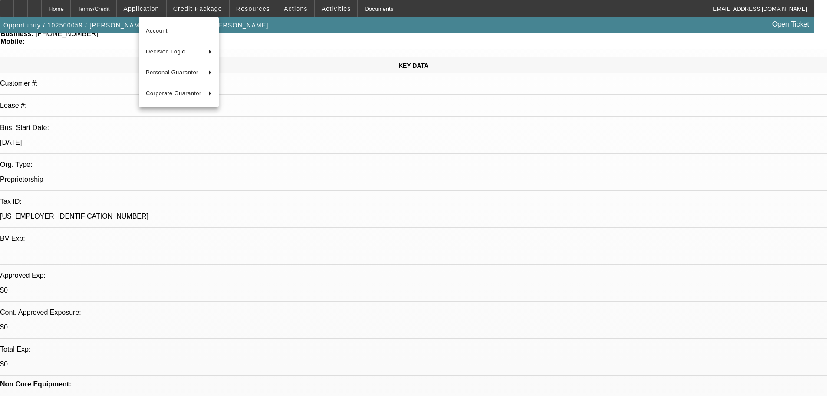
click at [198, 9] on div at bounding box center [413, 198] width 827 height 396
click at [198, 9] on span "Credit Package" at bounding box center [197, 8] width 49 height 7
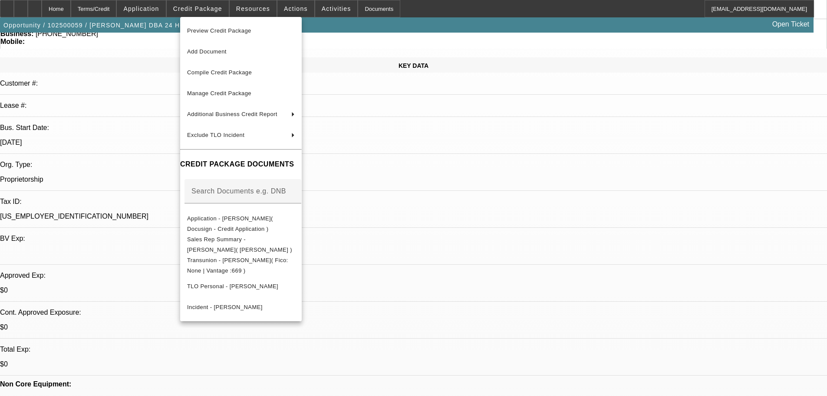
click at [232, 10] on div at bounding box center [413, 198] width 827 height 396
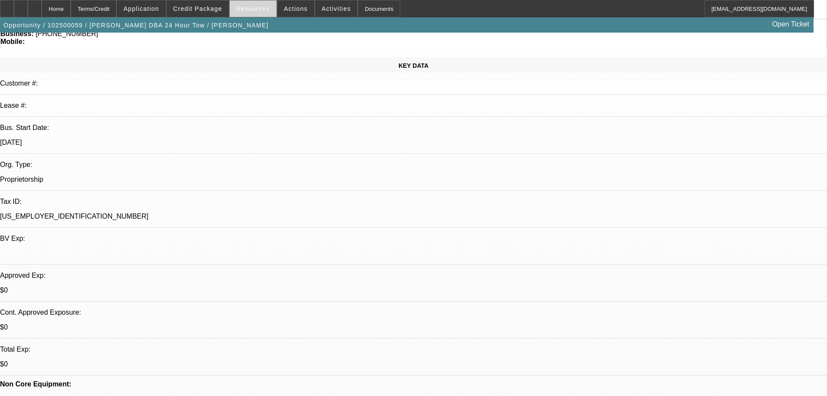
click at [238, 10] on span at bounding box center [253, 8] width 47 height 21
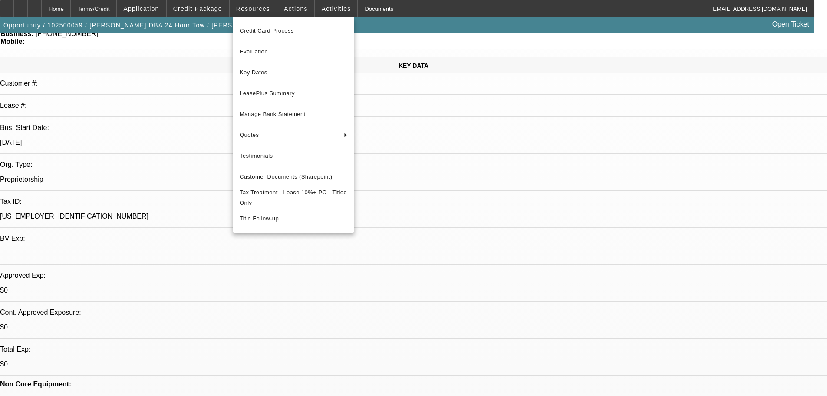
click at [273, 11] on div at bounding box center [413, 198] width 827 height 396
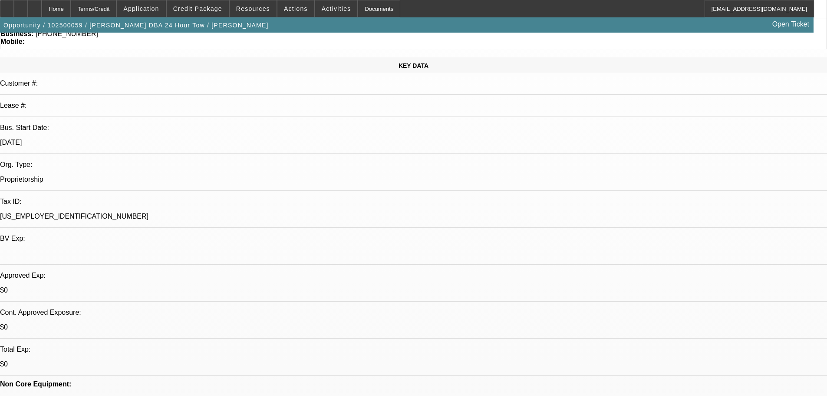
click at [278, 11] on span at bounding box center [296, 8] width 37 height 21
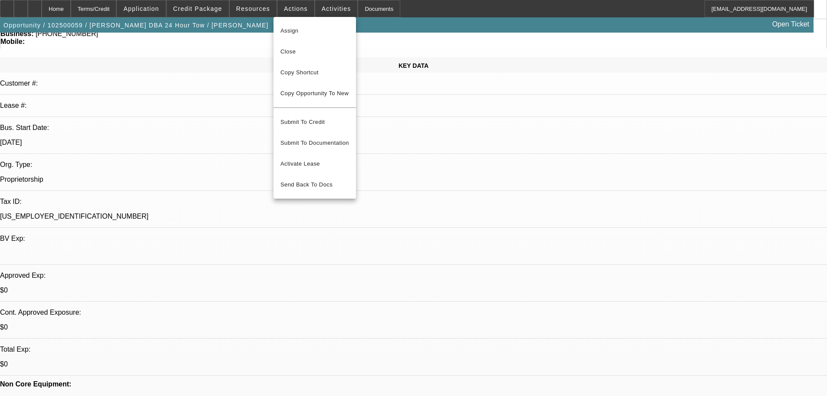
click at [207, 11] on div at bounding box center [413, 198] width 827 height 396
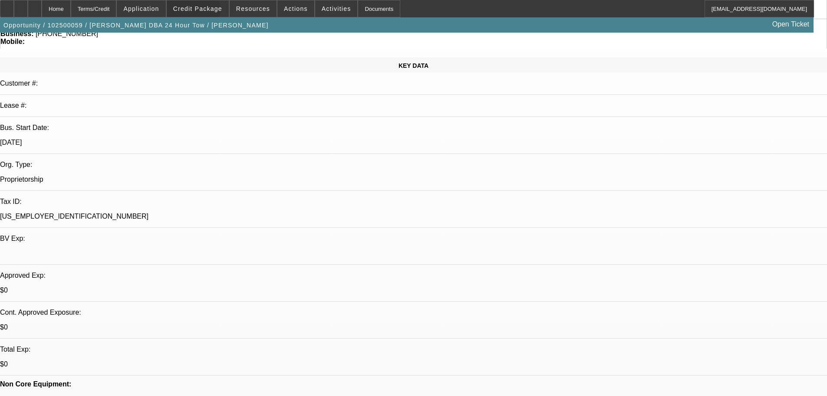
click at [207, 11] on span "Credit Package" at bounding box center [197, 8] width 49 height 7
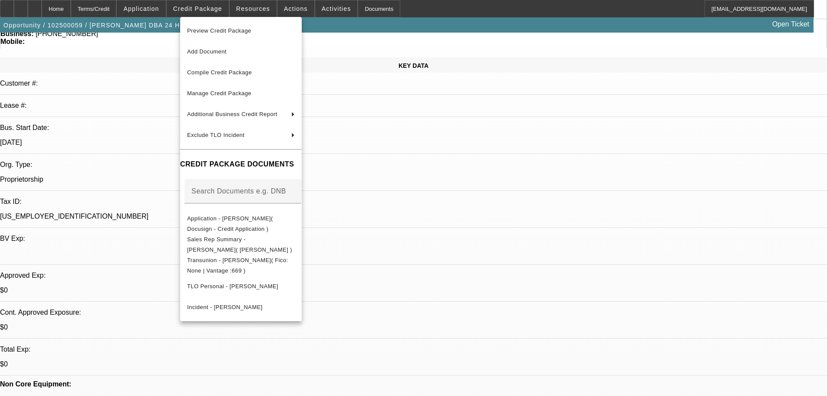
click at [207, 11] on div at bounding box center [413, 198] width 827 height 396
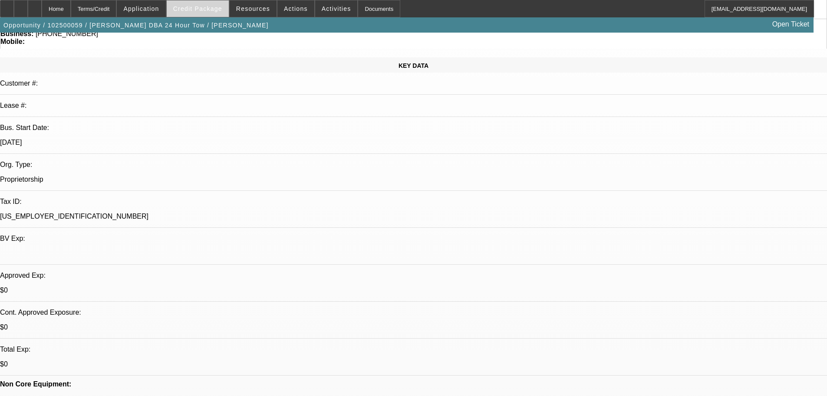
click at [202, 13] on span at bounding box center [198, 8] width 62 height 21
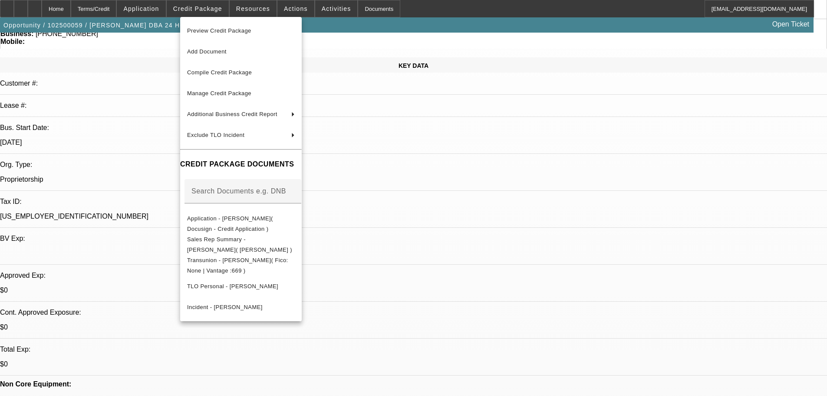
click at [165, 12] on div at bounding box center [413, 198] width 827 height 396
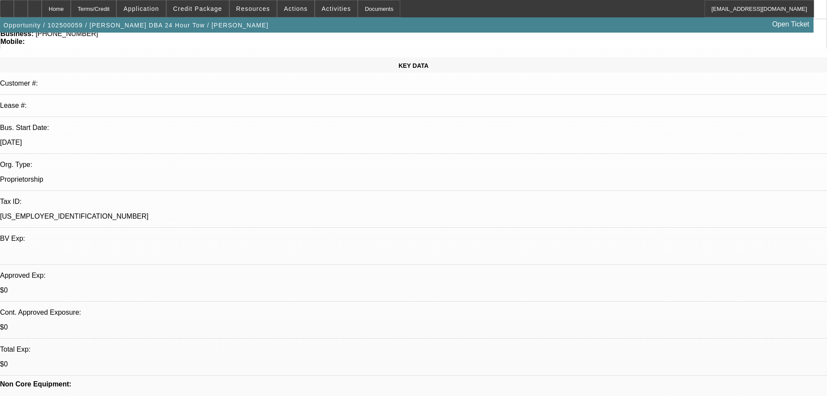
scroll to position [0, 0]
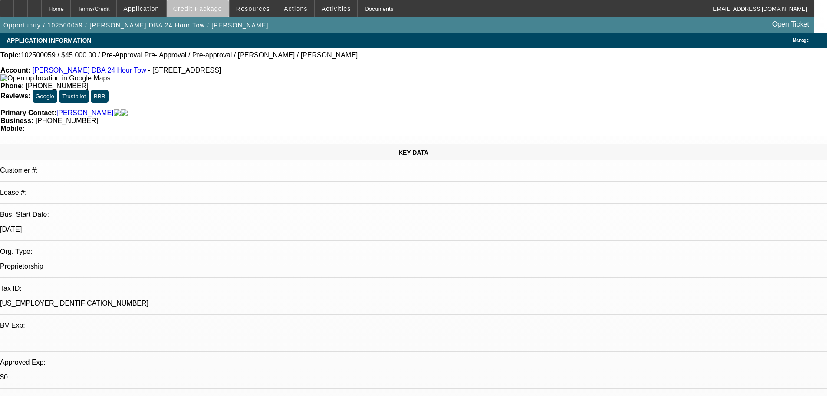
click at [218, 10] on span "Credit Package" at bounding box center [197, 8] width 49 height 7
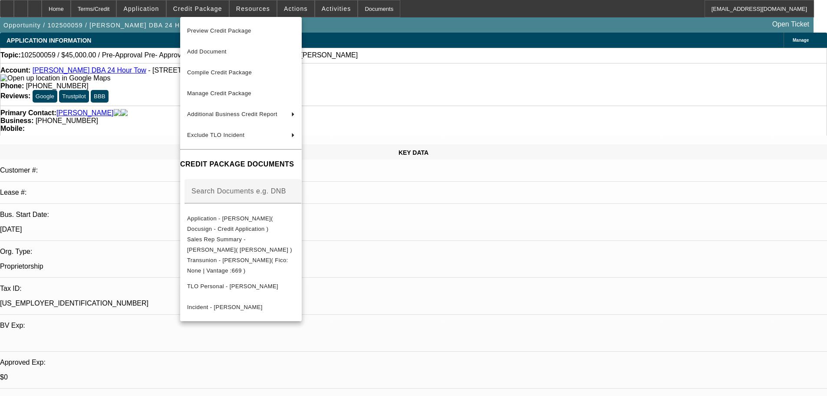
click at [161, 10] on div at bounding box center [413, 198] width 827 height 396
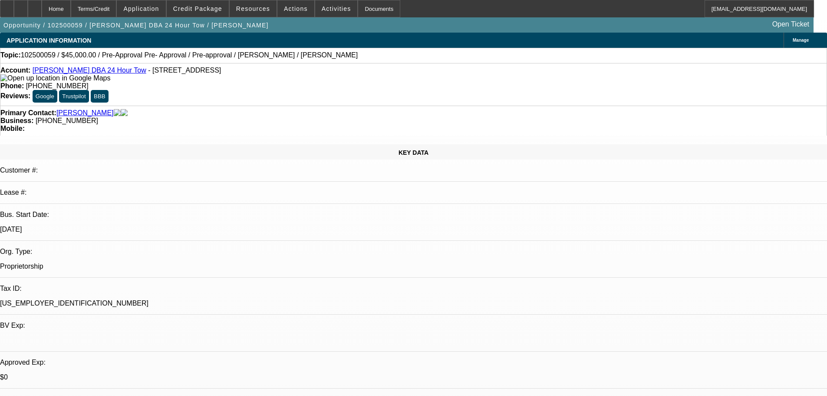
click at [159, 10] on span "Application" at bounding box center [141, 8] width 36 height 7
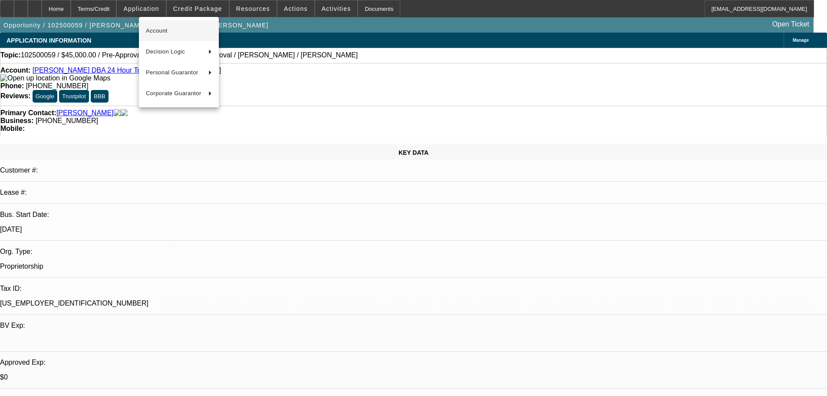
click at [173, 30] on span "Account" at bounding box center [179, 31] width 66 height 10
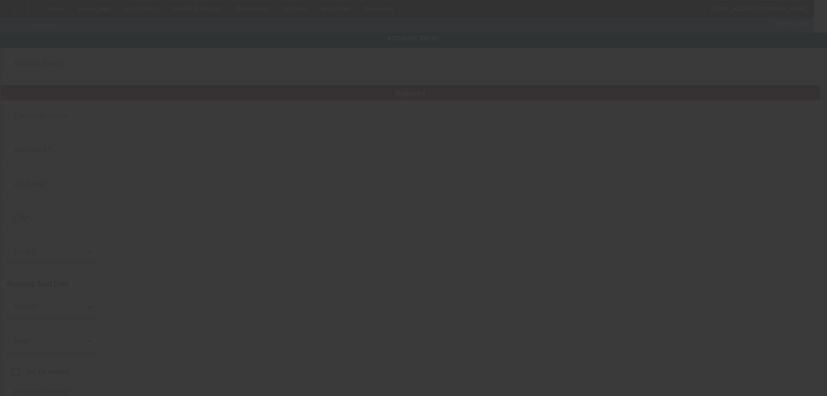
type input "Wafaa İbrahim"
type input "1713 campfire dr"
type input "37931"
type input "Knoxville"
type input "(865) 275-4194"
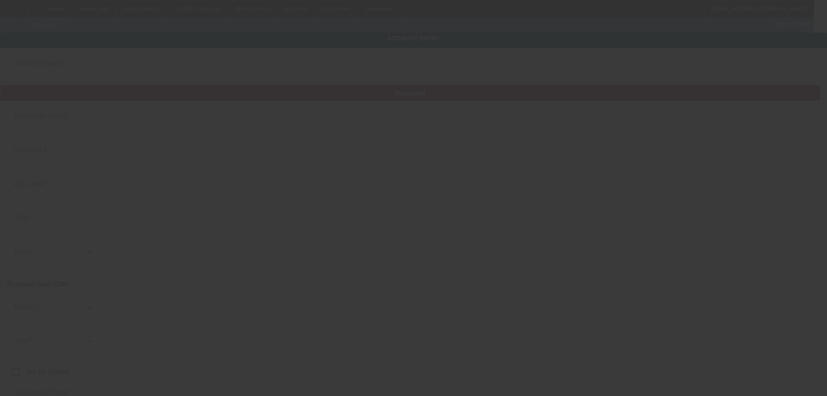
type input "24 Hour Tow"
type input "Wafaa.ibrahim65@yahoo.com"
type input "48-3515858"
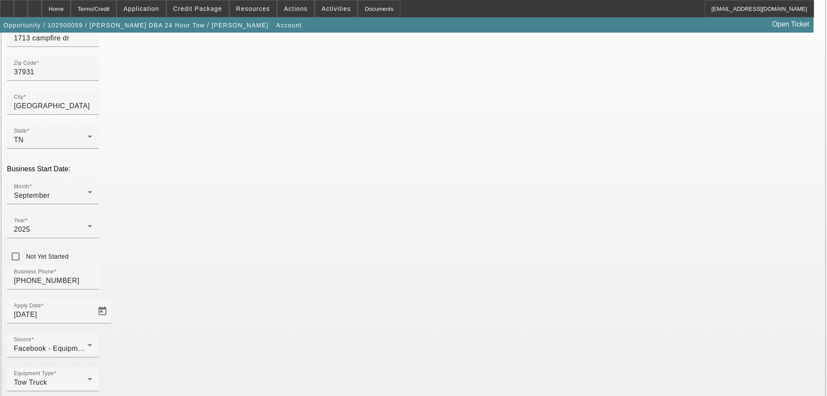
scroll to position [116, 0]
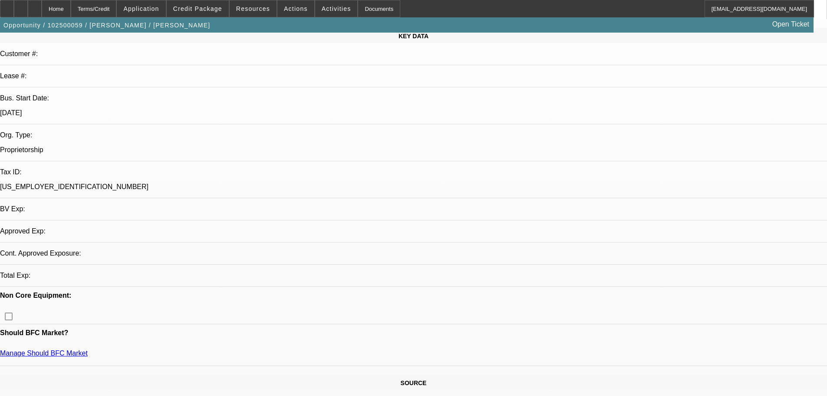
select select "0"
select select "0.1"
select select "4"
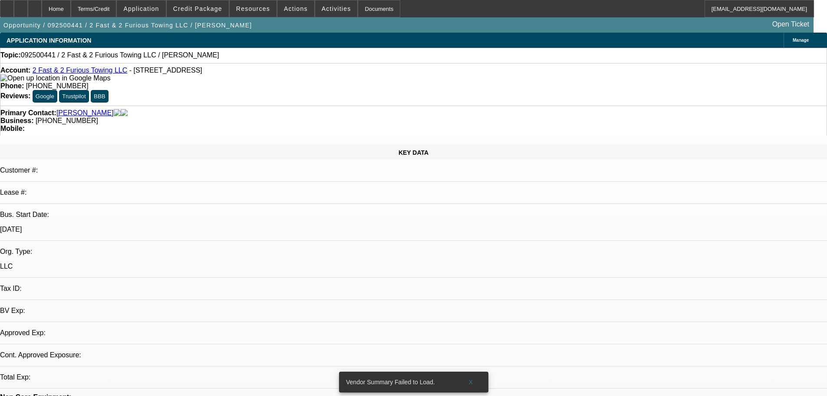
select select "0"
select select "2"
select select "0.1"
select select "4"
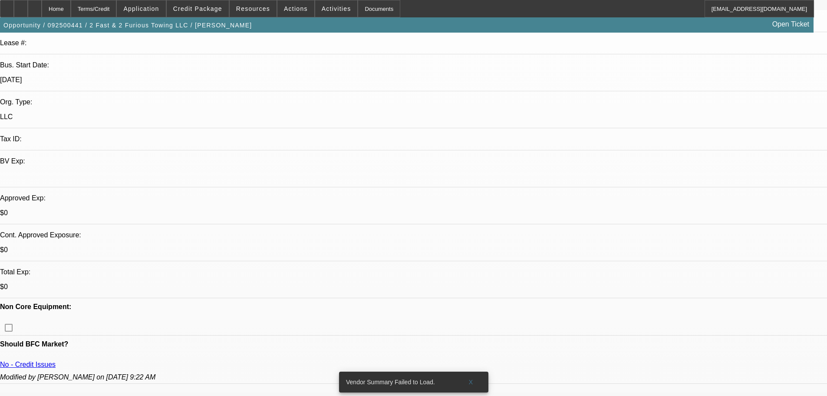
scroll to position [174, 0]
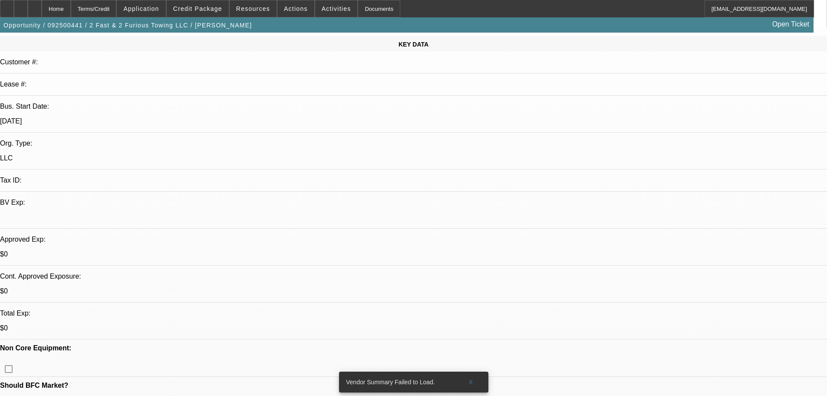
scroll to position [217, 0]
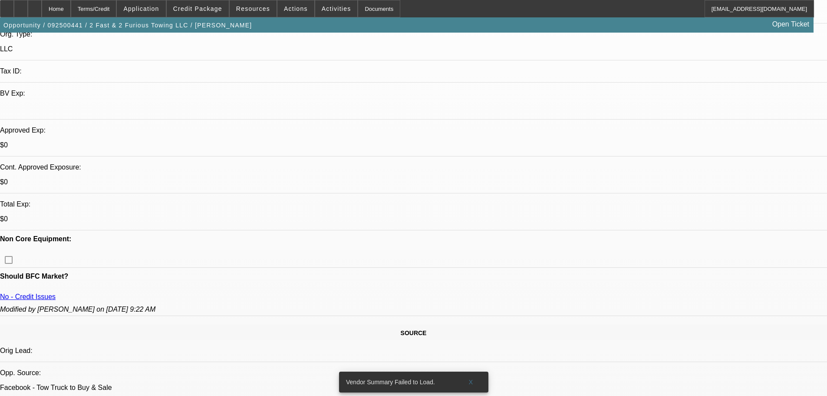
drag, startPoint x: 563, startPoint y: 274, endPoint x: 669, endPoint y: 285, distance: 106.0
drag, startPoint x: 704, startPoint y: 281, endPoint x: 568, endPoint y: 267, distance: 136.2
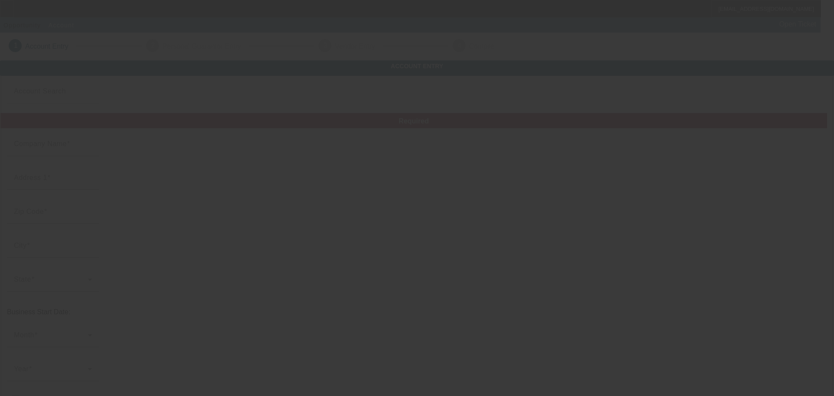
type input "2 Fast & 2 Furious Towing LLC"
type input "13540 Koinonia Dr"
type input "34114"
type input "[GEOGRAPHIC_DATA]"
type input "[PHONE_NUMBER]"
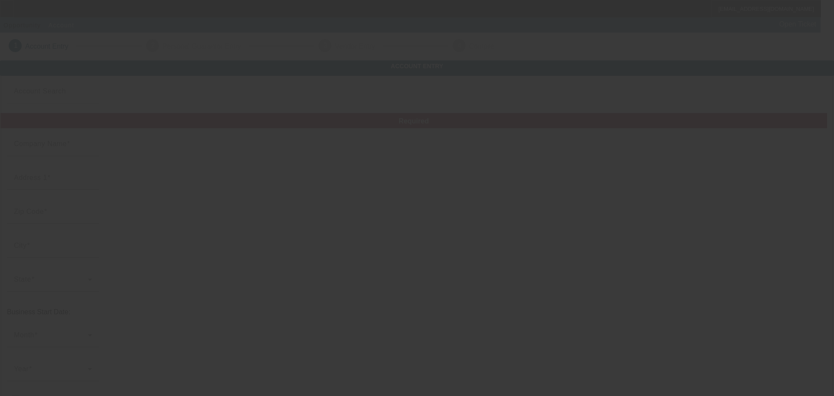
type input "[EMAIL_ADDRESS][DOMAIN_NAME]"
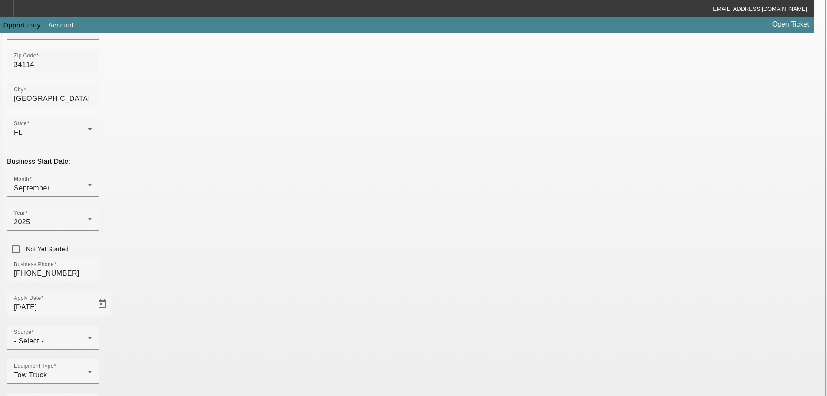
scroll to position [152, 0]
click at [44, 335] on span "- Select -" at bounding box center [29, 338] width 30 height 7
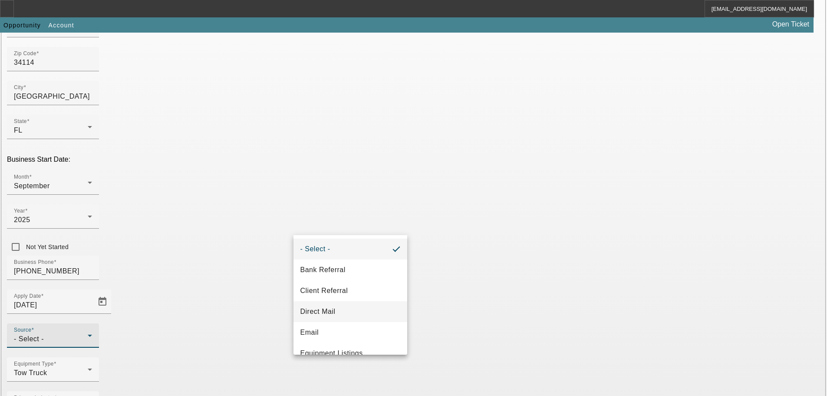
scroll to position [87, 0]
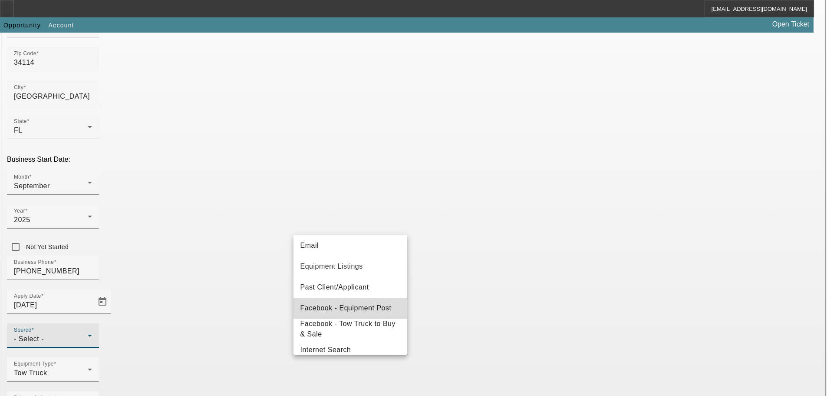
click at [371, 312] on span "Facebook - Equipment Post" at bounding box center [346, 308] width 91 height 10
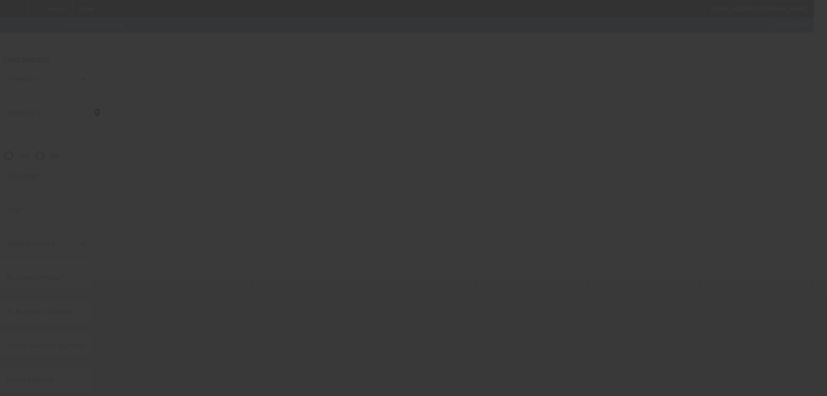
scroll to position [29, 0]
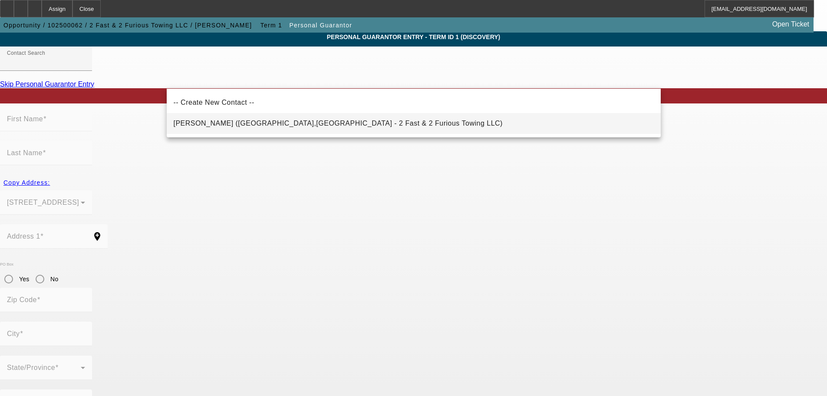
click at [266, 126] on span "[PERSON_NAME] ([GEOGRAPHIC_DATA],[GEOGRAPHIC_DATA] - 2 Fast & 2 Furious Towing …" at bounding box center [338, 122] width 329 height 7
type input "[PERSON_NAME] ([GEOGRAPHIC_DATA],[GEOGRAPHIC_DATA] - 2 Fast & 2 Furious Towing …"
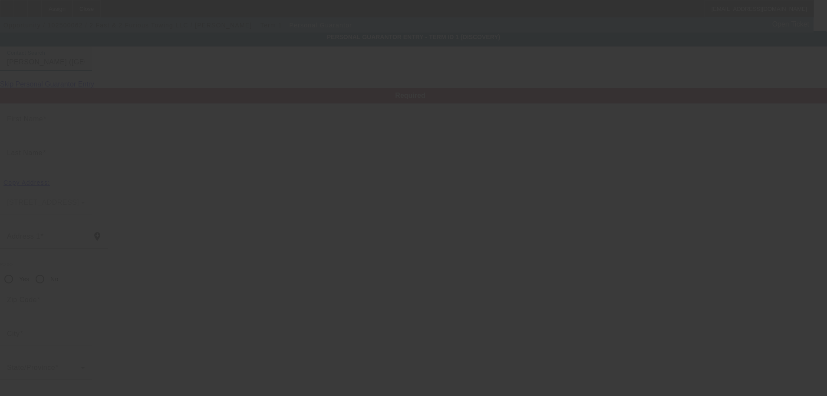
type input "Herby"
type input "Hippolite"
type input "[STREET_ADDRESS]"
radio input "true"
type input "34114"
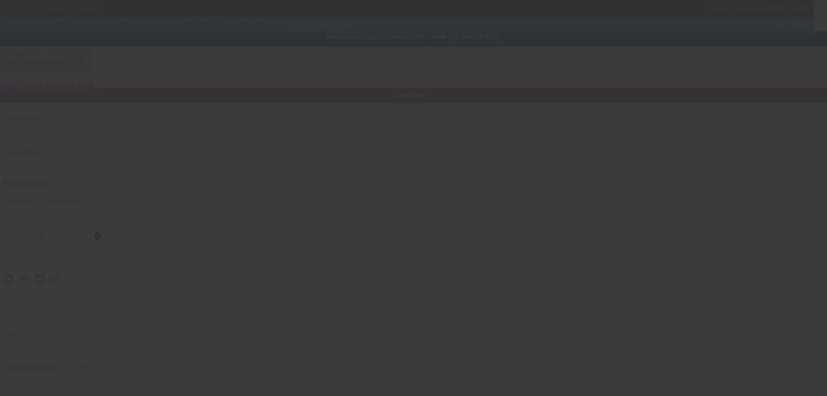
type input "[GEOGRAPHIC_DATA]"
type input "[PHONE_NUMBER]"
type input "100"
type input "768-40-3405"
type input "2fast2furioustowing@gmail.com"
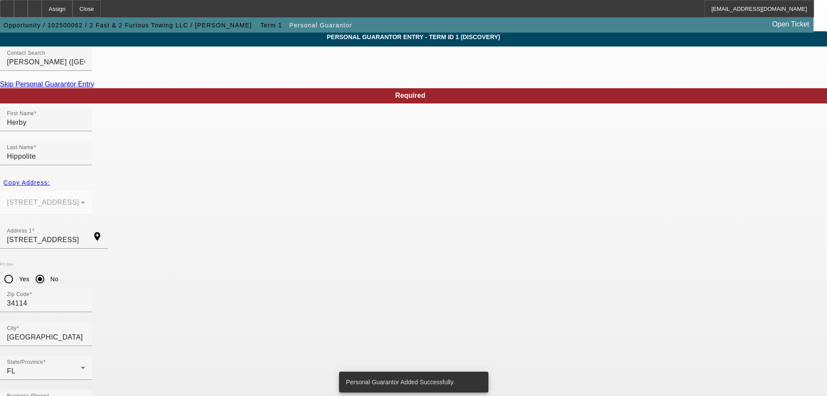
scroll to position [0, 0]
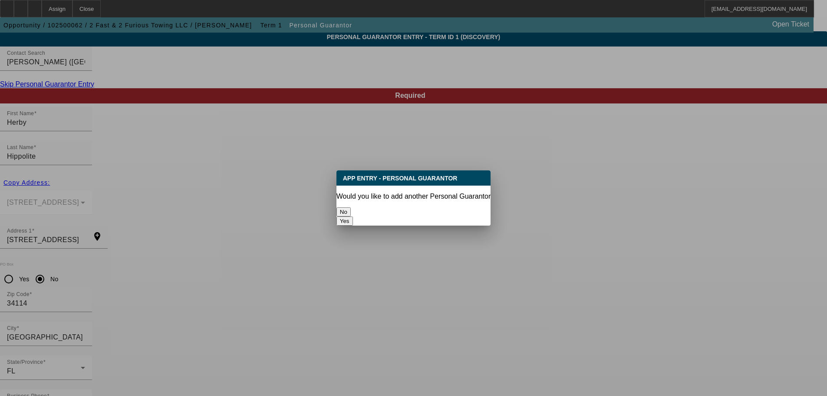
click at [351, 207] on button "No" at bounding box center [344, 211] width 14 height 9
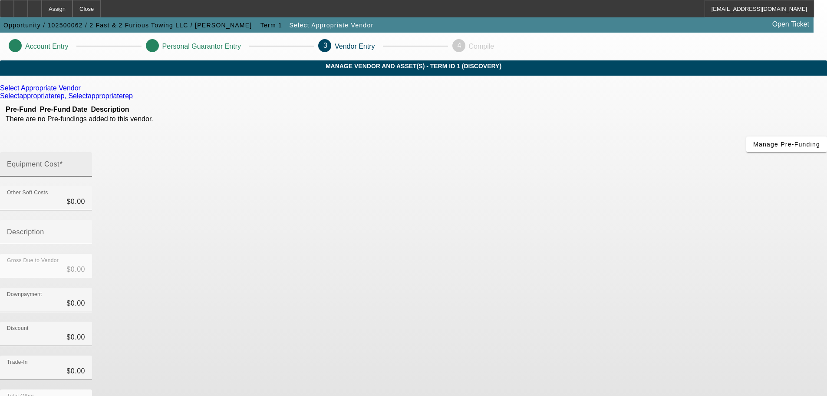
click at [85, 162] on input "Equipment Cost" at bounding box center [46, 167] width 78 height 10
type input "4"
type input "$4.00"
type input "40"
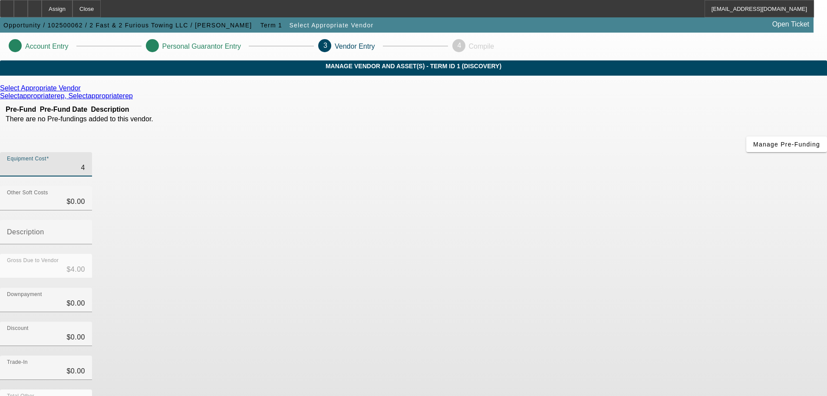
type input "$40.00"
type input "400"
type input "$400.00"
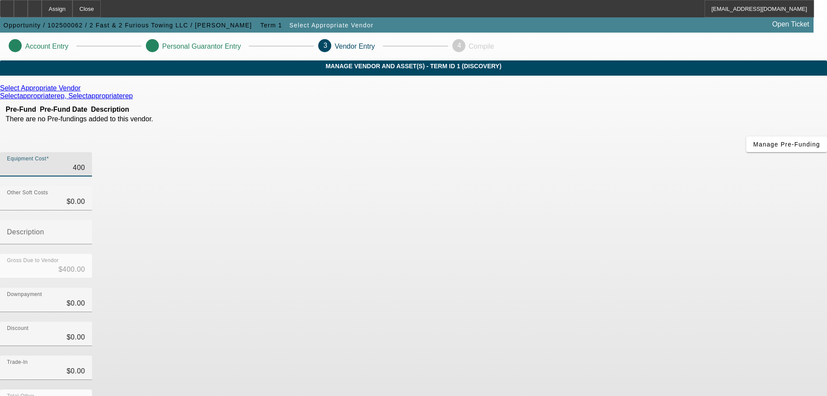
type input "4000"
type input "$4,000.00"
type input "40000"
type input "$40,000.00"
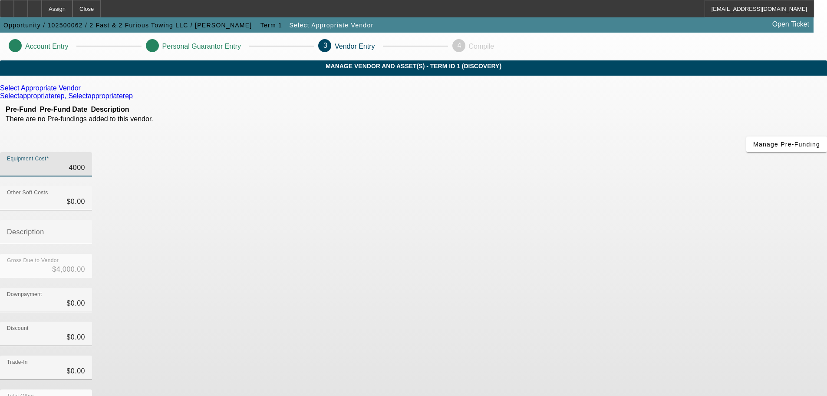
type input "$40,000.00"
type input "$0.00"
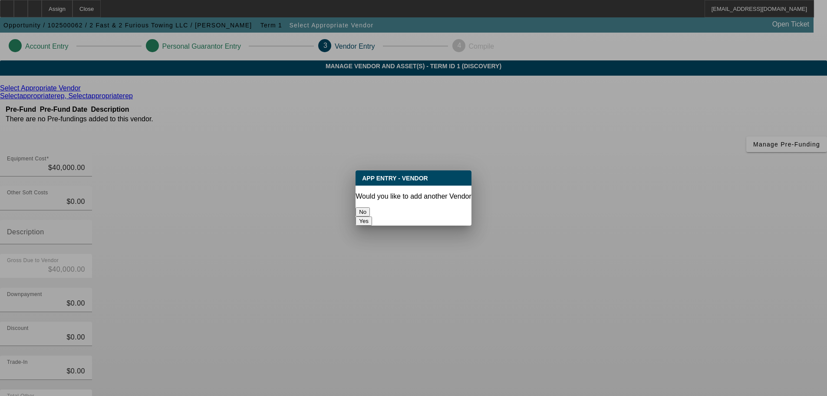
click at [370, 207] on button "No" at bounding box center [363, 211] width 14 height 9
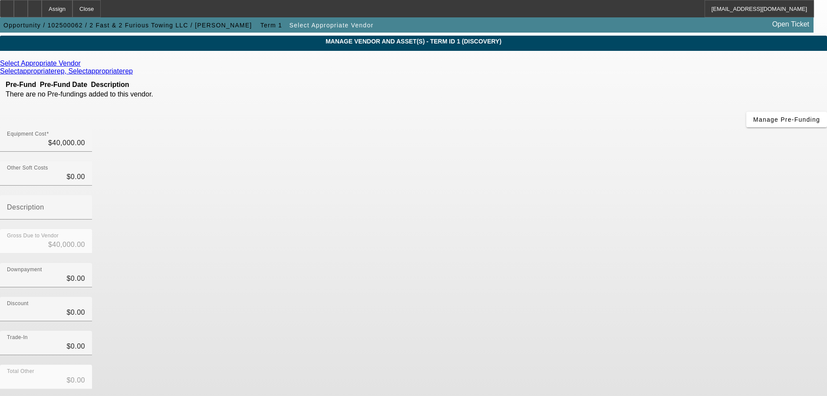
scroll to position [44, 0]
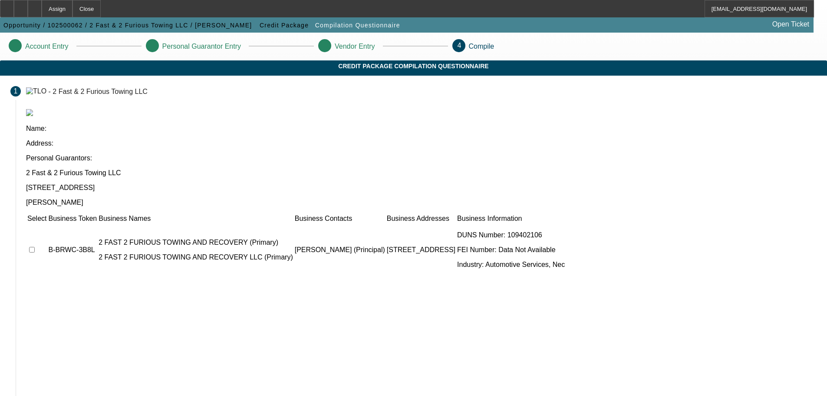
click at [35, 247] on input "checkbox" at bounding box center [32, 250] width 6 height 6
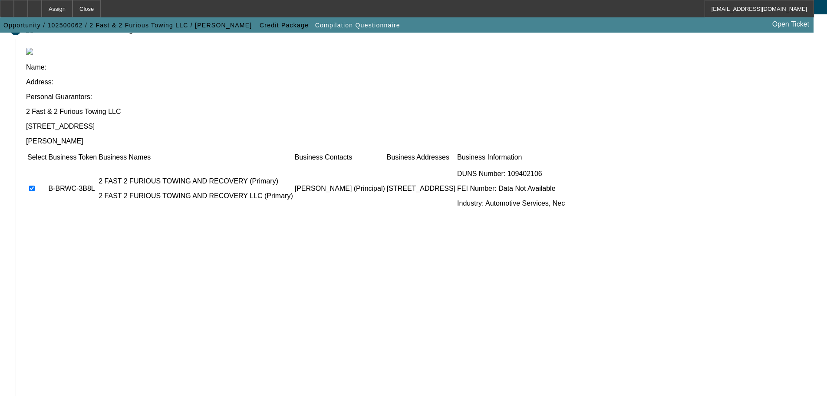
scroll to position [41, 0]
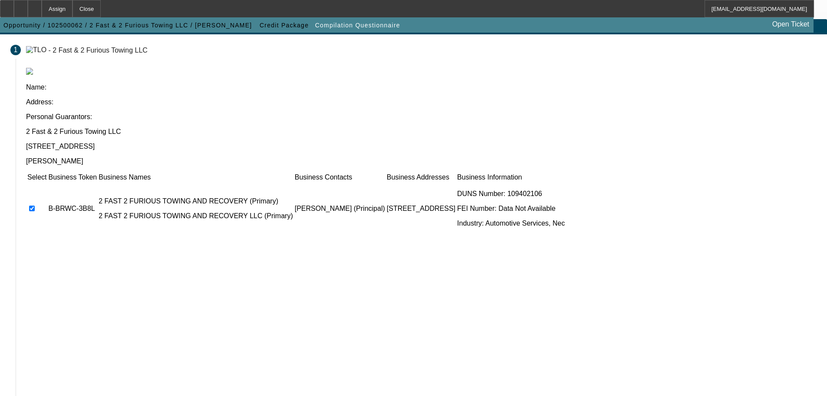
click at [35, 205] on input "checkbox" at bounding box center [32, 208] width 6 height 6
checkbox input "false"
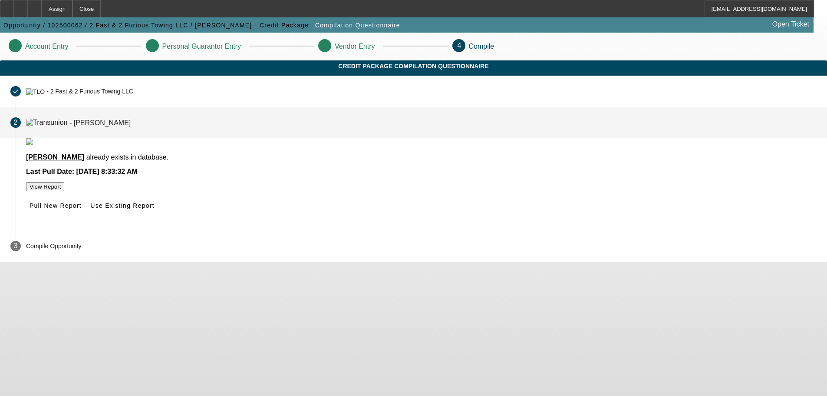
scroll to position [0, 0]
click at [85, 216] on span at bounding box center [55, 205] width 59 height 21
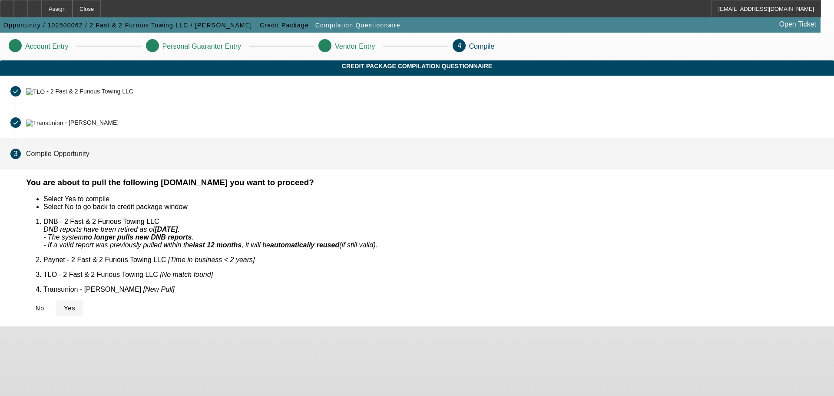
click at [76, 304] on span "Yes" at bounding box center [70, 307] width 12 height 7
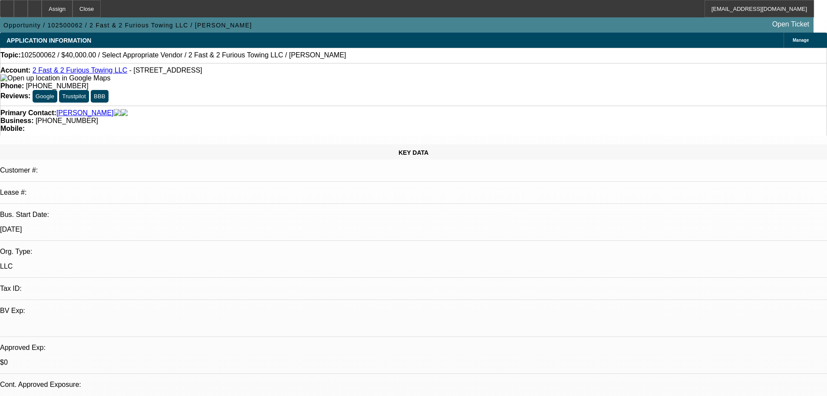
select select "0"
select select "2"
select select "0.1"
select select "4"
